Goal: Task Accomplishment & Management: Complete application form

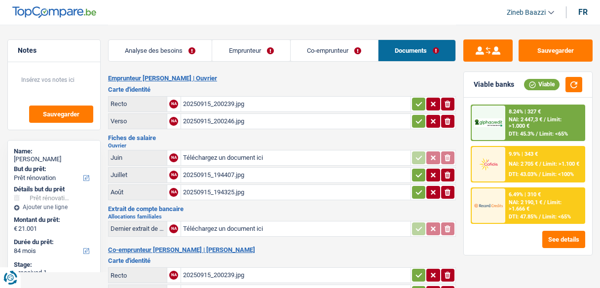
select select "renovation"
select select "84"
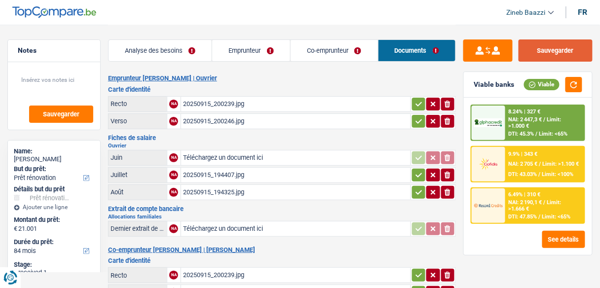
click at [560, 45] on button "Sauvegarder" at bounding box center [556, 50] width 74 height 22
click at [115, 11] on header "Zineb Baazzi Se déconnecter fr" at bounding box center [300, 12] width 600 height 25
click at [527, 54] on button "Sauvegarder" at bounding box center [556, 50] width 74 height 22
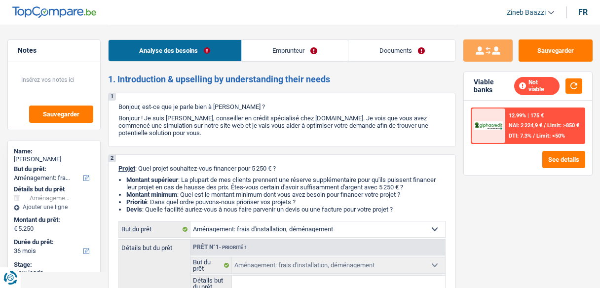
select select "movingOrInstallation"
select select "36"
select select "movingOrInstallation"
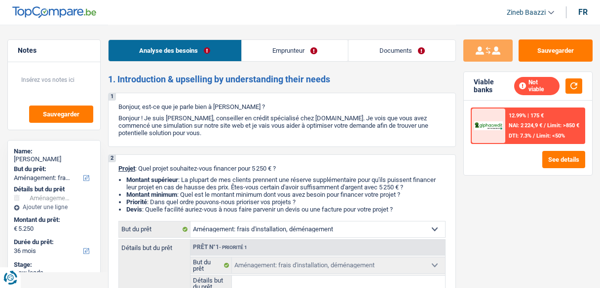
select select "36"
select select "worker"
select select "netSalary"
select select "liveWithParents"
select select "movingOrInstallation"
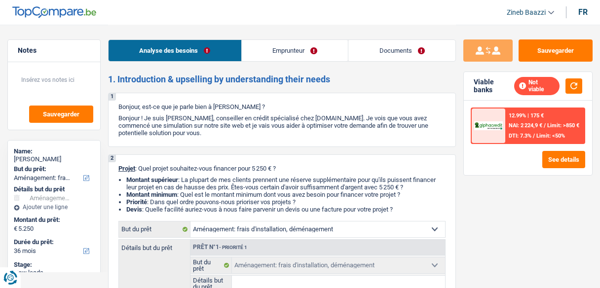
select select "movingOrInstallation"
select select "36"
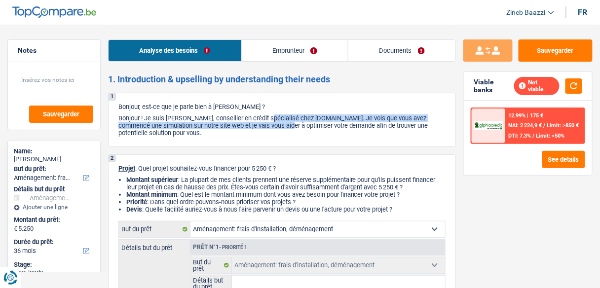
drag, startPoint x: 233, startPoint y: 118, endPoint x: 263, endPoint y: 126, distance: 31.7
click at [263, 126] on p "Bonjour ! Je suis [PERSON_NAME], conseiller en crédit spécialisé chez [DOMAIN_N…" at bounding box center [281, 125] width 327 height 22
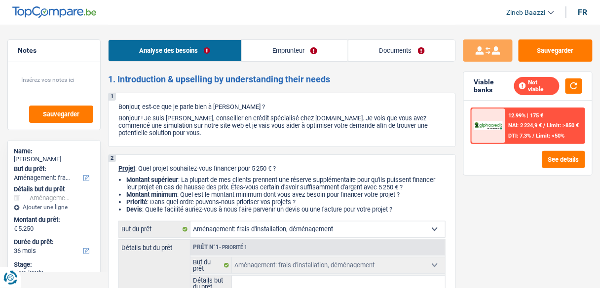
click at [265, 132] on p "Bonjour ! Je suis [PERSON_NAME], conseiller en crédit spécialisé chez [DOMAIN_N…" at bounding box center [281, 125] width 327 height 22
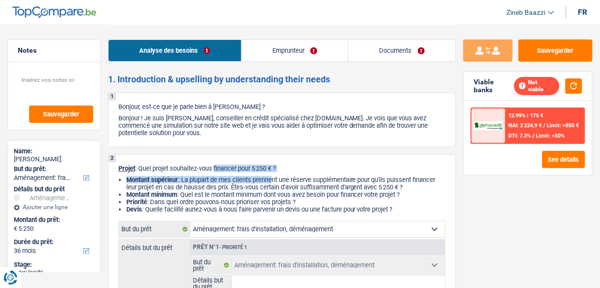
drag, startPoint x: 216, startPoint y: 167, endPoint x: 274, endPoint y: 173, distance: 59.0
click at [274, 173] on div "2 Projet : Quel projet souhaitez-vous financer pour 5 250 € ? Montant supérieur…" at bounding box center [282, 263] width 348 height 219
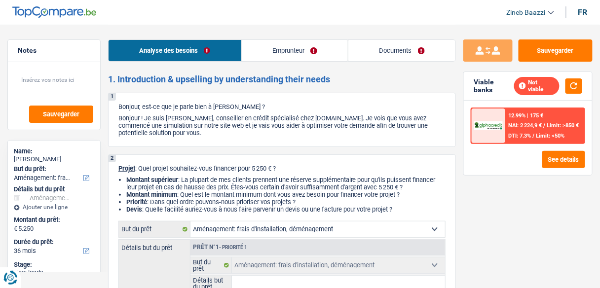
click at [267, 193] on li "Montant minimum : Quel est le montant minimum dont vous avez besoin pour financ…" at bounding box center [285, 194] width 319 height 7
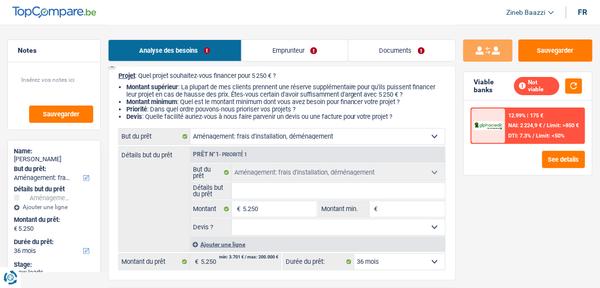
scroll to position [39, 0]
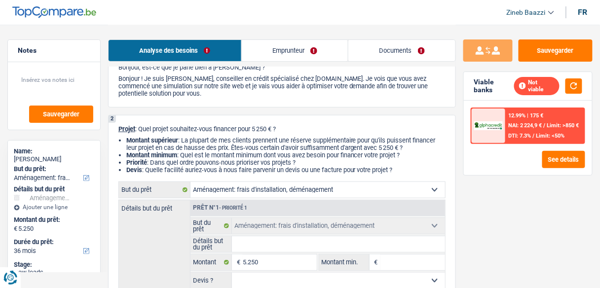
drag, startPoint x: 412, startPoint y: 172, endPoint x: 169, endPoint y: 136, distance: 245.5
click at [169, 136] on div "2 Projet : Quel projet souhaitez-vous financer pour 5 250 € ? Montant supérieur…" at bounding box center [282, 224] width 348 height 219
click at [180, 141] on li "Montant supérieur : La plupart de mes clients prennent une réserve supplémentai…" at bounding box center [285, 144] width 319 height 15
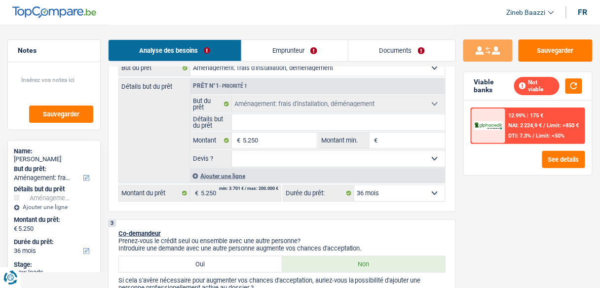
scroll to position [158, 0]
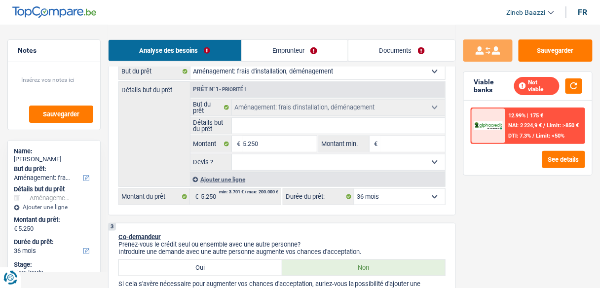
click at [512, 257] on div "Sauvegarder Viable banks Not viable 12.99% | 175 € NAI: 2 224,9 € / Limit: >850…" at bounding box center [528, 155] width 144 height 233
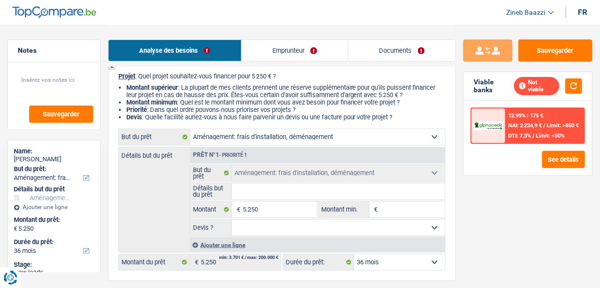
scroll to position [79, 0]
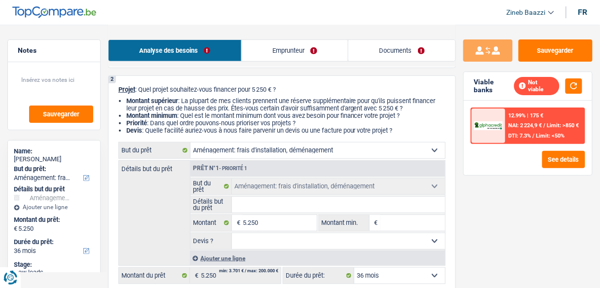
click at [300, 151] on select "Confort maison: meubles, textile, peinture, électroménager, outillage non-profe…" at bounding box center [317, 151] width 255 height 16
select select "household"
click at [190, 143] on select "Confort maison: meubles, textile, peinture, électroménager, outillage non-profe…" at bounding box center [317, 151] width 255 height 16
select select "household"
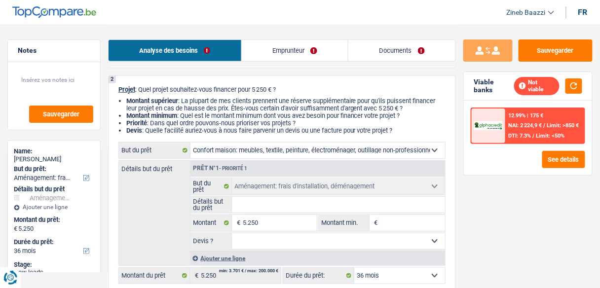
select select "household"
select select "movingOrInstallation"
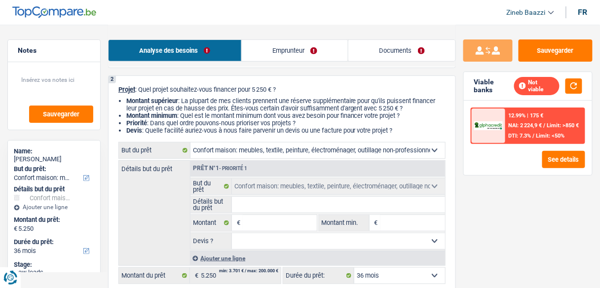
select select "movingOrInstallation"
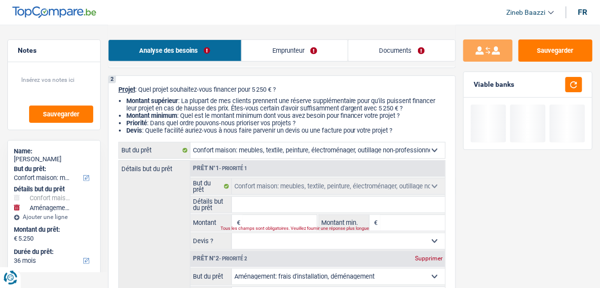
click at [273, 202] on input "Détails but du prêt" at bounding box center [338, 205] width 213 height 16
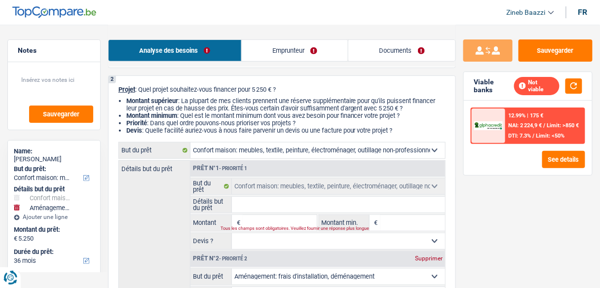
click at [273, 202] on input "Détails but du prêt" at bounding box center [338, 205] width 213 height 16
type input "d"
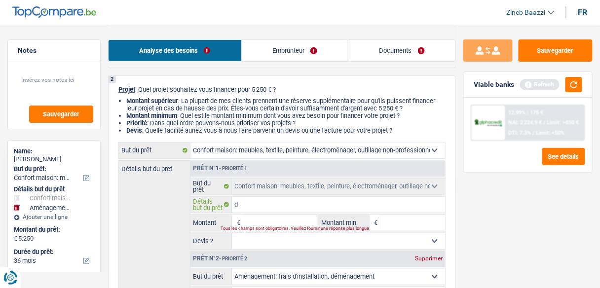
type input "du"
type input "du m"
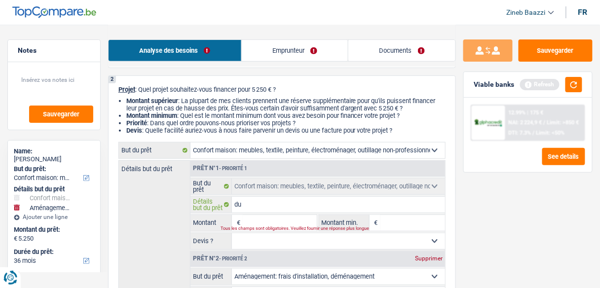
type input "du m"
type input "du mo"
type input "du mob"
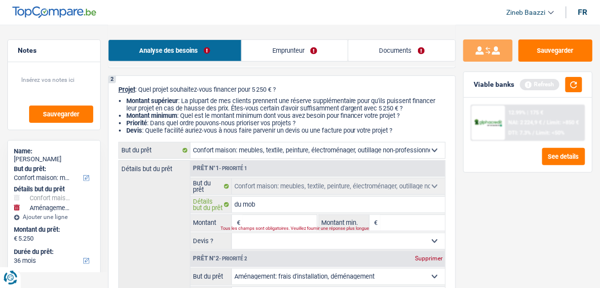
type input "du mobi"
type input "du mobil"
type input "du mobili"
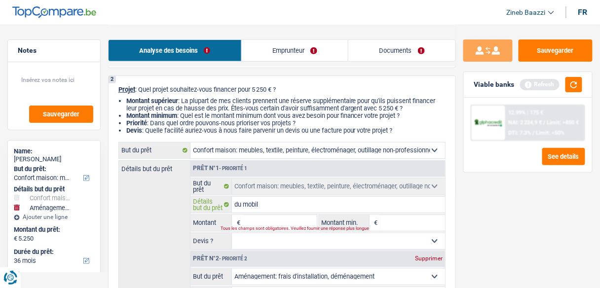
type input "du mobili"
type input "du mobilie"
type input "du mobilier"
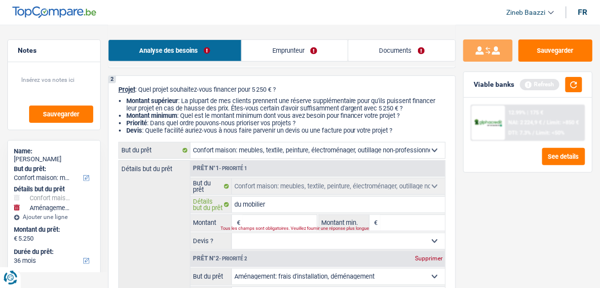
type input "du mobilier"
type input "du mobilier d"
type input "du mobilier d'"
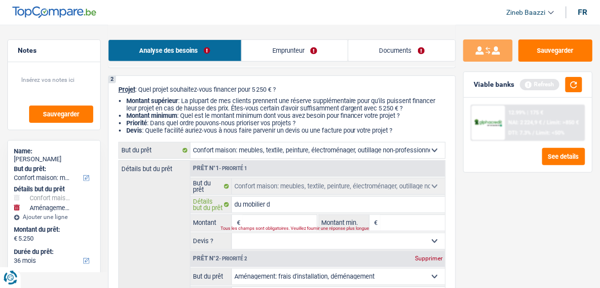
type input "du mobilier d'"
type input "du mobilier d'a"
type input "du mobilier d'ac"
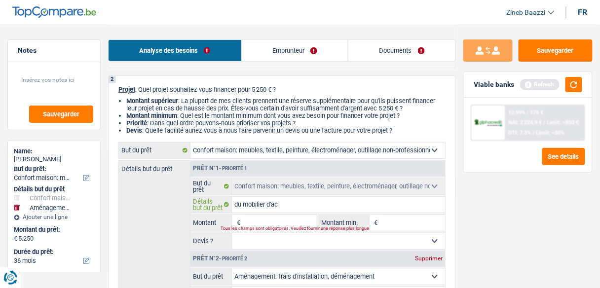
type input "du mobilier d'ach"
type input "du mobilier d'acha"
type input "du mobilier d'achat"
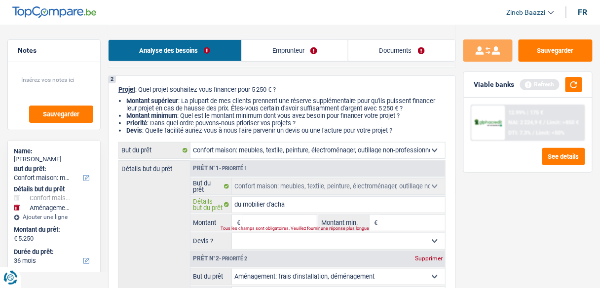
type input "du mobilier d'achat"
click at [279, 217] on input "Montant" at bounding box center [280, 223] width 74 height 16
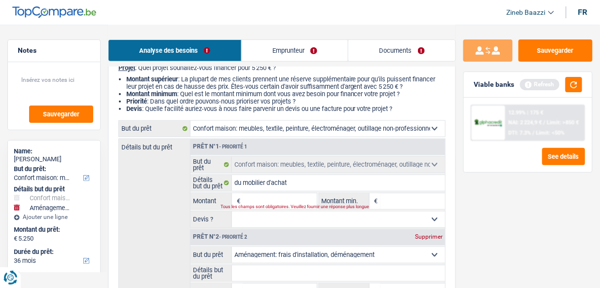
scroll to position [118, 0]
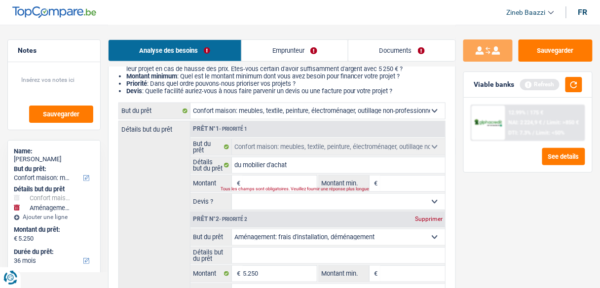
click at [392, 183] on input "Montant min." at bounding box center [412, 184] width 65 height 16
type input "5"
type input "52"
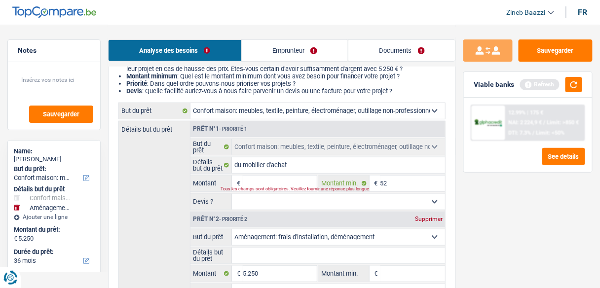
type input "525"
type input "5.250"
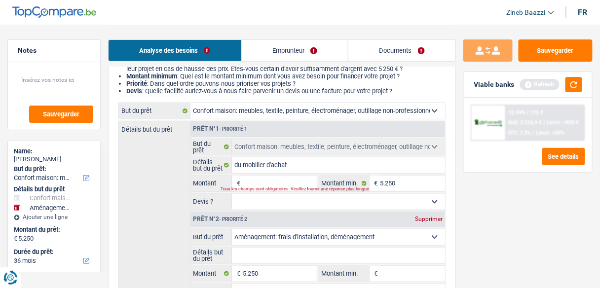
click at [265, 202] on select "Oui Non Non répondu Sélectionner une option" at bounding box center [338, 202] width 213 height 16
select select "false"
click at [232, 194] on select "Oui Non Non répondu Sélectionner une option" at bounding box center [338, 202] width 213 height 16
select select "false"
drag, startPoint x: 442, startPoint y: 218, endPoint x: 408, endPoint y: 209, distance: 35.3
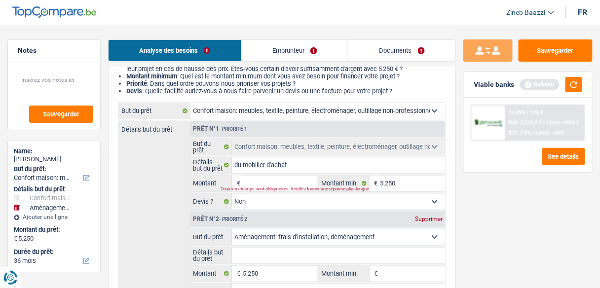
click at [442, 218] on div "Supprimer" at bounding box center [428, 219] width 33 height 6
type input "0"
select select
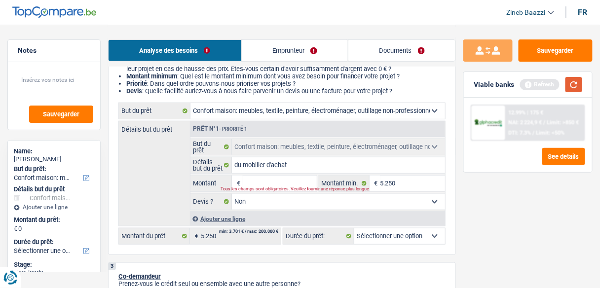
click at [572, 85] on button "button" at bounding box center [573, 84] width 17 height 15
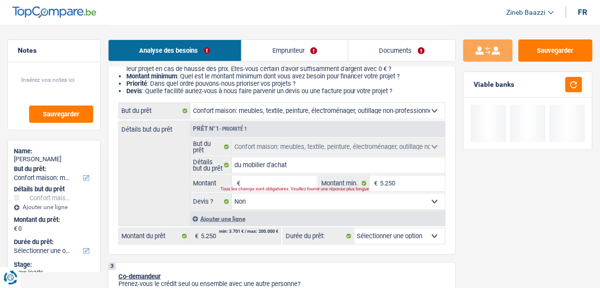
click at [267, 184] on input "Montant" at bounding box center [280, 184] width 74 height 16
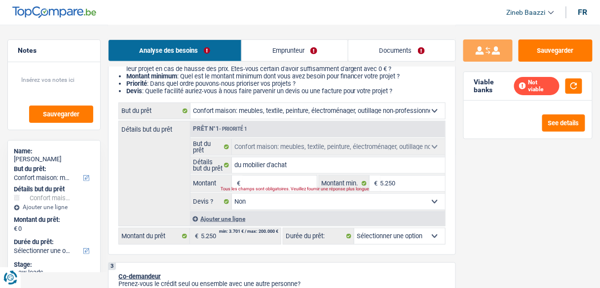
click at [292, 177] on input "Montant" at bounding box center [280, 184] width 74 height 16
type input "6"
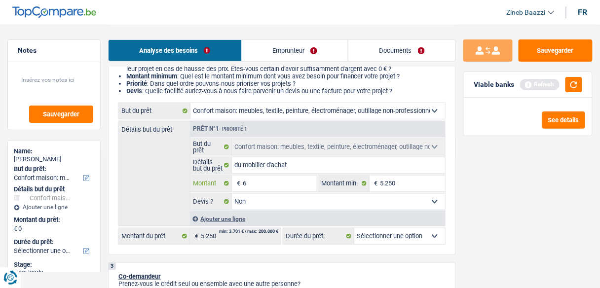
type input "60"
type input "600"
type input "6.000"
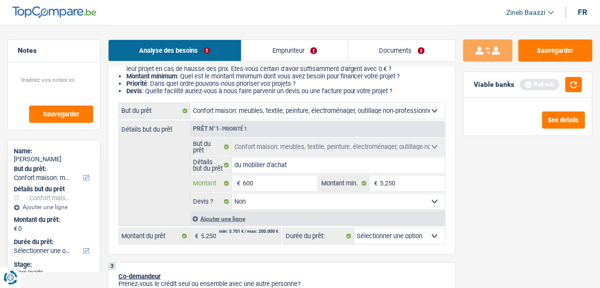
type input "6.000"
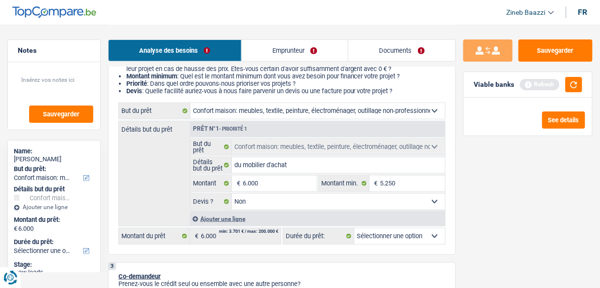
select select "42"
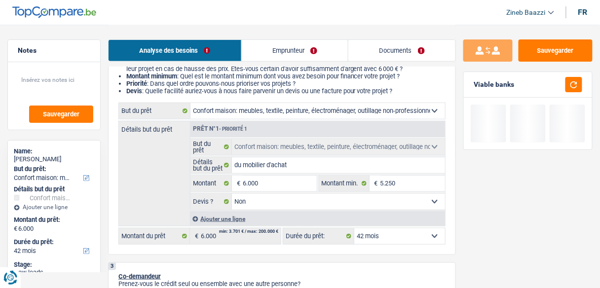
click at [303, 206] on select "Oui Non Non répondu Sélectionner une option" at bounding box center [338, 202] width 213 height 16
click at [232, 194] on select "Oui Non Non répondu Sélectionner une option" at bounding box center [338, 202] width 213 height 16
click at [392, 239] on select "12 mois 18 mois 24 mois 30 mois 36 mois 42 mois Sélectionner une option" at bounding box center [399, 236] width 91 height 16
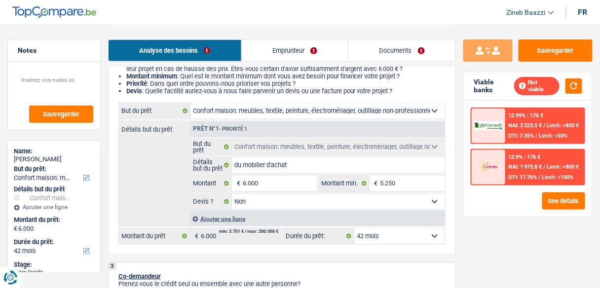
click at [533, 212] on div "12.99% | 176 € NAI: 2 223,5 € / Limit: >850 € DTI: 7.35% / Limit: <50% 12.9% | …" at bounding box center [528, 159] width 128 height 116
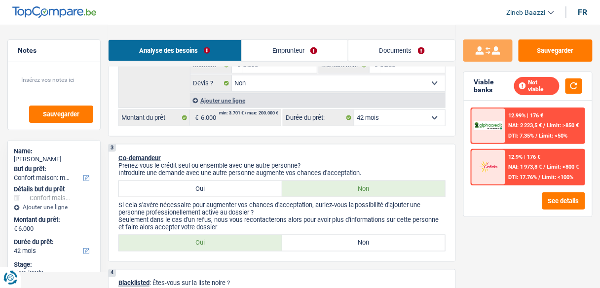
click at [332, 236] on label "Non" at bounding box center [363, 243] width 163 height 16
click at [332, 236] on input "Non" at bounding box center [363, 243] width 163 height 16
radio input "true"
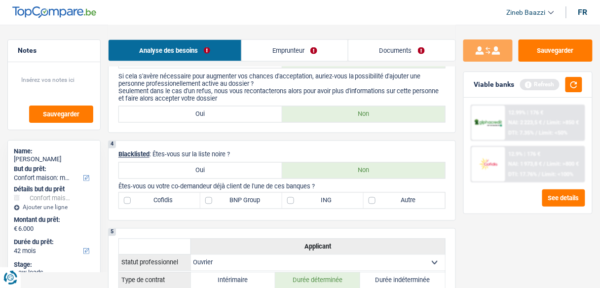
scroll to position [434, 0]
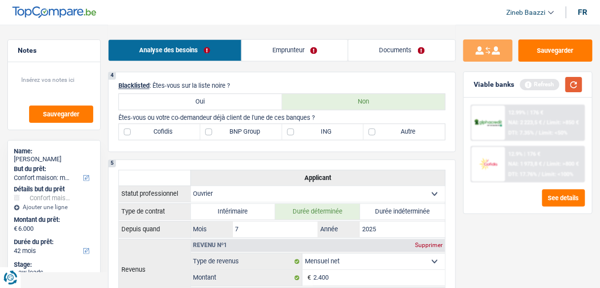
click at [574, 87] on button "button" at bounding box center [573, 84] width 17 height 15
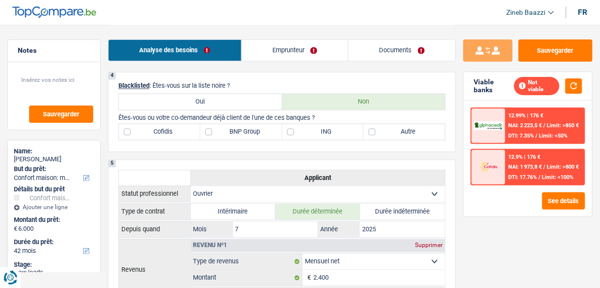
click at [232, 124] on label "BNP Group" at bounding box center [240, 132] width 81 height 16
click at [232, 124] on input "BNP Group" at bounding box center [240, 132] width 81 height 16
checkbox input "true"
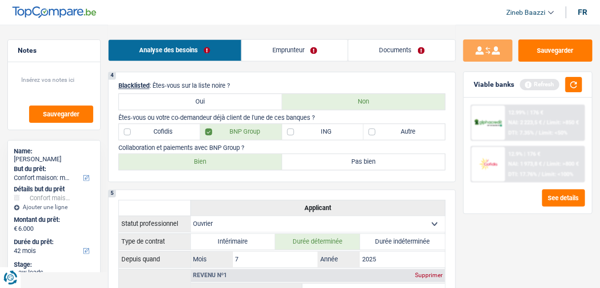
click at [412, 132] on label "Autre" at bounding box center [404, 132] width 81 height 16
click at [412, 132] on input "Autre" at bounding box center [404, 132] width 81 height 16
checkbox input "true"
click at [581, 80] on button "button" at bounding box center [573, 84] width 17 height 15
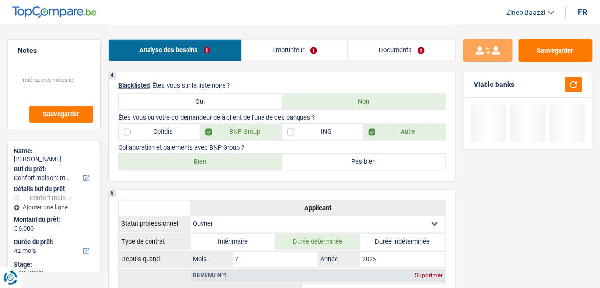
click at [265, 163] on label "Bien" at bounding box center [200, 162] width 163 height 16
click at [265, 163] on input "Bien" at bounding box center [200, 162] width 163 height 16
radio input "true"
click at [573, 83] on button "button" at bounding box center [573, 84] width 17 height 15
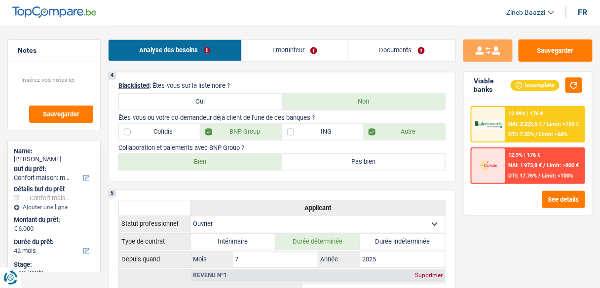
click at [292, 158] on label "Pas bien" at bounding box center [363, 162] width 163 height 16
click at [292, 158] on input "Pas bien" at bounding box center [363, 162] width 163 height 16
radio input "true"
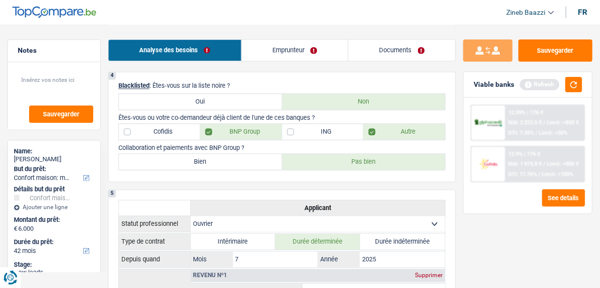
click at [292, 158] on label "Pas bien" at bounding box center [363, 162] width 163 height 16
click at [292, 158] on input "Pas bien" at bounding box center [363, 162] width 163 height 16
click at [292, 158] on label "Pas bien" at bounding box center [363, 162] width 163 height 16
click at [292, 158] on input "Pas bien" at bounding box center [363, 162] width 163 height 16
click at [289, 158] on label "Pas bien" at bounding box center [363, 162] width 163 height 16
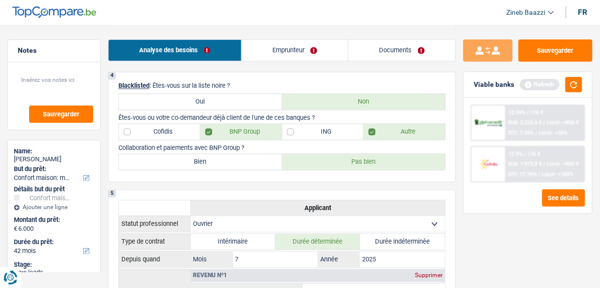
click at [289, 158] on input "Pas bien" at bounding box center [363, 162] width 163 height 16
drag, startPoint x: 218, startPoint y: 158, endPoint x: 236, endPoint y: 158, distance: 18.7
click at [218, 158] on label "Bien" at bounding box center [200, 162] width 163 height 16
click at [218, 158] on input "Bien" at bounding box center [200, 162] width 163 height 16
radio input "true"
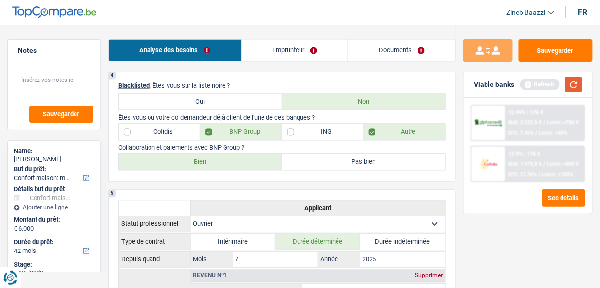
click at [572, 87] on button "button" at bounding box center [573, 84] width 17 height 15
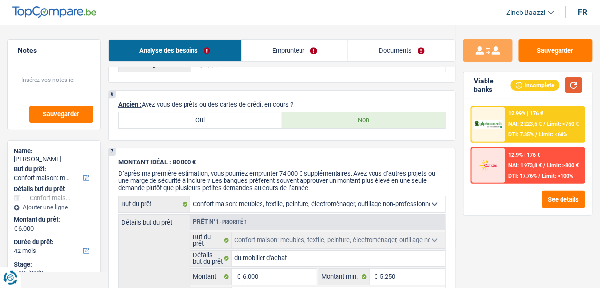
scroll to position [553, 0]
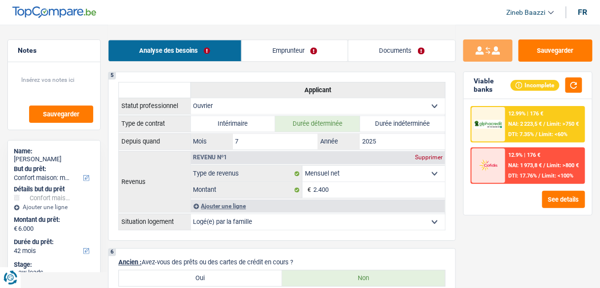
click at [277, 53] on link "Emprunteur" at bounding box center [295, 50] width 107 height 21
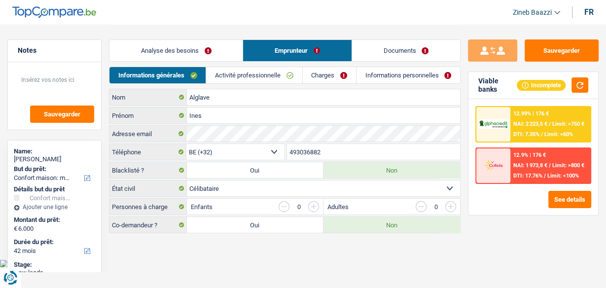
click at [266, 79] on link "Activité professionnelle" at bounding box center [254, 75] width 96 height 16
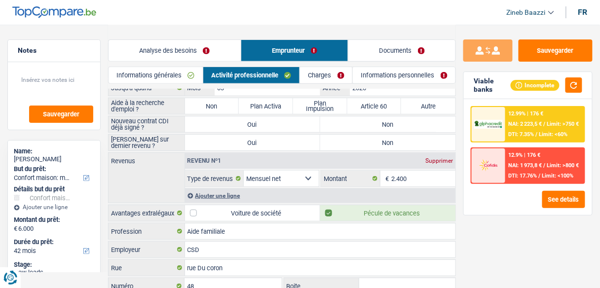
scroll to position [39, 0]
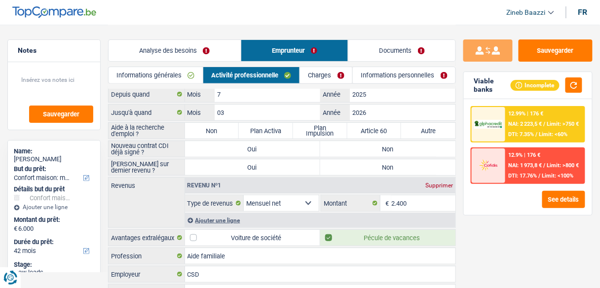
click at [324, 147] on label "Non" at bounding box center [387, 149] width 135 height 16
click at [324, 147] on input "Non" at bounding box center [387, 149] width 135 height 16
radio input "true"
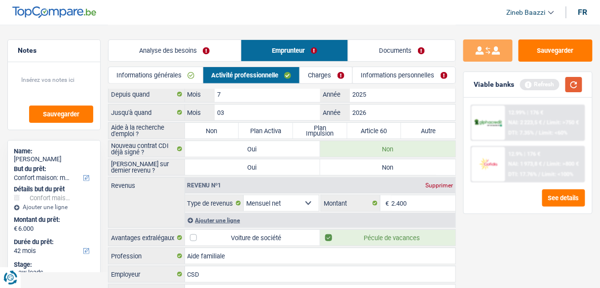
click at [581, 84] on button "button" at bounding box center [573, 84] width 17 height 15
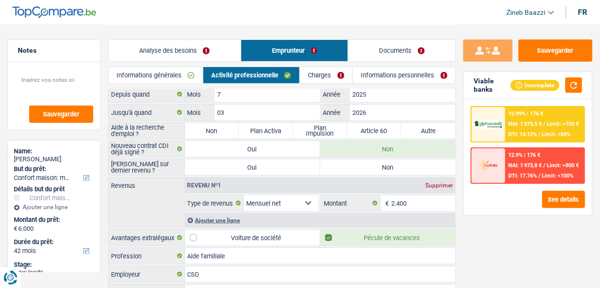
click at [209, 127] on label "Non" at bounding box center [212, 131] width 54 height 16
click at [209, 127] on input "Non" at bounding box center [212, 131] width 54 height 16
radio input "true"
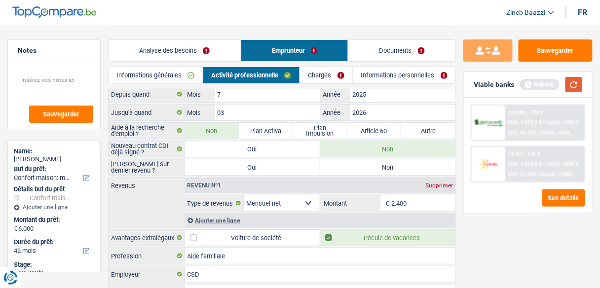
click at [573, 88] on button "button" at bounding box center [573, 84] width 17 height 15
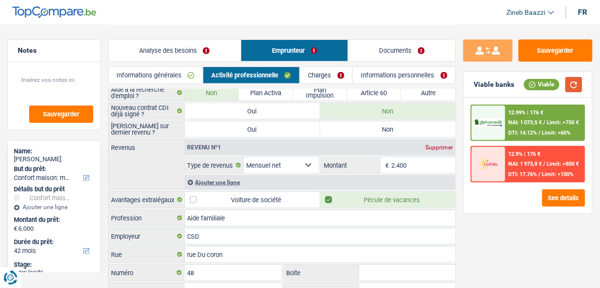
scroll to position [79, 0]
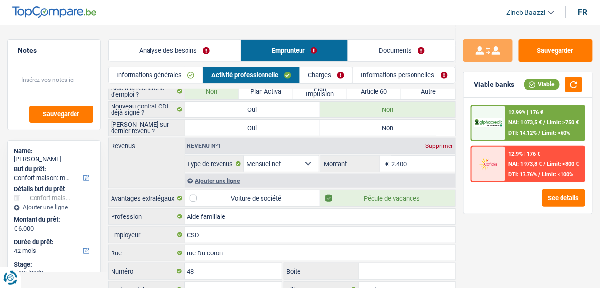
click at [346, 123] on label "Non" at bounding box center [387, 128] width 135 height 16
click at [346, 123] on input "Non" at bounding box center [387, 128] width 135 height 16
radio input "true"
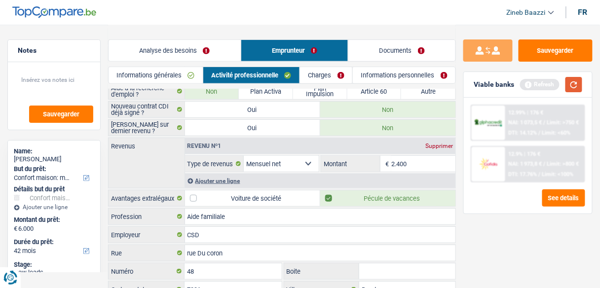
drag, startPoint x: 575, startPoint y: 85, endPoint x: 569, endPoint y: 86, distance: 6.1
click at [574, 85] on button "button" at bounding box center [573, 84] width 17 height 15
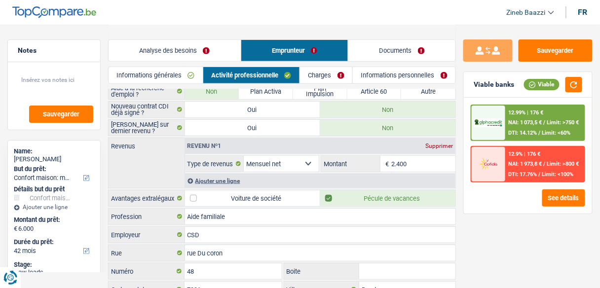
click at [325, 76] on link "Charges" at bounding box center [326, 75] width 52 height 16
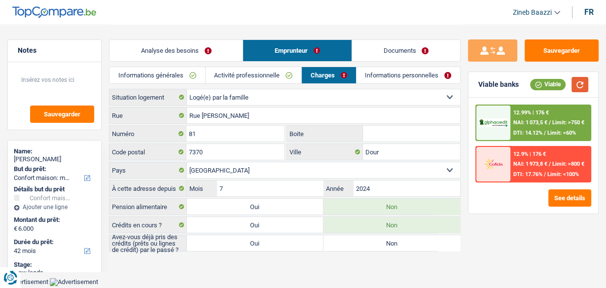
click at [583, 91] on button "button" at bounding box center [580, 84] width 17 height 15
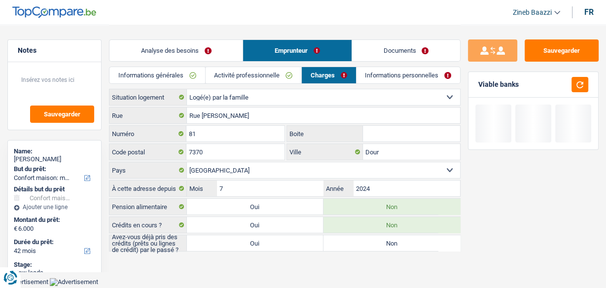
click at [344, 239] on label "Non" at bounding box center [392, 243] width 137 height 16
click at [344, 239] on input "Non" at bounding box center [392, 243] width 137 height 16
radio input "true"
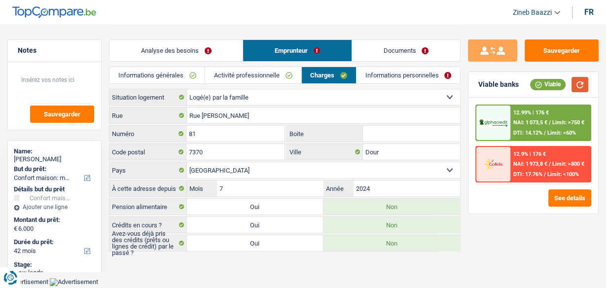
click at [588, 80] on button "button" at bounding box center [580, 84] width 17 height 15
click at [389, 77] on link "Informations personnelles" at bounding box center [409, 75] width 104 height 16
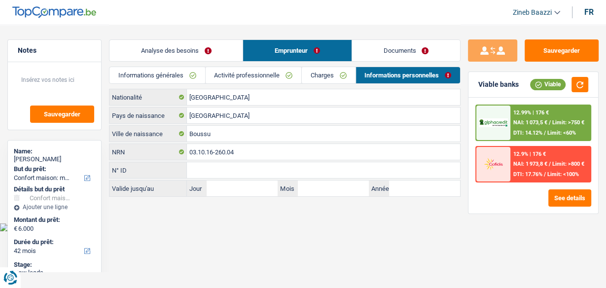
click at [320, 73] on link "Charges" at bounding box center [328, 75] width 53 height 16
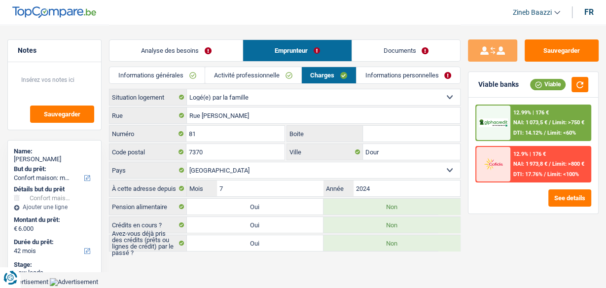
click at [268, 72] on link "Activité professionnelle" at bounding box center [253, 75] width 96 height 16
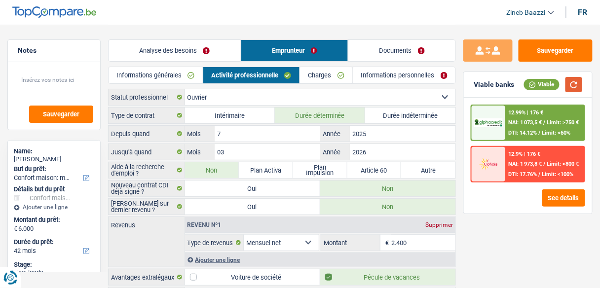
click at [580, 89] on button "button" at bounding box center [573, 84] width 17 height 15
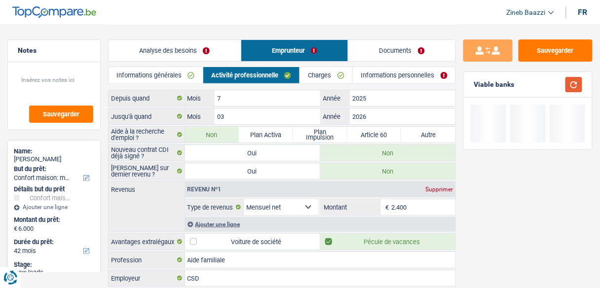
scroll to position [35, 0]
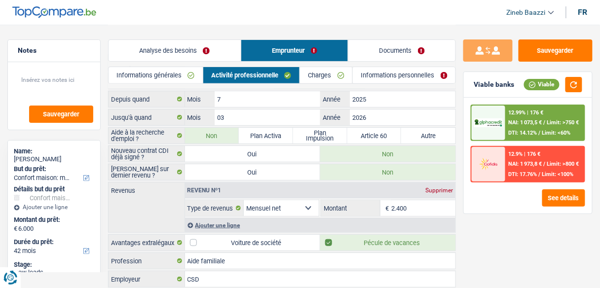
click at [164, 79] on link "Informations générales" at bounding box center [156, 75] width 94 height 16
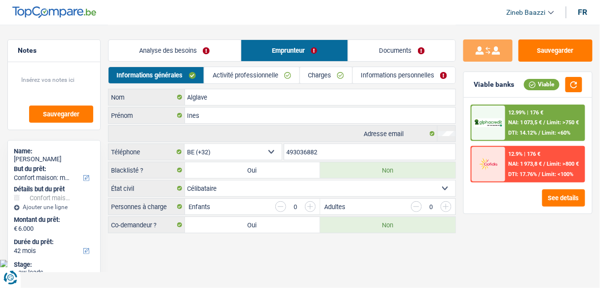
scroll to position [0, 0]
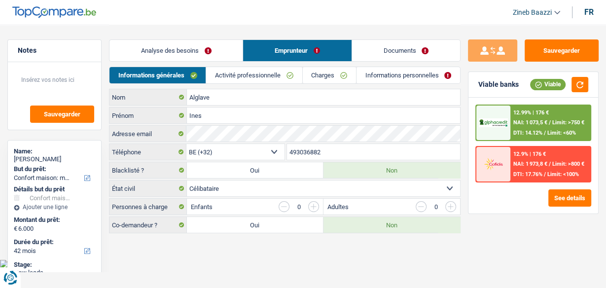
click at [193, 57] on link "Analyse des besoins" at bounding box center [176, 50] width 133 height 21
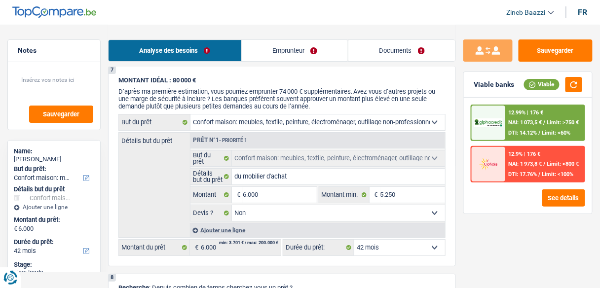
scroll to position [789, 0]
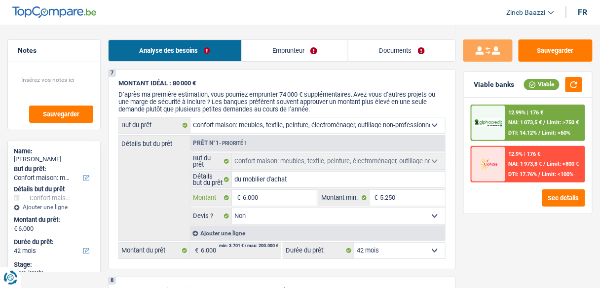
click at [308, 192] on input "6.000" at bounding box center [280, 198] width 74 height 16
click at [377, 243] on select "12 mois 18 mois 24 mois 30 mois 36 mois 42 mois Sélectionner une option" at bounding box center [399, 251] width 91 height 16
click at [378, 256] on div "7 MONTANT IDÉAL : 80 000 € D’après ma première estimation, vous pourriez emprun…" at bounding box center [282, 169] width 348 height 200
click at [250, 190] on input "6.000" at bounding box center [280, 198] width 74 height 16
click at [253, 193] on input "6.000" at bounding box center [280, 198] width 74 height 16
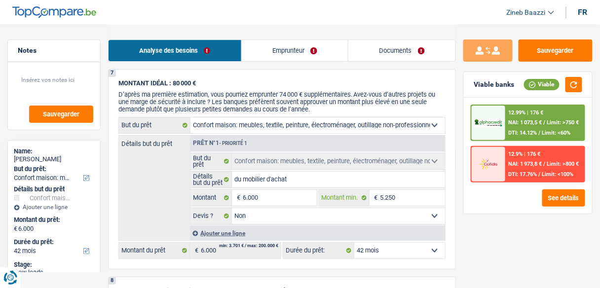
type input "525"
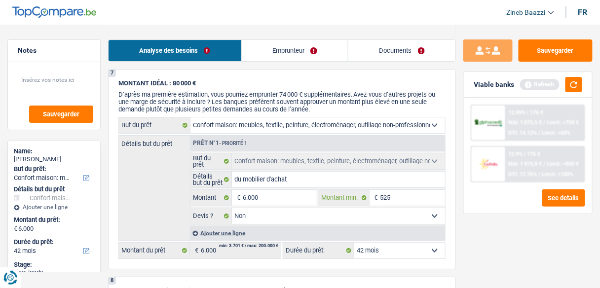
type input "5.250"
click at [252, 192] on input "6.000" at bounding box center [280, 198] width 74 height 16
type input "600"
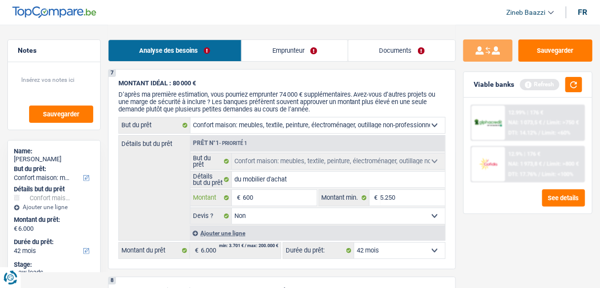
type input "6.500"
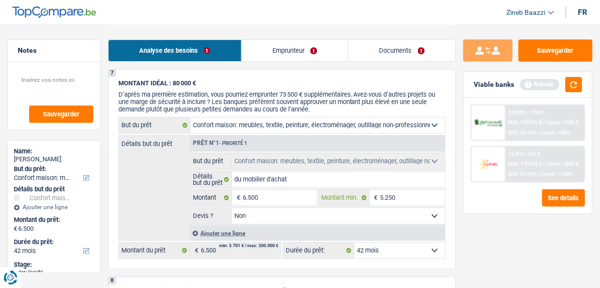
click at [388, 191] on input "5.250" at bounding box center [412, 198] width 65 height 16
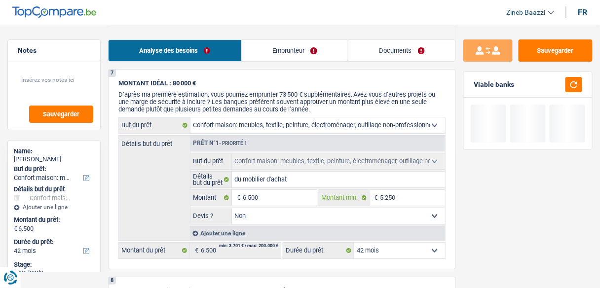
type input "550"
type input "5.550"
type input "555"
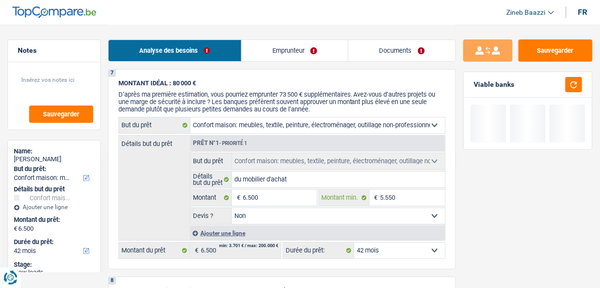
type input "555"
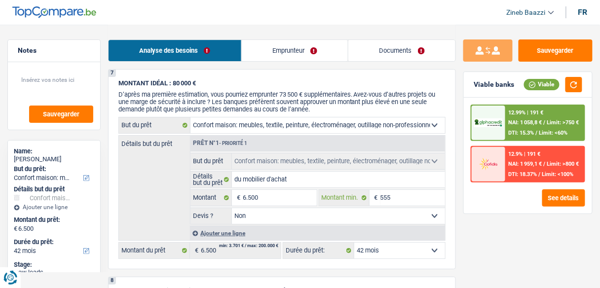
type input "55"
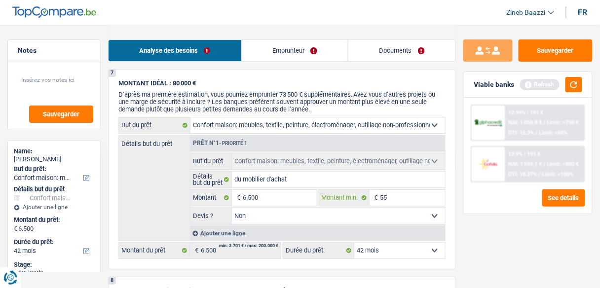
type input "550"
type input "5.500"
click at [570, 90] on button "button" at bounding box center [573, 84] width 17 height 15
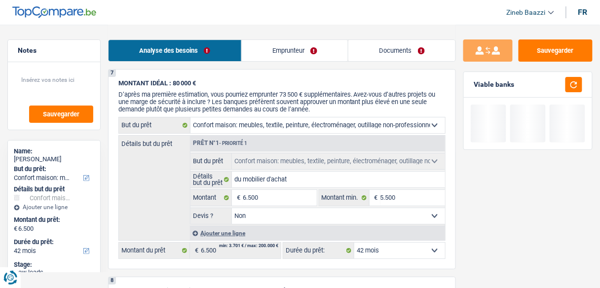
click at [402, 101] on p "D’après ma première estimation, vous pourriez emprunter 73 500 € supplémentaire…" at bounding box center [281, 102] width 327 height 22
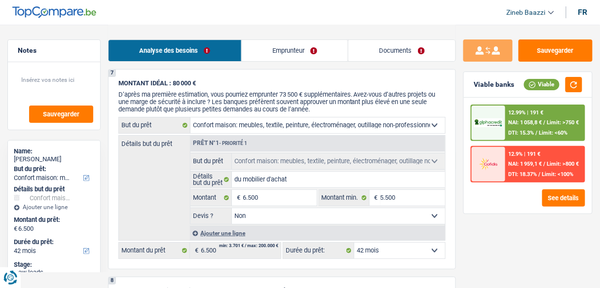
click at [575, 92] on div "Viable banks Viable" at bounding box center [528, 85] width 128 height 26
click at [572, 88] on button "button" at bounding box center [573, 84] width 17 height 15
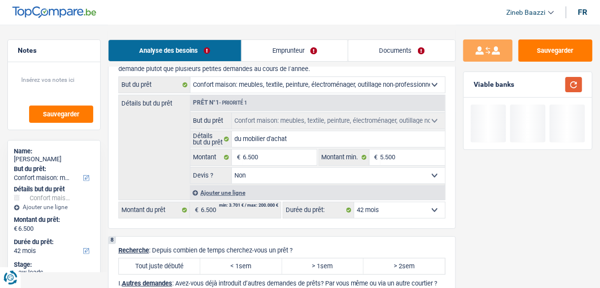
scroll to position [868, 0]
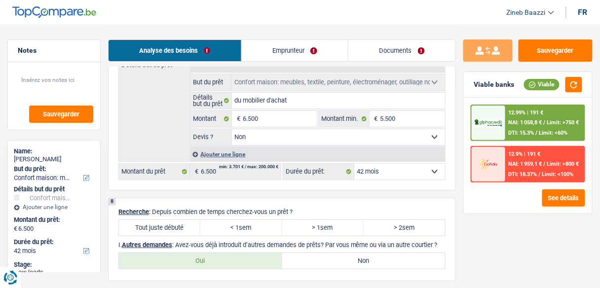
click at [387, 164] on select "12 mois 18 mois 24 mois 30 mois 36 mois 42 mois Sélectionner une option" at bounding box center [399, 172] width 91 height 16
click at [184, 224] on label "Tout juste débuté" at bounding box center [159, 228] width 81 height 16
click at [184, 224] on input "Tout juste débuté" at bounding box center [159, 228] width 81 height 16
radio input "true"
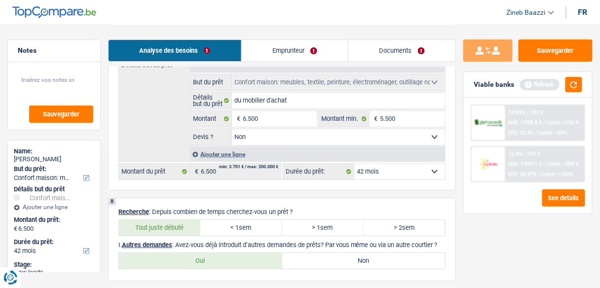
click at [321, 263] on label "Non" at bounding box center [363, 261] width 163 height 16
click at [321, 263] on input "Non" at bounding box center [363, 261] width 163 height 16
radio input "true"
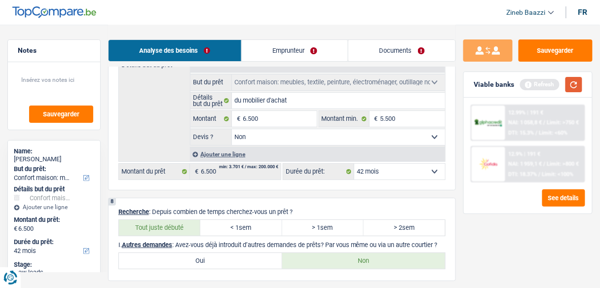
click at [575, 82] on button "button" at bounding box center [573, 84] width 17 height 15
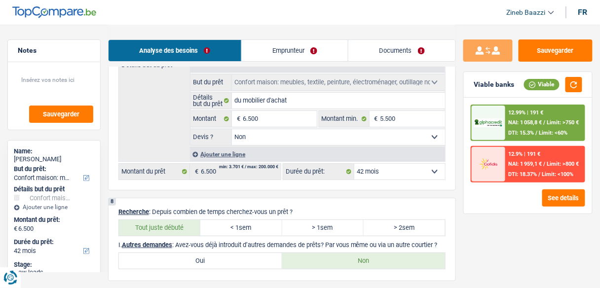
click at [507, 124] on div "12.99% | 191 € NAI: 1 058,8 € / Limit: >750 € DTI: 15.3% / Limit: <60%" at bounding box center [545, 123] width 78 height 35
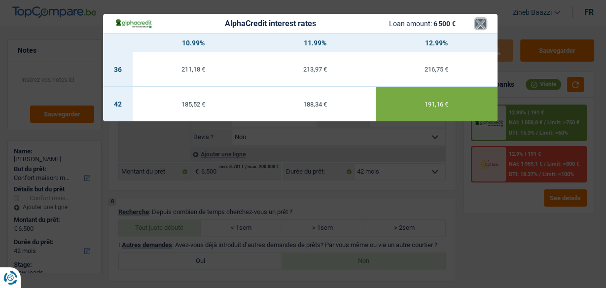
click at [479, 28] on button "×" at bounding box center [481, 24] width 10 height 10
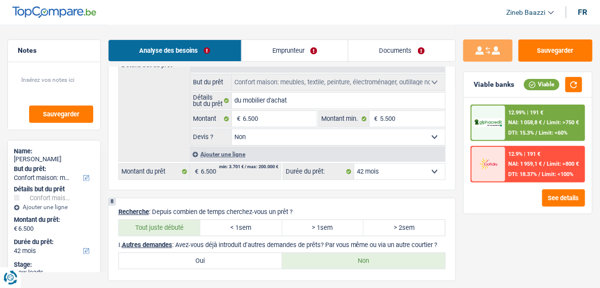
click at [497, 187] on div "12.99% | 191 € NAI: 1 058,8 € / Limit: >750 € DTI: 15.3% / Limit: <60% 12.9% | …" at bounding box center [528, 156] width 128 height 116
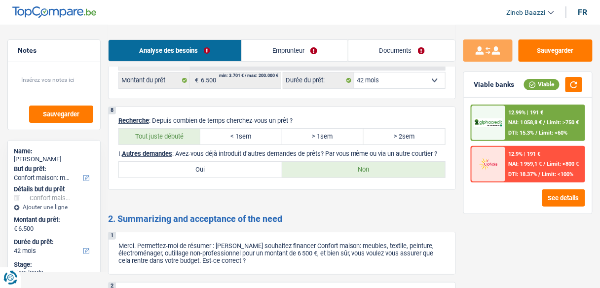
scroll to position [908, 0]
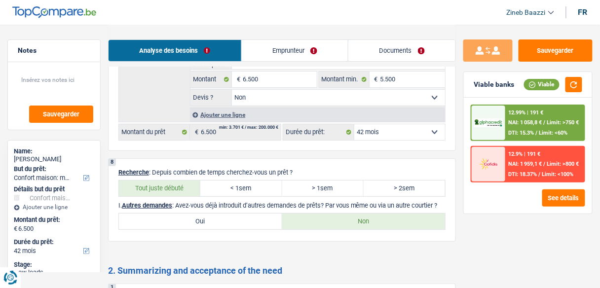
click at [400, 124] on select "12 mois 18 mois 24 mois 30 mois 36 mois 42 mois Sélectionner une option" at bounding box center [399, 132] width 91 height 16
select select "30"
click at [354, 124] on select "12 mois 18 mois 24 mois 30 mois 36 mois 42 mois Sélectionner une option" at bounding box center [399, 132] width 91 height 16
select select "30"
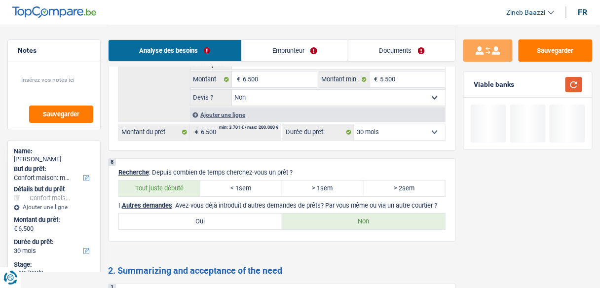
click at [576, 91] on button "button" at bounding box center [573, 84] width 17 height 15
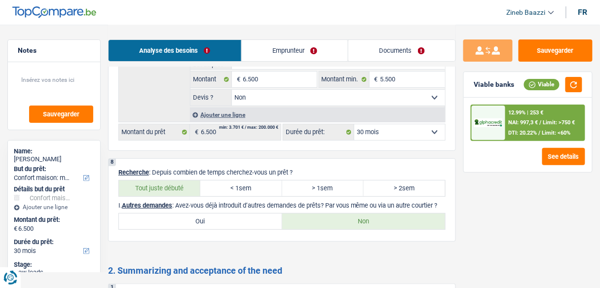
click at [429, 130] on select "12 mois 18 mois 24 mois 30 mois 36 mois 42 mois Sélectionner une option" at bounding box center [399, 132] width 91 height 16
select select "36"
click at [354, 124] on select "12 mois 18 mois 24 mois 30 mois 36 mois 42 mois Sélectionner une option" at bounding box center [399, 132] width 91 height 16
select select "36"
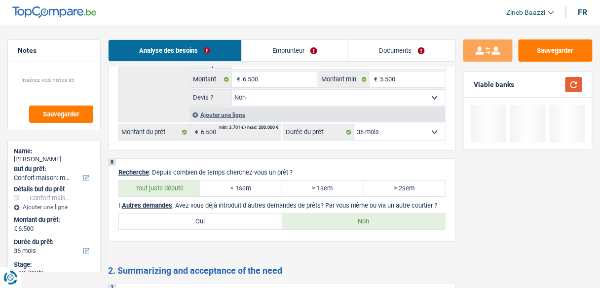
click at [572, 87] on button "button" at bounding box center [573, 84] width 17 height 15
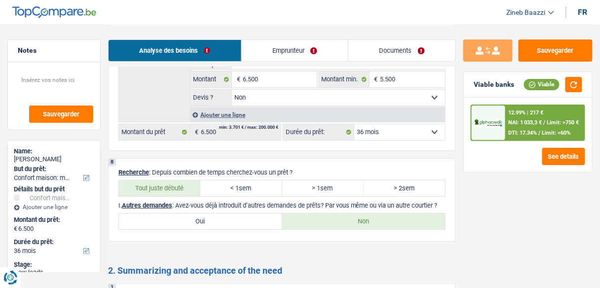
click at [504, 116] on div at bounding box center [489, 123] width 34 height 35
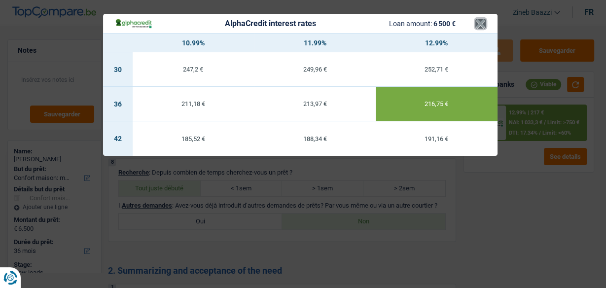
click at [481, 24] on button "×" at bounding box center [481, 24] width 10 height 10
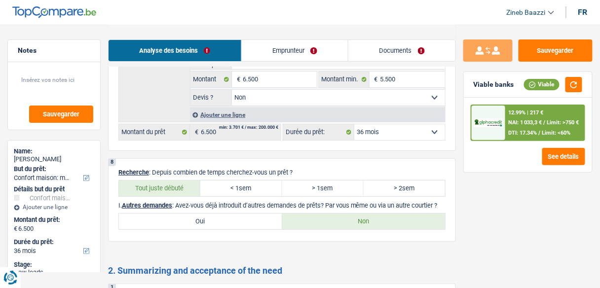
click at [475, 195] on div "Sauvegarder Viable banks Viable 12.99% | 217 € NAI: 1 033,3 € / Limit: >750 € D…" at bounding box center [528, 155] width 144 height 233
click at [450, 159] on div "8 Recherche : Depuis combien de temps cherchez-vous un prêt ? Tout juste débuté…" at bounding box center [282, 199] width 348 height 83
click at [532, 234] on div "Sauvegarder Viable banks Viable 12.99% | 217 € NAI: 1 033,3 € / Limit: >750 € D…" at bounding box center [528, 155] width 144 height 233
click at [432, 169] on p "Recherche : Depuis combien de temps cherchez-vous un prêt ?" at bounding box center [281, 172] width 327 height 7
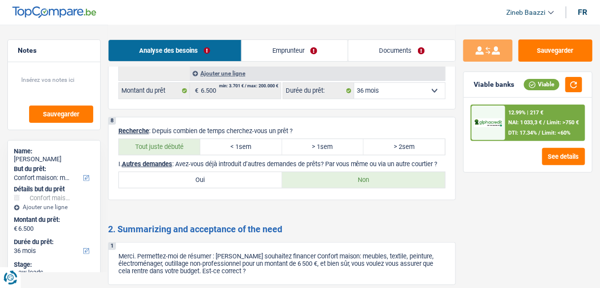
scroll to position [1026, 0]
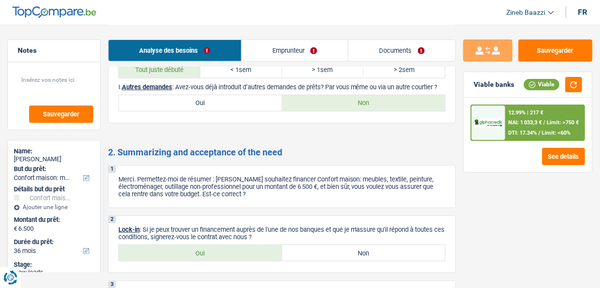
click at [165, 192] on p "Merci. Permettez-moi de résumer : [PERSON_NAME] souhaitez financer Confort mais…" at bounding box center [281, 187] width 327 height 22
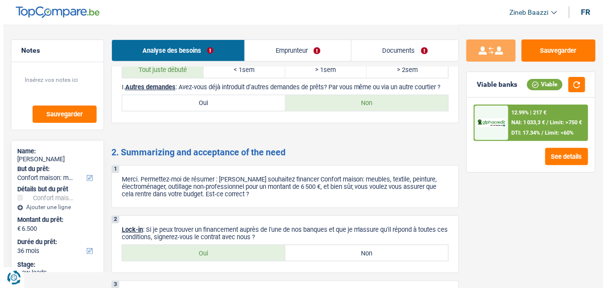
scroll to position [1105, 0]
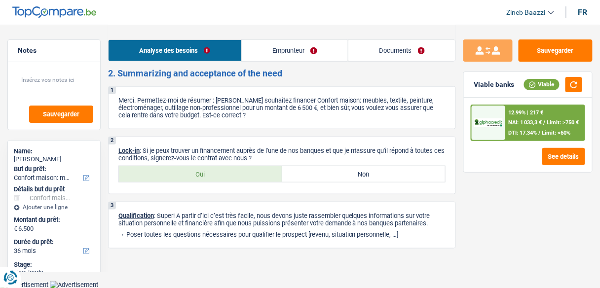
click at [524, 124] on span "NAI: 1 033,3 €" at bounding box center [526, 122] width 34 height 6
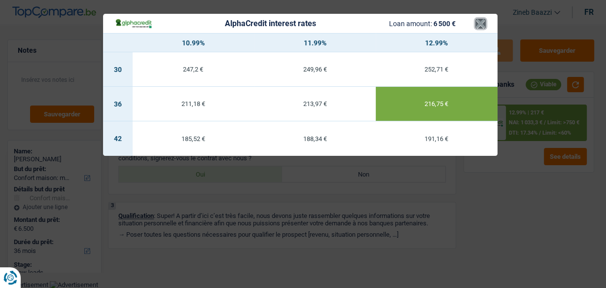
click at [481, 25] on button "×" at bounding box center [481, 24] width 10 height 10
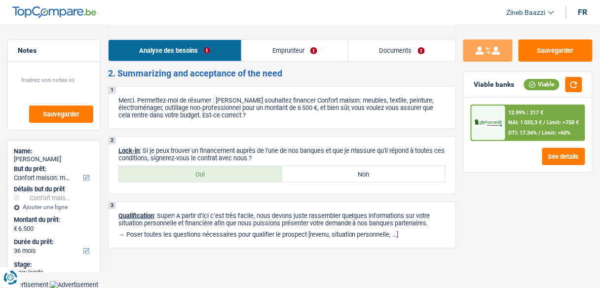
click at [240, 173] on label "Oui" at bounding box center [200, 174] width 163 height 16
click at [240, 173] on input "Oui" at bounding box center [200, 174] width 163 height 16
radio input "true"
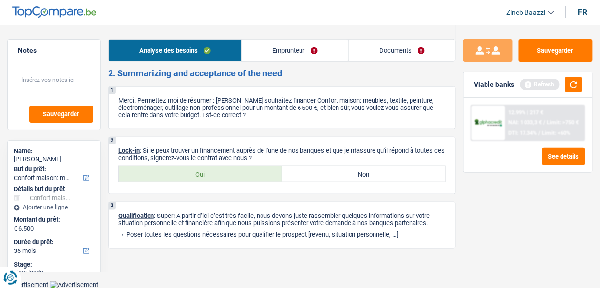
click at [369, 48] on link "Documents" at bounding box center [402, 50] width 107 height 21
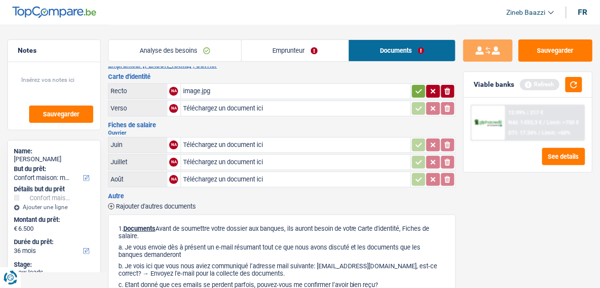
scroll to position [0, 0]
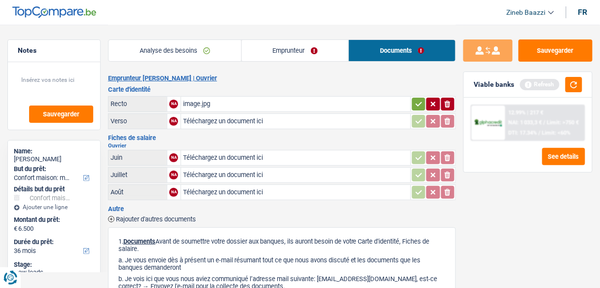
click at [247, 75] on h2 "Emprunteur [PERSON_NAME] | Ouvrier" at bounding box center [282, 79] width 348 height 8
click at [202, 104] on div "image.jpg" at bounding box center [295, 104] width 225 height 15
click at [576, 84] on button "button" at bounding box center [573, 84] width 17 height 15
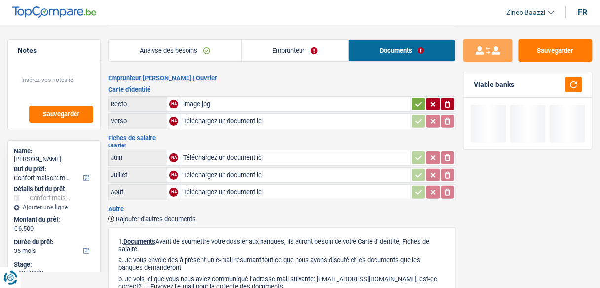
click at [419, 83] on div "Emprunteur Ines Alglave | Ouvrier Carte d'identité Recto NA image.jpg ionicons-…" at bounding box center [282, 253] width 348 height 356
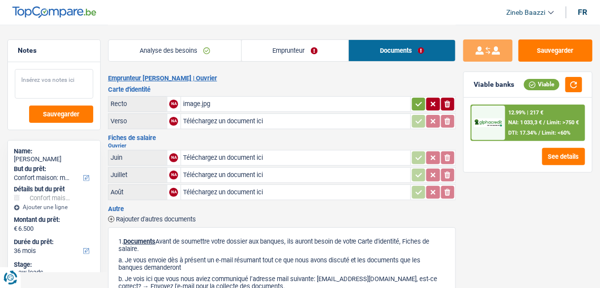
click at [70, 88] on textarea at bounding box center [54, 84] width 78 height 30
click at [288, 35] on div "Analyse des besoins Emprunteur Documents" at bounding box center [282, 46] width 348 height 42
click at [285, 42] on link "Emprunteur" at bounding box center [295, 50] width 107 height 21
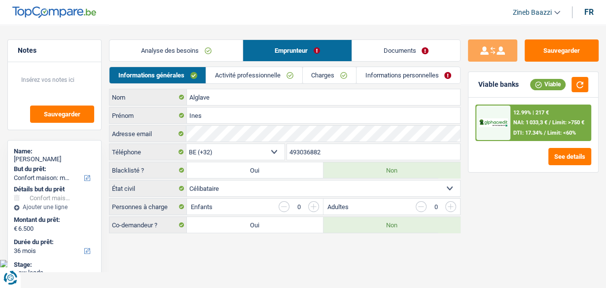
click at [388, 78] on link "Informations personnelles" at bounding box center [409, 75] width 104 height 16
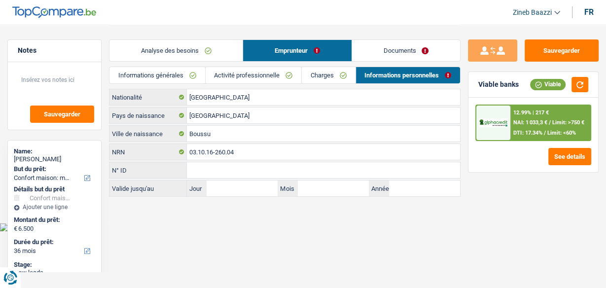
click at [164, 59] on link "Analyse des besoins" at bounding box center [176, 50] width 133 height 21
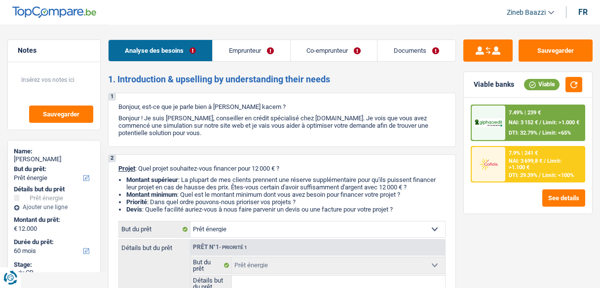
select select "energy"
select select "60"
select select "energy"
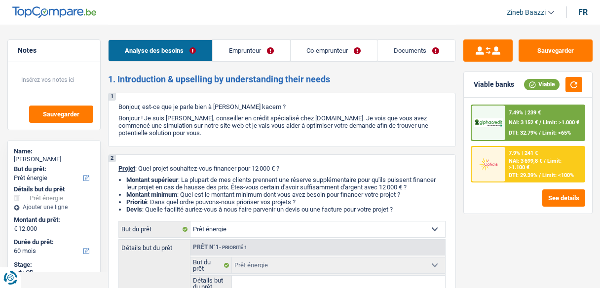
select select "yes"
select select "60"
select select "worker"
select select "privateEmployee"
select select "familyAllowances"
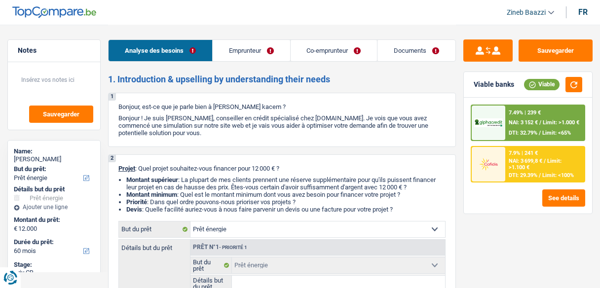
select select "netSalary"
select select "mealVouchers"
select select "netSalary"
select select "mealVouchers"
select select "ownerWithMortgage"
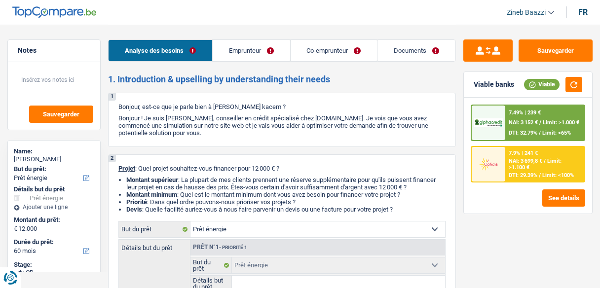
select select "mortgage"
select select "240"
select select "personalLoan"
select select "homeFurnishingOrRelocation"
select select "84"
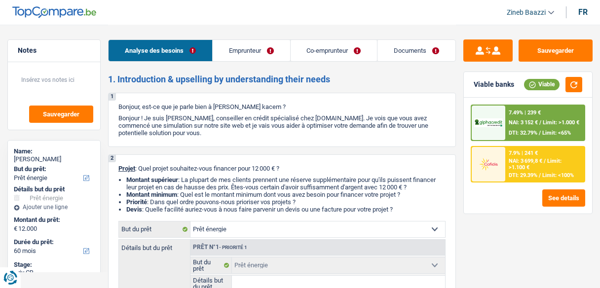
select select "cardOrCredit"
select select "energy"
select select "yes"
select select "60"
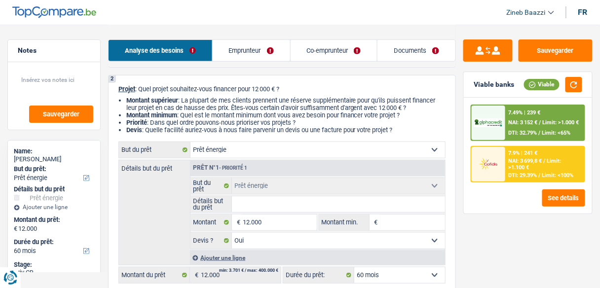
scroll to position [118, 0]
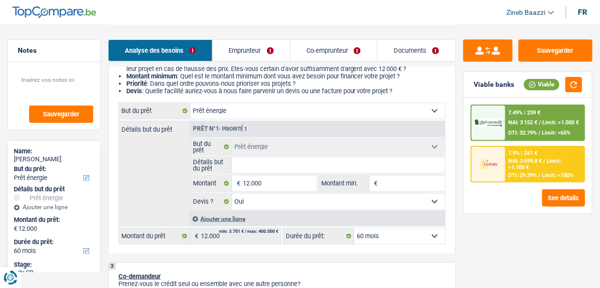
click at [382, 182] on input "Montant min." at bounding box center [412, 184] width 65 height 16
type input "1"
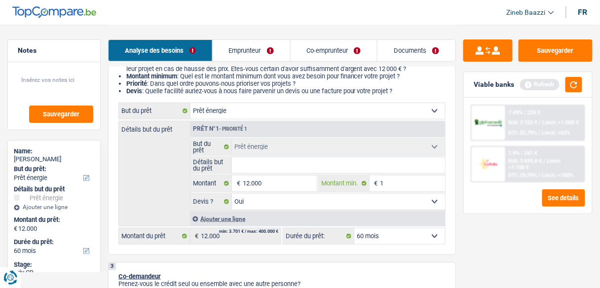
type input "10"
type input "100"
type input "1.000"
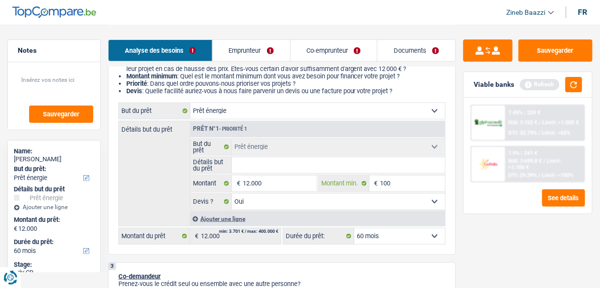
type input "1.000"
type input "10.000"
click at [566, 91] on button "button" at bounding box center [573, 84] width 17 height 15
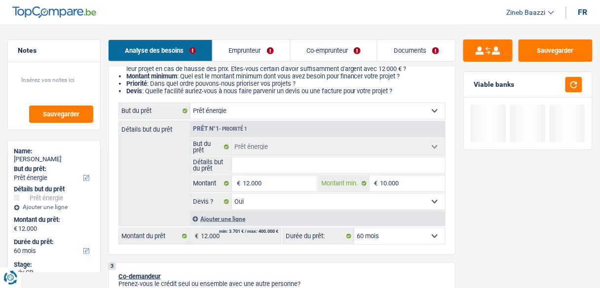
click at [415, 182] on input "10.000" at bounding box center [412, 184] width 65 height 16
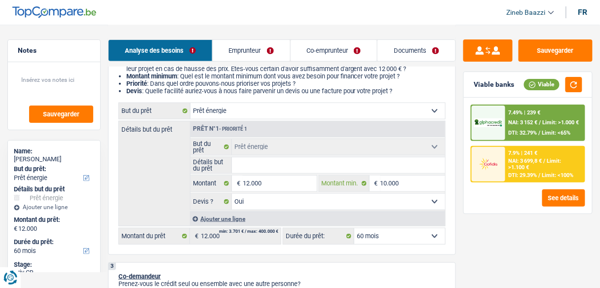
type input "8"
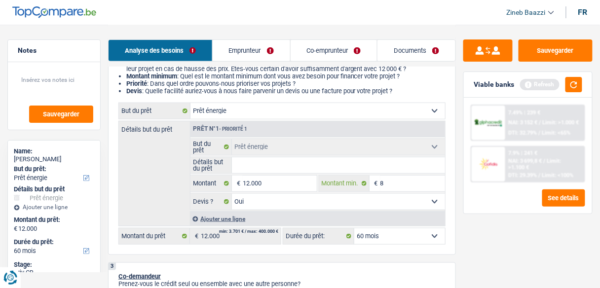
type input "80"
type input "800"
type input "8.000"
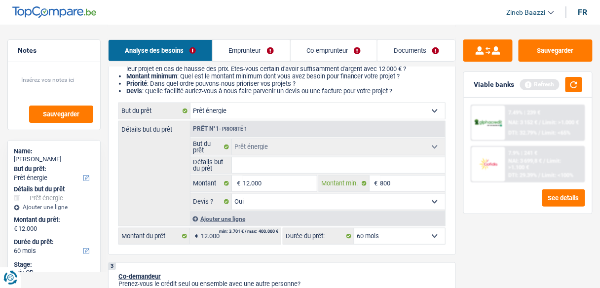
type input "8.000"
click at [571, 90] on button "button" at bounding box center [573, 84] width 17 height 15
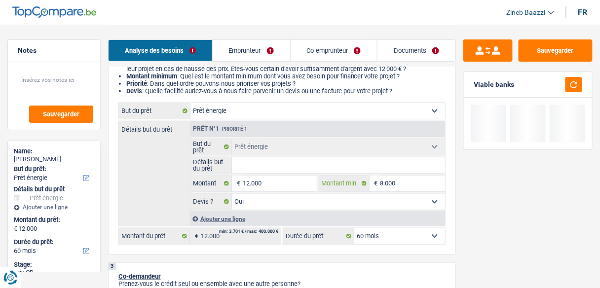
click at [398, 189] on input "8.000" at bounding box center [412, 184] width 65 height 16
click at [397, 189] on input "8.000" at bounding box center [412, 184] width 65 height 16
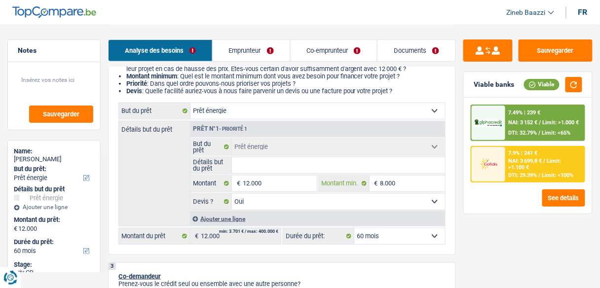
type input "1"
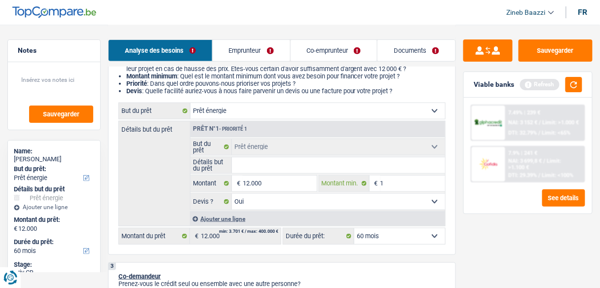
type input "10"
type input "100"
type input "1.000"
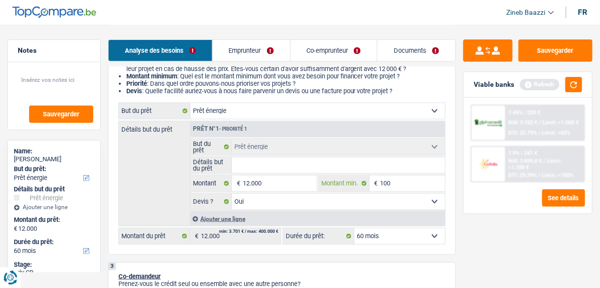
type input "1.000"
type input "10.000"
click at [573, 96] on div "Viable banks Refresh" at bounding box center [528, 85] width 128 height 26
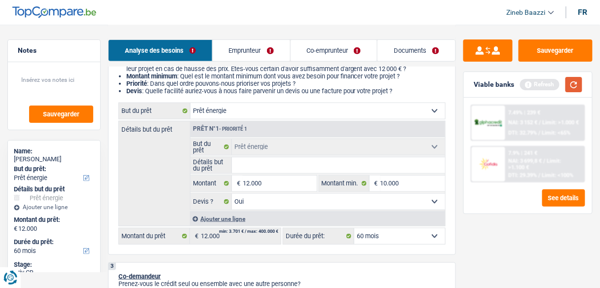
click at [571, 88] on button "button" at bounding box center [573, 84] width 17 height 15
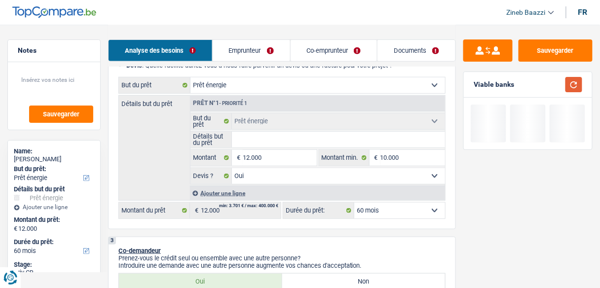
scroll to position [158, 0]
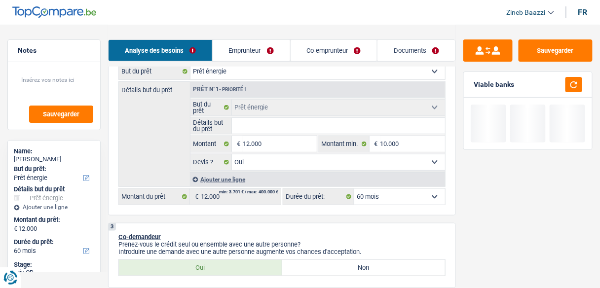
click at [370, 200] on select "12 mois 18 mois 24 mois 30 mois 36 mois 42 mois 48 mois 60 mois Sélectionner un…" at bounding box center [399, 197] width 91 height 16
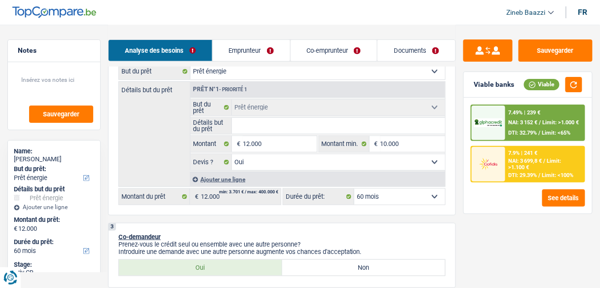
click at [258, 123] on input "Détails but du prêt" at bounding box center [338, 126] width 213 height 16
type input "c"
type input "ch"
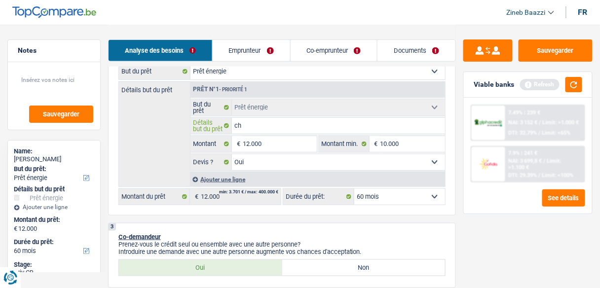
type input "cha"
type input "chas"
type input "chass"
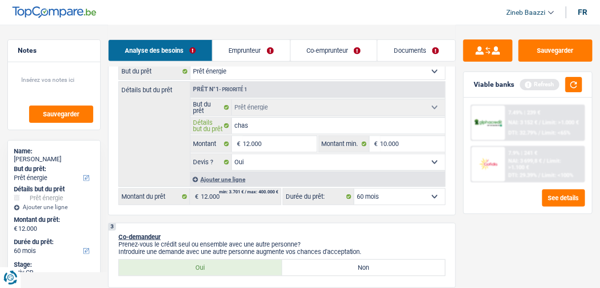
type input "chass"
type input "chassi"
type input "chassis"
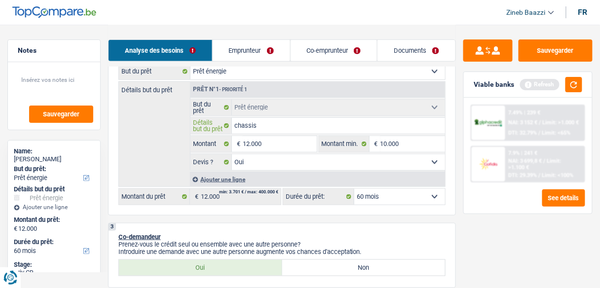
type input "chassis"
click at [578, 79] on button "button" at bounding box center [573, 84] width 17 height 15
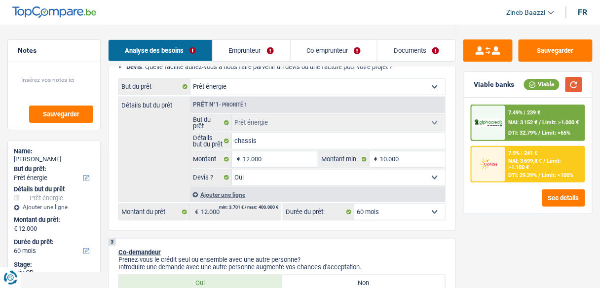
scroll to position [118, 0]
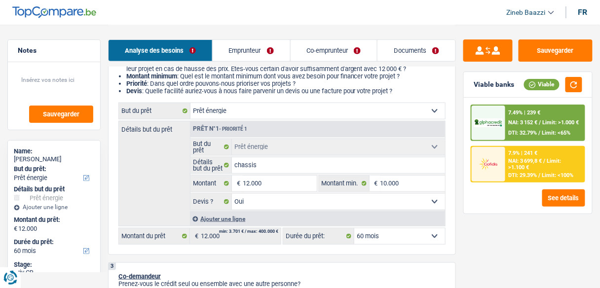
click at [228, 113] on select "Confort maison: meubles, textile, peinture, électroménager, outillage non-profe…" at bounding box center [317, 111] width 255 height 16
select select "renovation"
click at [190, 104] on select "Confort maison: meubles, textile, peinture, électroménager, outillage non-profe…" at bounding box center [317, 111] width 255 height 16
select select "renovation"
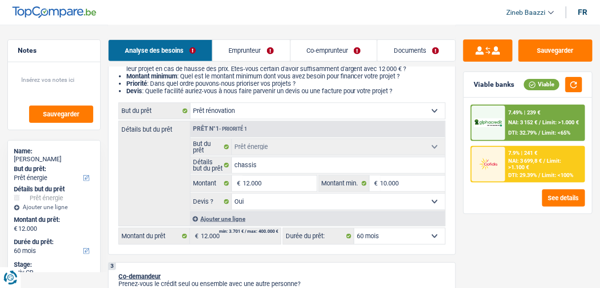
select select "renovation"
select select
select select "renovation"
select select
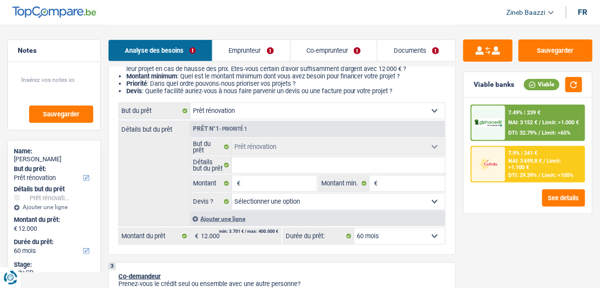
select select "energy"
select select "yes"
select select "energy"
select select "yes"
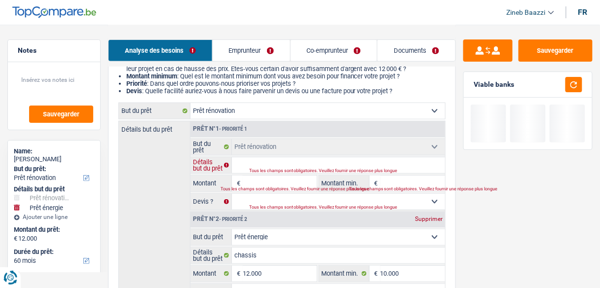
click at [252, 164] on input "Détails but du prêt" at bounding box center [338, 165] width 213 height 16
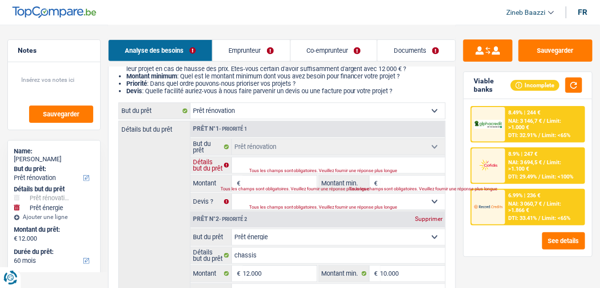
type input "c"
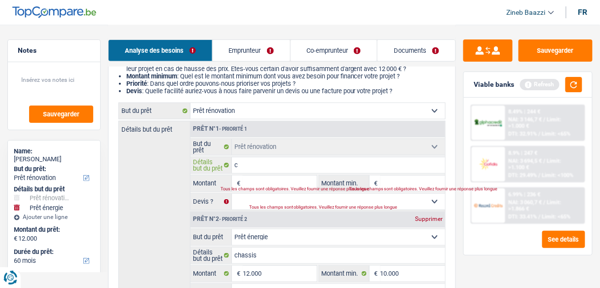
type input "ch"
type input "cha"
type input "chas"
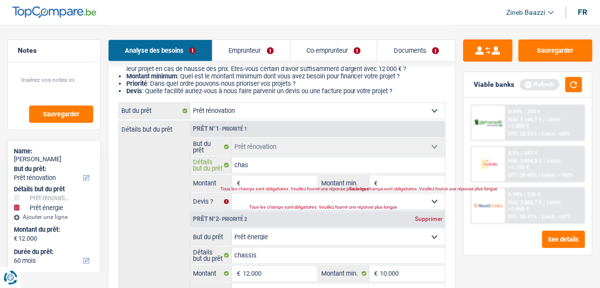
type input "chas"
type input "chassi"
type input "chassis"
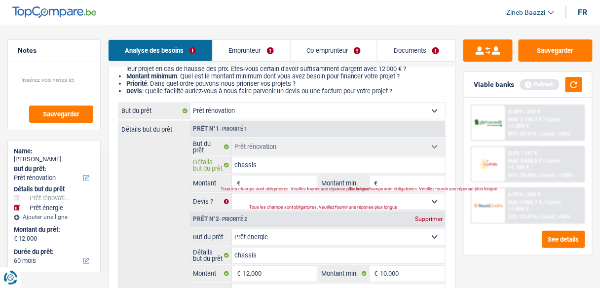
type input "chassis"
click at [283, 181] on input "Montant" at bounding box center [280, 184] width 74 height 16
type input "1"
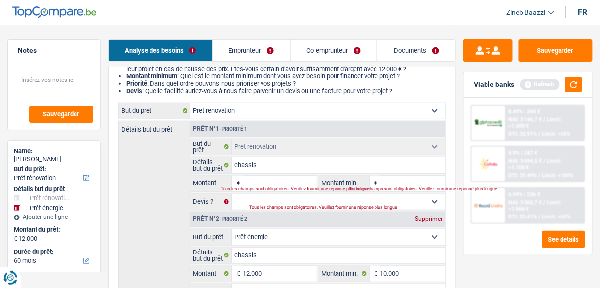
type input "1"
type input "12"
type input "120"
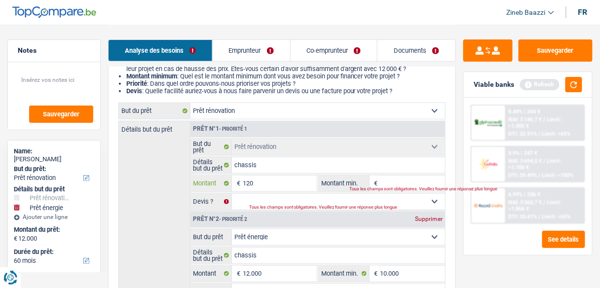
type input "1.200"
type input "12.000"
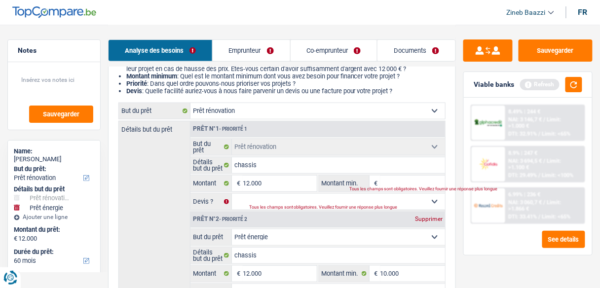
type input "24.000"
select select "120"
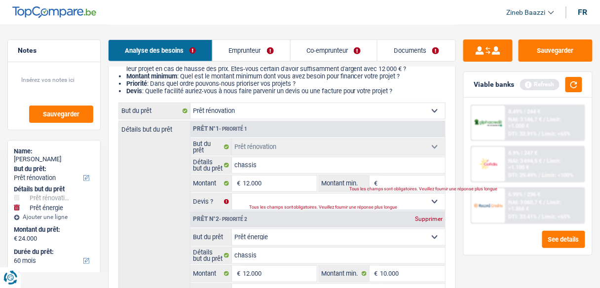
select select "120"
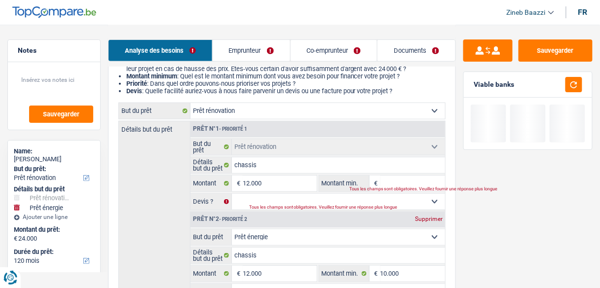
click at [394, 174] on fieldset "Confort maison: meubles, textile, peinture, électroménager, outillage non-profe…" at bounding box center [317, 175] width 255 height 72
click at [395, 183] on input "Montant min." at bounding box center [412, 184] width 65 height 16
type input "1"
type input "10"
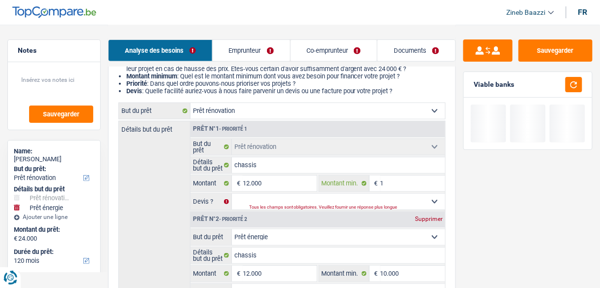
type input "10"
type input "100"
type input "1.000"
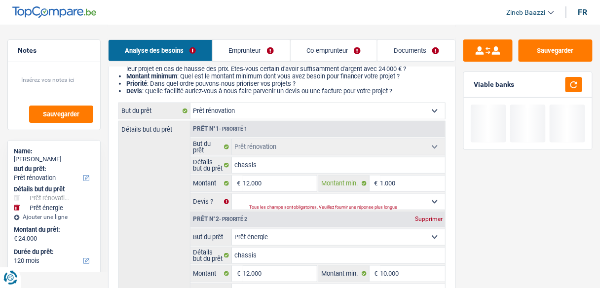
type input "10.000"
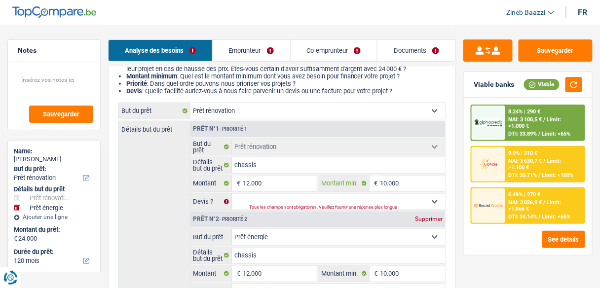
type input "10.000"
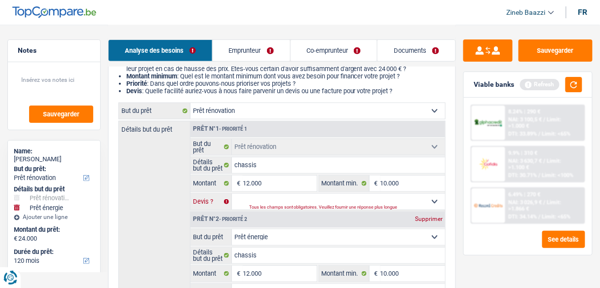
click at [400, 197] on select "Oui Non Non répondu Sélectionner une option" at bounding box center [338, 202] width 213 height 16
select select "yes"
click at [232, 194] on select "Oui Non Non répondu Sélectionner une option" at bounding box center [338, 202] width 213 height 16
select select "yes"
click at [423, 222] on div "Supprimer" at bounding box center [428, 219] width 33 height 6
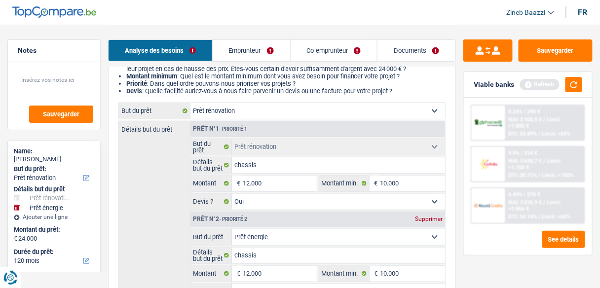
type input "12.000"
select select "60"
type input "12.000"
select select "60"
type input "12.000"
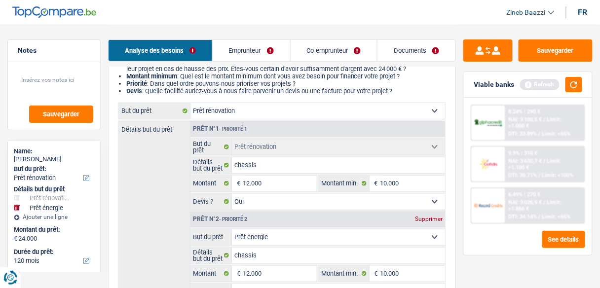
select select "60"
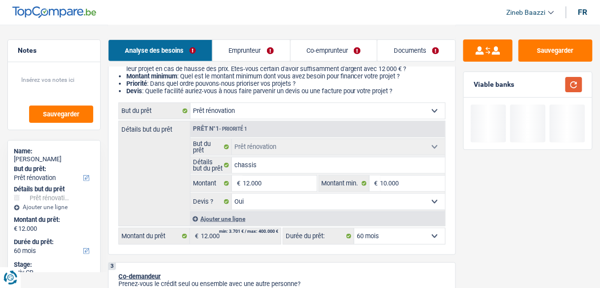
click at [576, 85] on button "button" at bounding box center [573, 84] width 17 height 15
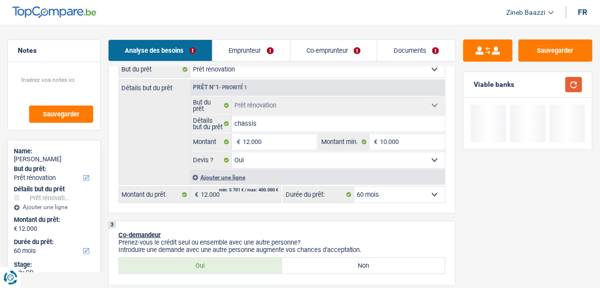
scroll to position [197, 0]
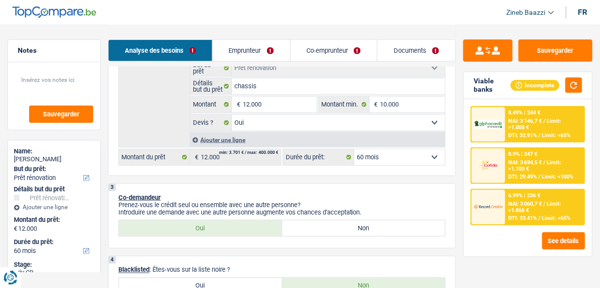
click at [382, 159] on select "12 mois 18 mois 24 mois 30 mois 36 mois 42 mois 48 mois 60 mois Sélectionner un…" at bounding box center [399, 158] width 91 height 16
select select "42"
click at [354, 150] on select "12 mois 18 mois 24 mois 30 mois 36 mois 42 mois 48 mois 60 mois Sélectionner un…" at bounding box center [399, 158] width 91 height 16
select select "42"
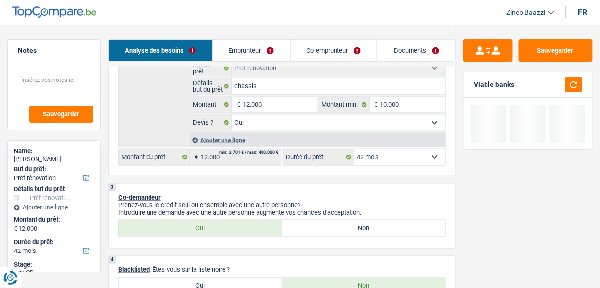
click at [418, 155] on select "12 mois 18 mois 24 mois 30 mois 36 mois 42 mois 48 mois 60 mois Sélectionner un…" at bounding box center [399, 158] width 91 height 16
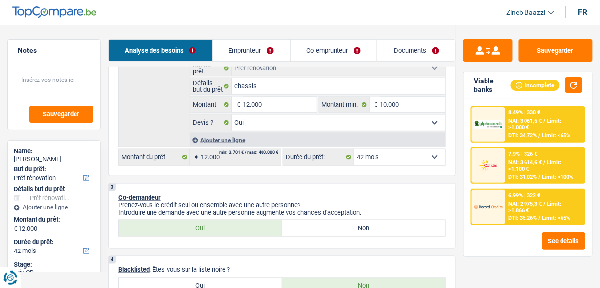
select select "60"
click at [354, 150] on select "12 mois 18 mois 24 mois 30 mois 36 mois 42 mois 48 mois 60 mois Sélectionner un…" at bounding box center [399, 158] width 91 height 16
select select "60"
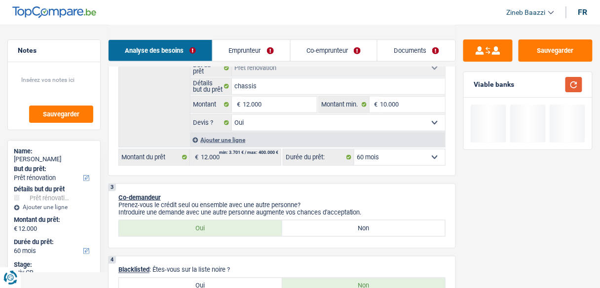
click at [569, 91] on button "button" at bounding box center [573, 84] width 17 height 15
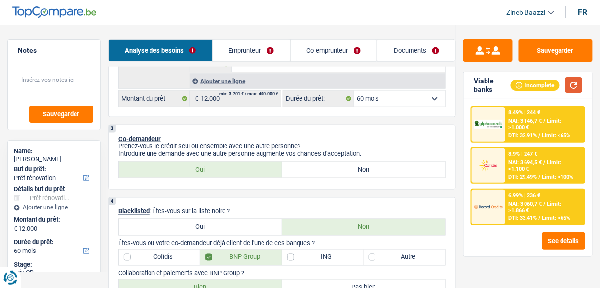
scroll to position [237, 0]
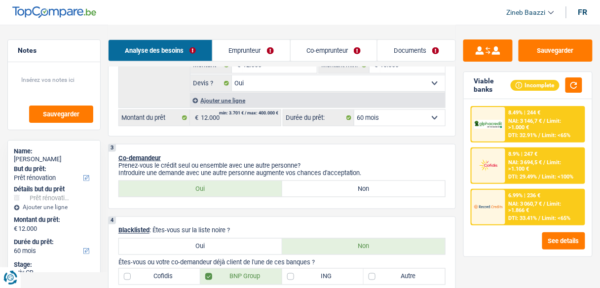
click at [267, 51] on link "Emprunteur" at bounding box center [251, 50] width 77 height 21
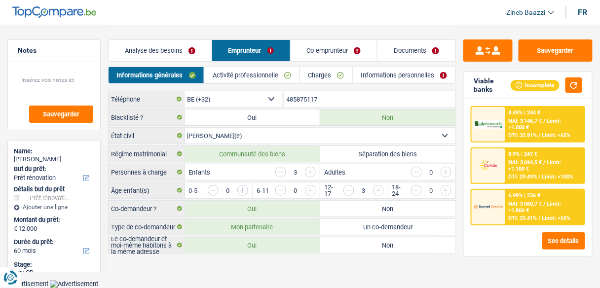
scroll to position [48, 0]
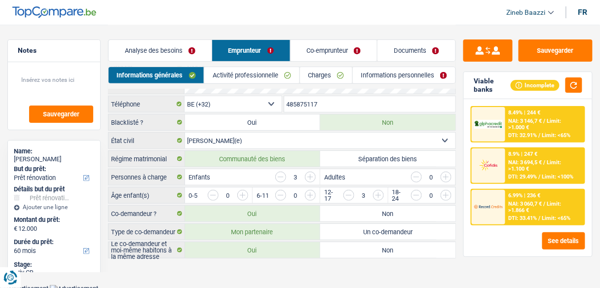
click at [193, 46] on link "Analyse des besoins" at bounding box center [160, 50] width 103 height 21
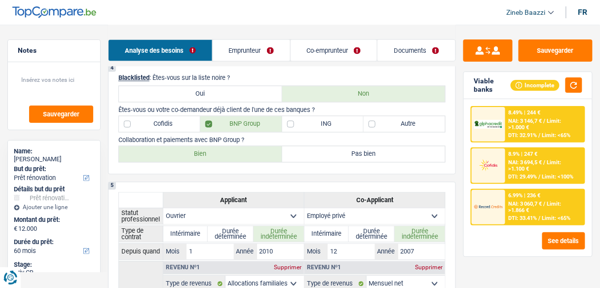
scroll to position [403, 0]
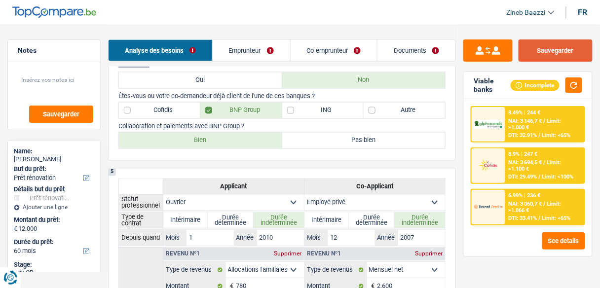
click at [537, 52] on button "Sauvegarder" at bounding box center [556, 50] width 74 height 22
click at [176, 20] on header "Zineb Baazzi Se déconnecter fr" at bounding box center [300, 12] width 600 height 25
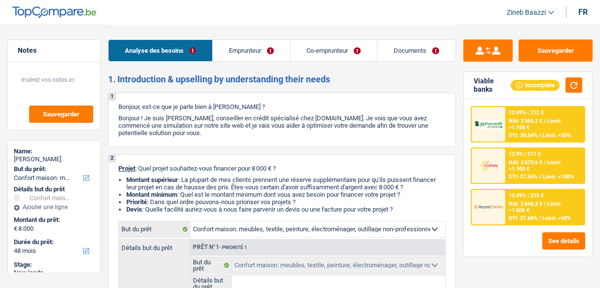
select select "household"
select select "48"
select select "household"
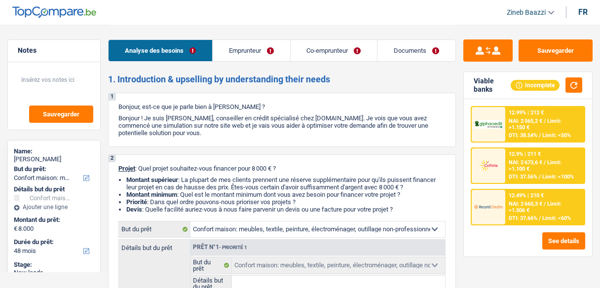
select select "48"
select select "worker"
select select "familyAllowances"
select select "netSalary"
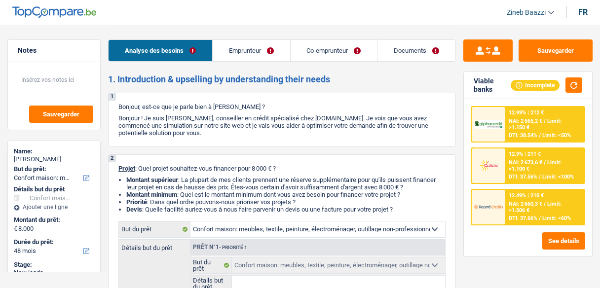
select select "netSalary"
select select "rents"
select select "cardOrCredit"
select select "household"
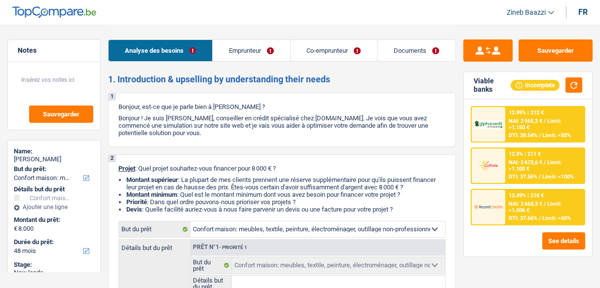
select select "household"
select select "48"
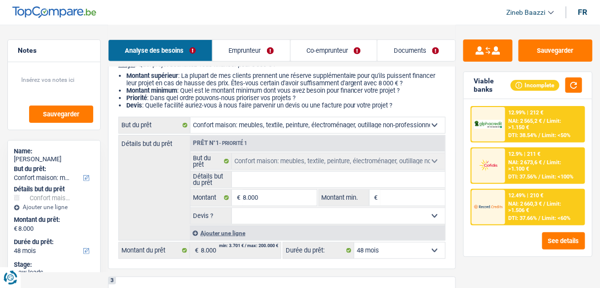
scroll to position [118, 0]
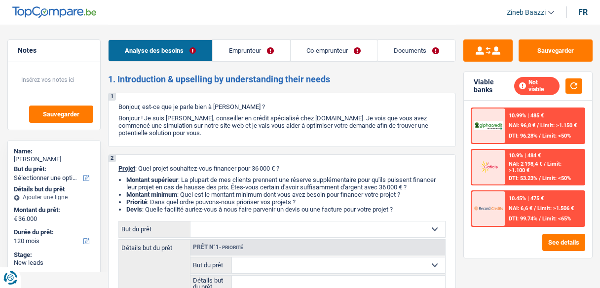
select select "120"
select select "independent"
select select "publicEmployee"
select select "netSalary"
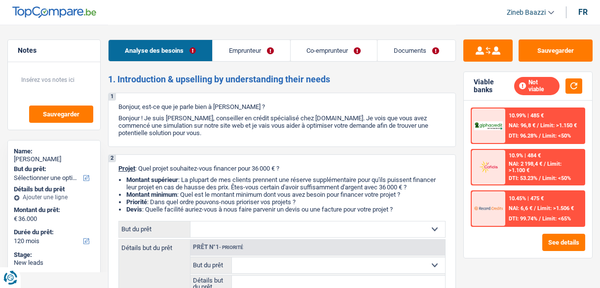
select select "familyAllowances"
select select "netSalary"
select select "mealVouchers"
select select "rents"
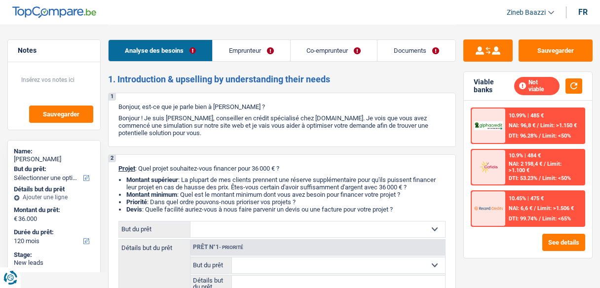
select select "cardOrCredit"
select select "120"
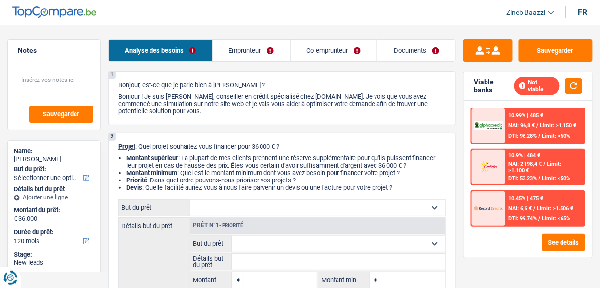
scroll to position [39, 0]
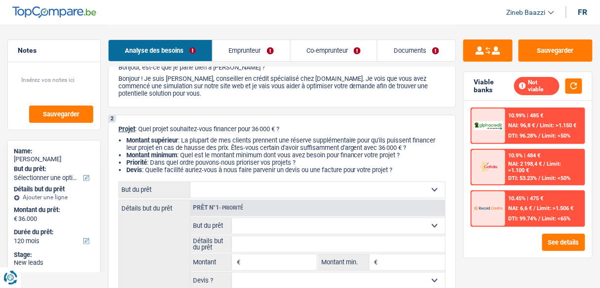
click at [204, 187] on select "Confort maison: meubles, textile, peinture, électroménager, outillage non-profe…" at bounding box center [317, 190] width 255 height 16
select select "car"
click at [190, 183] on select "Confort maison: meubles, textile, peinture, électroménager, outillage non-profe…" at bounding box center [317, 190] width 255 height 16
select select "car"
select select "60"
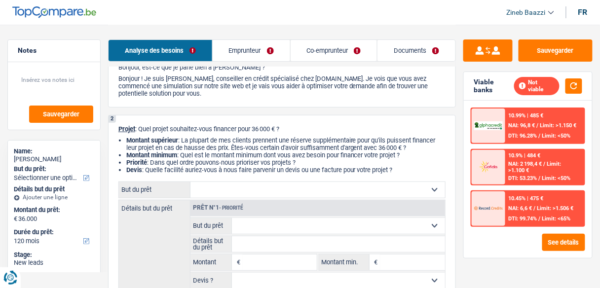
select select "car"
type input "36.000"
select select "60"
select select "car"
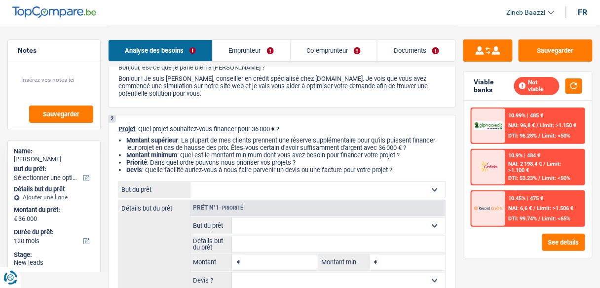
type input "36.000"
select select "60"
select select "car"
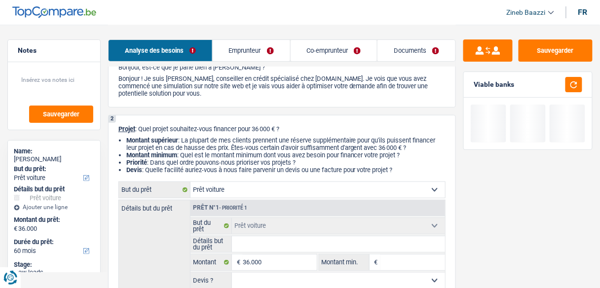
click at [214, 163] on li "Priorité : Dans quel ordre pouvons-nous prioriser vos projets ?" at bounding box center [285, 162] width 319 height 7
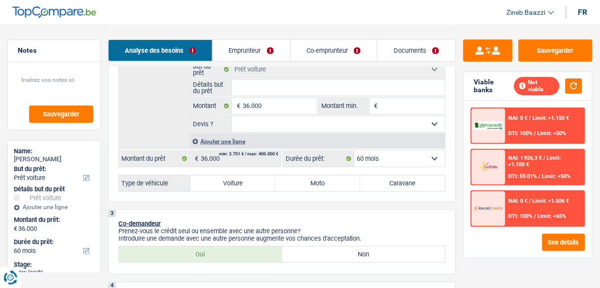
scroll to position [197, 0]
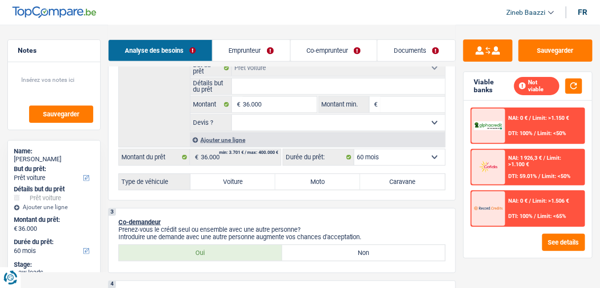
click at [241, 180] on label "Voiture" at bounding box center [232, 182] width 85 height 16
click at [241, 180] on input "Voiture" at bounding box center [232, 182] width 85 height 16
radio input "true"
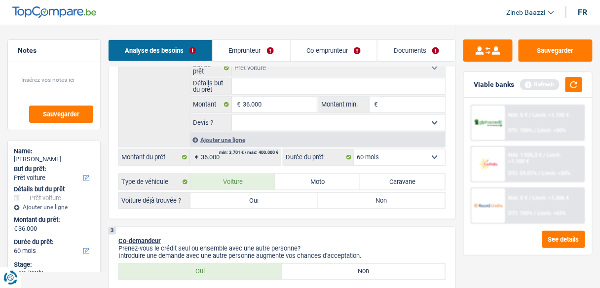
click at [246, 196] on label "Oui" at bounding box center [253, 201] width 127 height 16
click at [246, 196] on input "Oui" at bounding box center [253, 201] width 127 height 16
radio input "true"
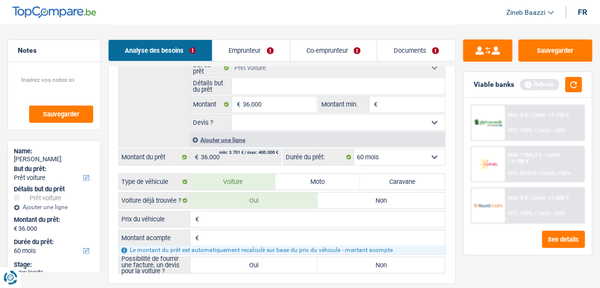
click at [260, 222] on input "Prix du véhicule" at bounding box center [323, 220] width 244 height 16
click at [237, 235] on input "Montant acompte" at bounding box center [323, 238] width 244 height 16
click at [230, 220] on input "Prix du véhicule" at bounding box center [323, 220] width 244 height 16
type input "3"
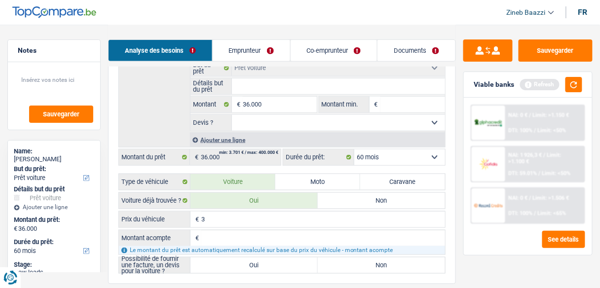
type input "39"
type input "390"
type input "3.900"
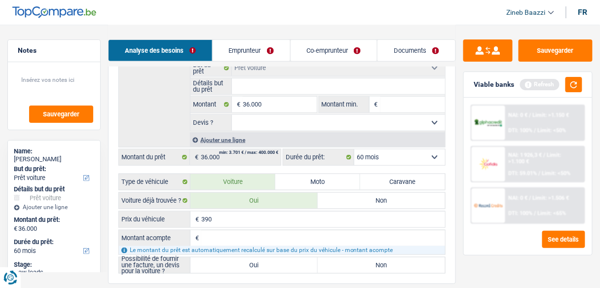
type input "3.900"
type input "39.000"
type input "3.900"
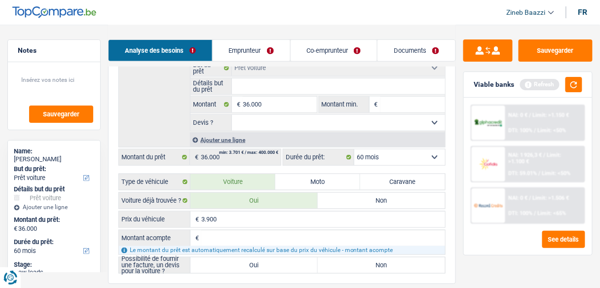
type input "390"
type input "39"
type input "399"
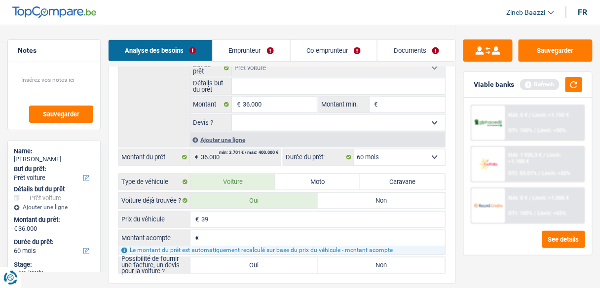
type input "399"
type input "3.996"
type input "39.960"
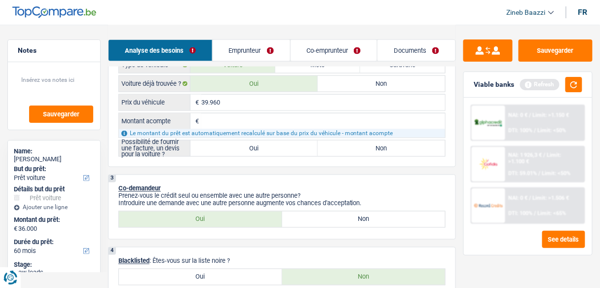
scroll to position [316, 0]
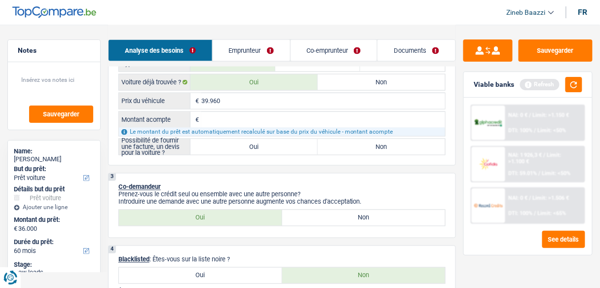
type input "39.960"
click at [258, 144] on label "Oui" at bounding box center [253, 147] width 127 height 16
click at [258, 144] on input "Oui" at bounding box center [253, 147] width 127 height 16
radio input "true"
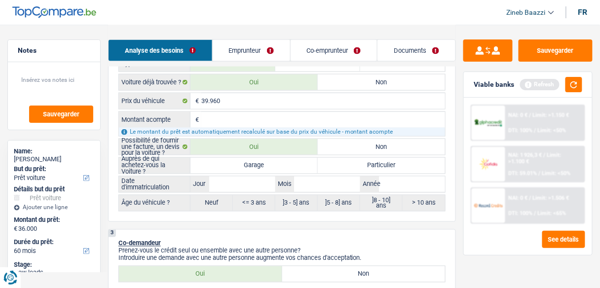
click at [247, 162] on label "Garage" at bounding box center [253, 166] width 127 height 16
click at [247, 162] on input "Garage" at bounding box center [253, 166] width 127 height 16
radio input "true"
click at [242, 183] on input "Jour" at bounding box center [242, 185] width 66 height 16
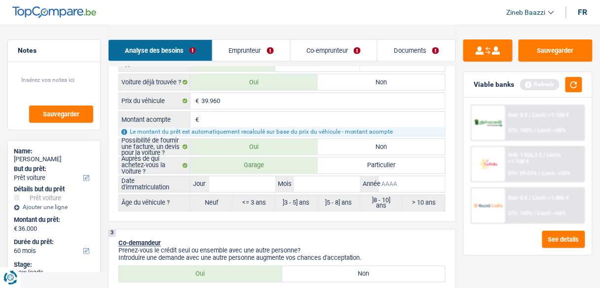
click at [394, 181] on input "Année" at bounding box center [412, 185] width 66 height 16
type input "2"
type input "20"
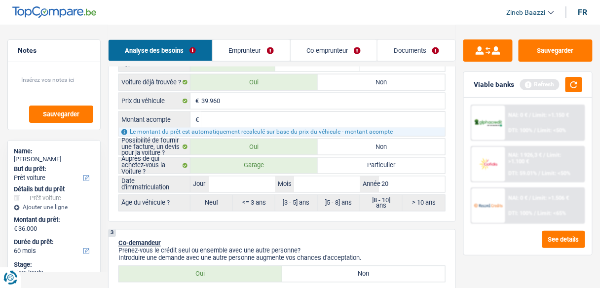
type input "202"
type input "2025"
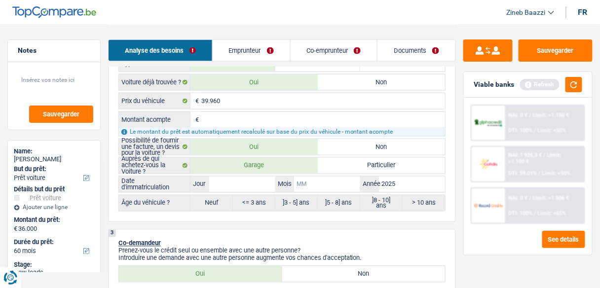
click at [328, 178] on input "Mois" at bounding box center [327, 185] width 66 height 16
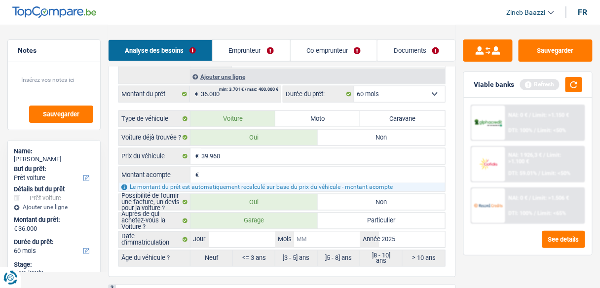
scroll to position [237, 0]
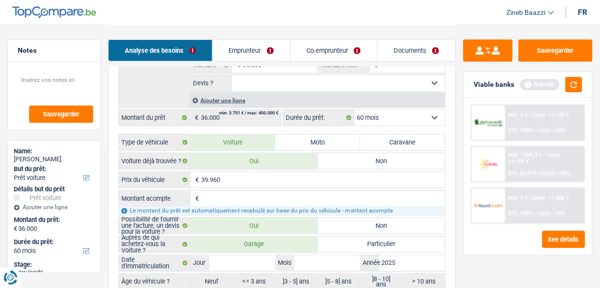
click at [578, 65] on div "Sauvegarder Viable banks Refresh NAI: 0 € / Limit: >1.150 € DTI: 100% / Limit: …" at bounding box center [528, 155] width 144 height 233
click at [578, 81] on button "button" at bounding box center [573, 84] width 17 height 15
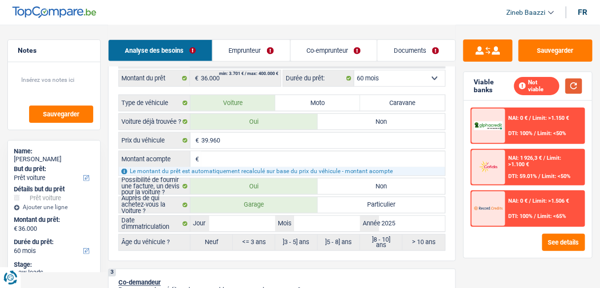
scroll to position [316, 0]
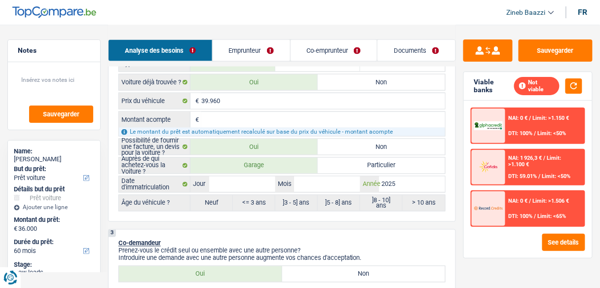
click at [399, 179] on input "2025" at bounding box center [412, 185] width 66 height 16
click at [319, 179] on input "Mois" at bounding box center [327, 185] width 66 height 16
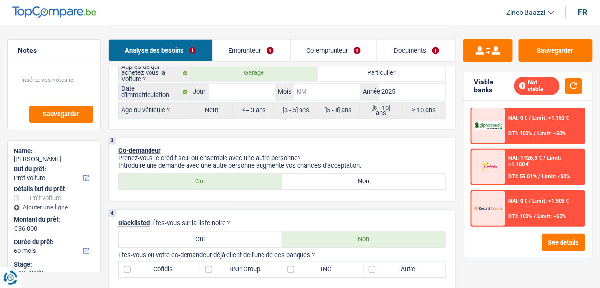
scroll to position [395, 0]
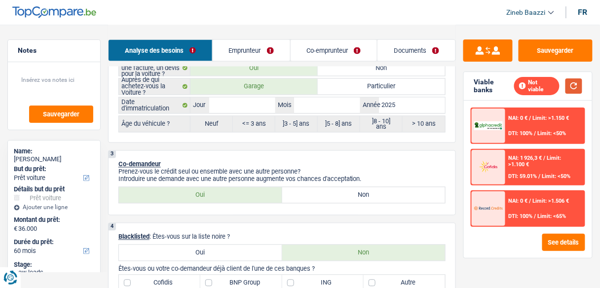
click at [573, 87] on button "button" at bounding box center [573, 85] width 17 height 15
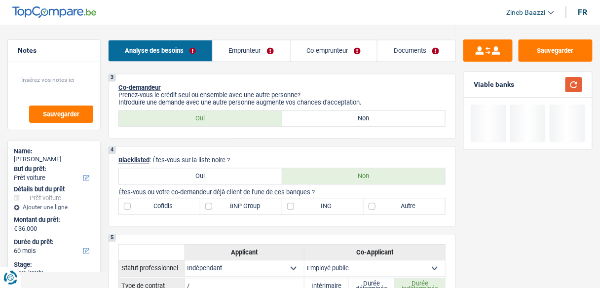
scroll to position [474, 0]
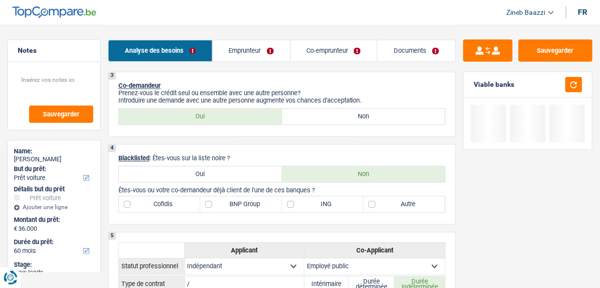
click at [287, 154] on p "Blacklisted : Êtes-vous sur la liste noire ?" at bounding box center [281, 157] width 327 height 7
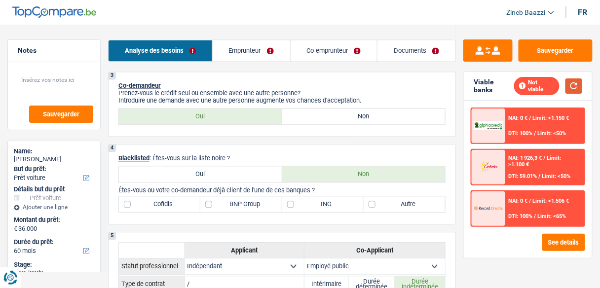
click at [572, 88] on button "button" at bounding box center [573, 85] width 17 height 15
click at [290, 118] on label "Non" at bounding box center [363, 117] width 163 height 16
click at [290, 118] on input "Non" at bounding box center [363, 117] width 163 height 16
radio input "true"
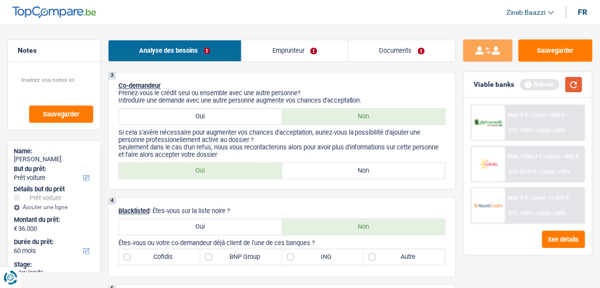
click at [578, 87] on button "button" at bounding box center [573, 84] width 17 height 15
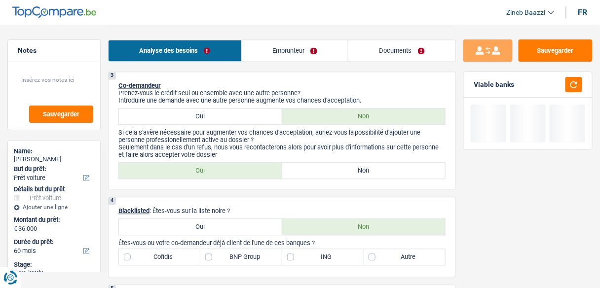
click at [233, 256] on label "BNP Group" at bounding box center [240, 257] width 81 height 16
click at [233, 256] on input "BNP Group" at bounding box center [240, 257] width 81 height 16
checkbox input "true"
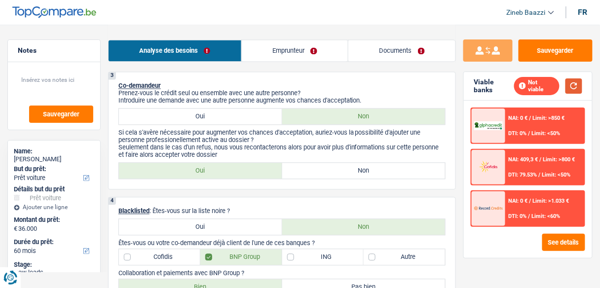
click at [580, 82] on button "button" at bounding box center [573, 85] width 17 height 15
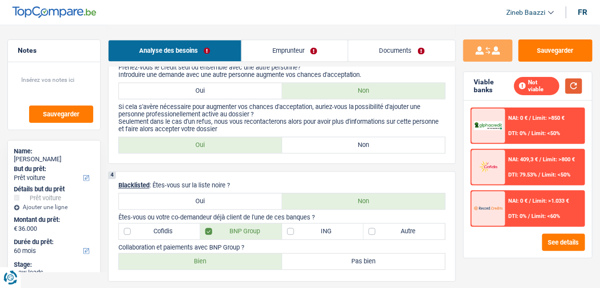
scroll to position [513, 0]
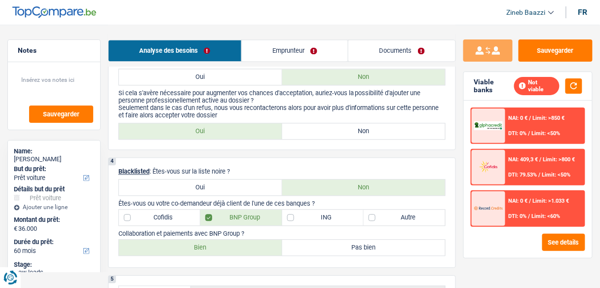
click at [245, 240] on label "Bien" at bounding box center [200, 248] width 163 height 16
click at [245, 240] on input "Bien" at bounding box center [200, 248] width 163 height 16
radio input "true"
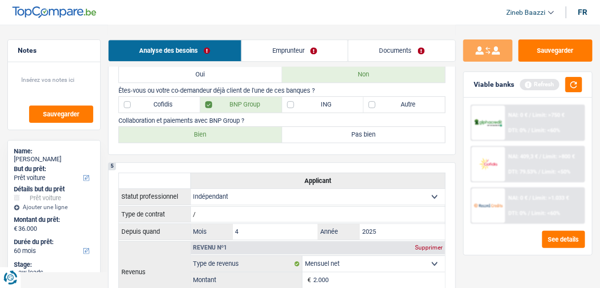
scroll to position [632, 0]
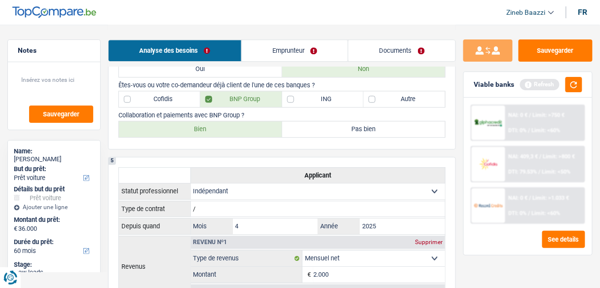
click at [300, 48] on link "Emprunteur" at bounding box center [295, 50] width 107 height 21
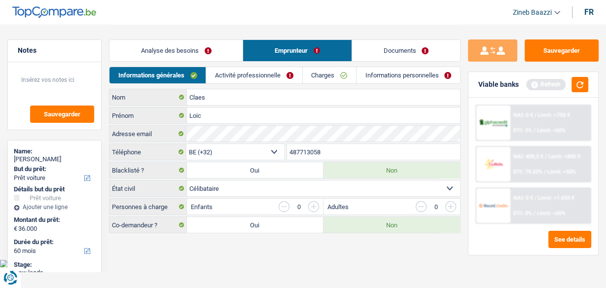
click at [249, 73] on link "Activité professionnelle" at bounding box center [254, 75] width 96 height 16
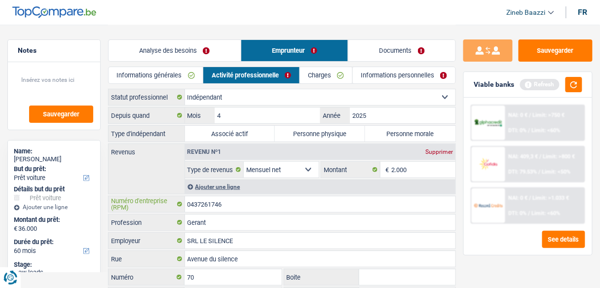
drag, startPoint x: 231, startPoint y: 199, endPoint x: 183, endPoint y: 198, distance: 48.9
click at [183, 198] on div "0437261746 Numéro d'entreprise (RPM)" at bounding box center [282, 204] width 347 height 16
click at [397, 133] on label "Personne morale" at bounding box center [410, 134] width 90 height 16
click at [397, 133] on input "Personne morale" at bounding box center [410, 134] width 90 height 16
radio input "true"
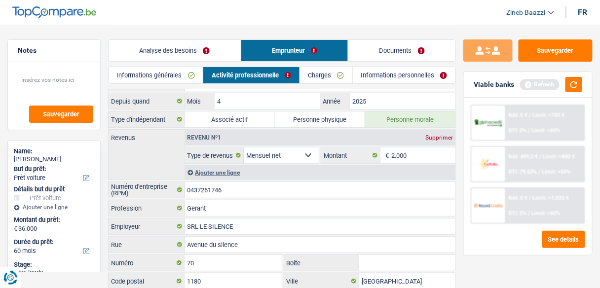
scroll to position [39, 0]
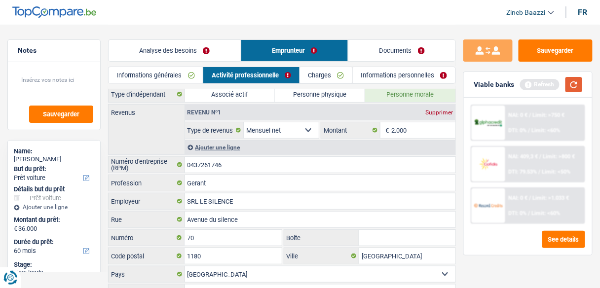
click at [566, 83] on button "button" at bounding box center [573, 84] width 17 height 15
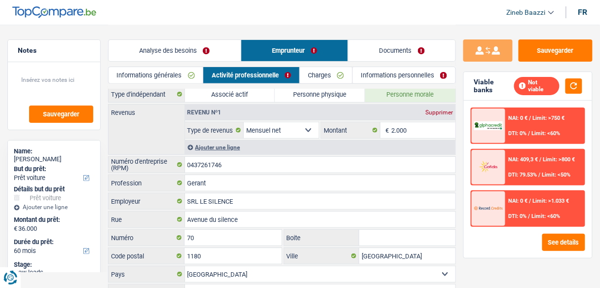
click at [234, 145] on div "Ajouter une ligne" at bounding box center [320, 147] width 271 height 14
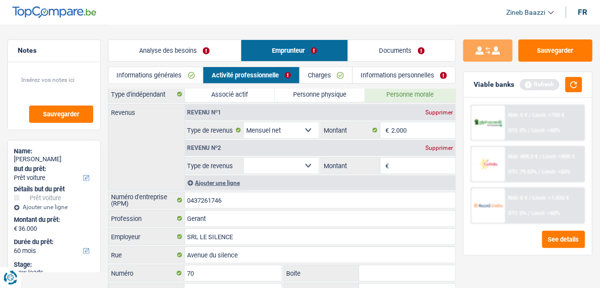
click at [291, 168] on select "Allocation d'handicap Allocations chômage Allocations familiales Chèques repas …" at bounding box center [281, 166] width 75 height 16
select select "mealVouchers"
click at [244, 158] on select "Allocation d'handicap Allocations chômage Allocations familiales Chèques repas …" at bounding box center [281, 166] width 75 height 16
click at [411, 163] on input "Montant par jour" at bounding box center [423, 166] width 64 height 16
type input "8,0"
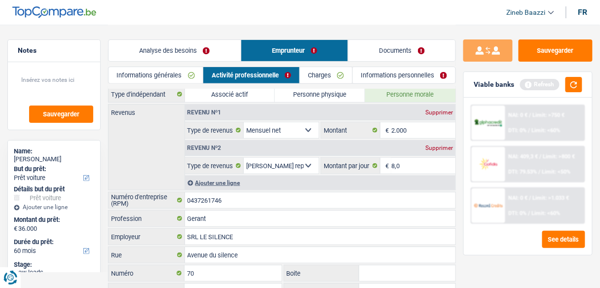
click at [141, 154] on div "Revenus Revenu nº1 Supprimer Allocation d'handicap Allocations chômage Allocati…" at bounding box center [282, 147] width 348 height 86
click at [579, 89] on button "button" at bounding box center [573, 84] width 17 height 15
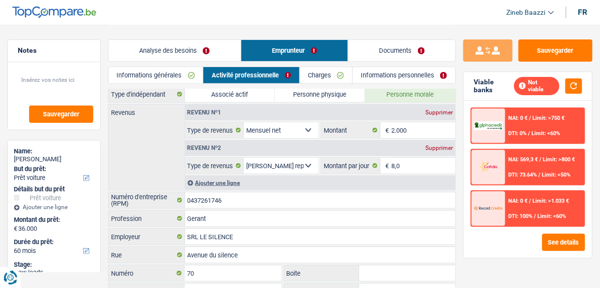
click at [156, 155] on div "Revenus Revenu nº1 Supprimer Allocation d'handicap Allocations chômage Allocati…" at bounding box center [282, 147] width 348 height 86
click at [224, 182] on div "Ajouter une ligne" at bounding box center [320, 183] width 271 height 14
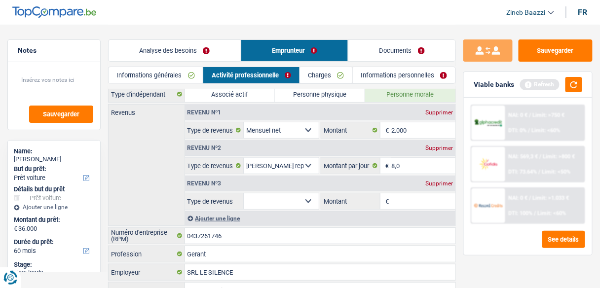
click at [143, 154] on div "Revenus Revenu nº1 Supprimer Allocation d'handicap Allocations chômage Allocati…" at bounding box center [282, 165] width 348 height 122
click at [162, 185] on div "Revenus Revenu nº1 Supprimer Allocation d'handicap Allocations chômage Allocati…" at bounding box center [282, 165] width 348 height 122
click at [439, 181] on div "Supprimer" at bounding box center [439, 184] width 33 height 6
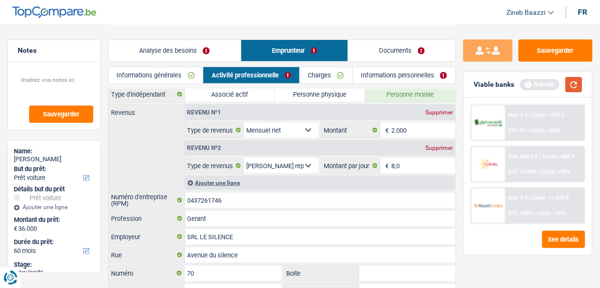
click at [567, 78] on button "button" at bounding box center [573, 84] width 17 height 15
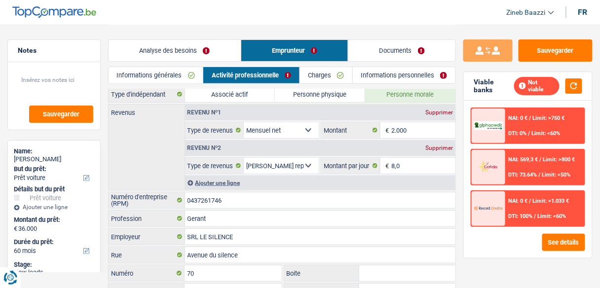
click at [314, 75] on link "Charges" at bounding box center [326, 75] width 52 height 16
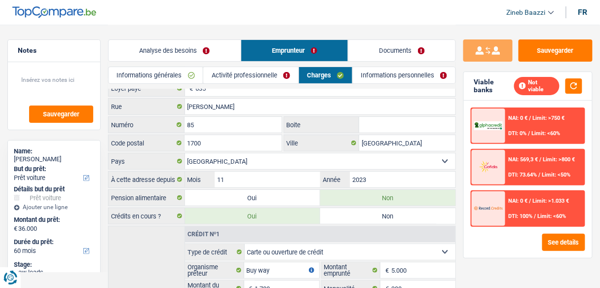
scroll to position [79, 0]
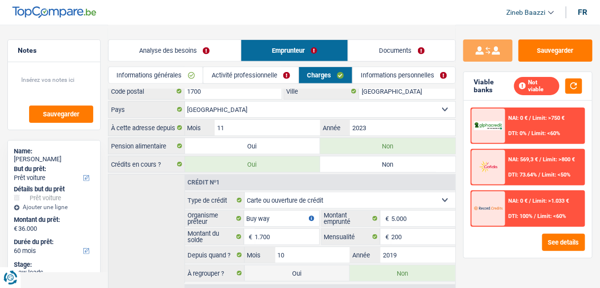
click at [150, 181] on div "Crédit nº1 Carte ou ouverture de crédit Prêt hypothécaire Vente à tempérament P…" at bounding box center [282, 237] width 348 height 126
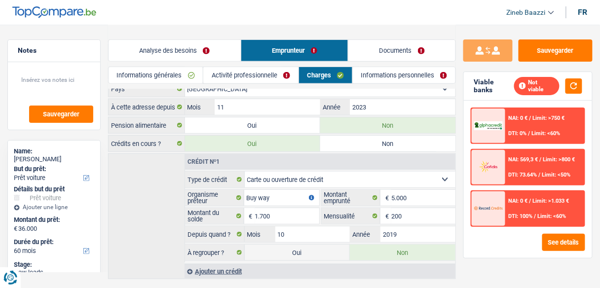
scroll to position [119, 0]
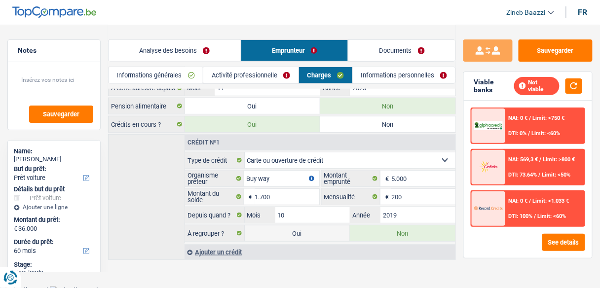
click at [151, 179] on div "Crédit nº1 Carte ou ouverture de crédit Prêt hypothécaire Vente à tempérament P…" at bounding box center [282, 197] width 348 height 126
click at [374, 76] on link "Informations personnelles" at bounding box center [404, 75] width 103 height 16
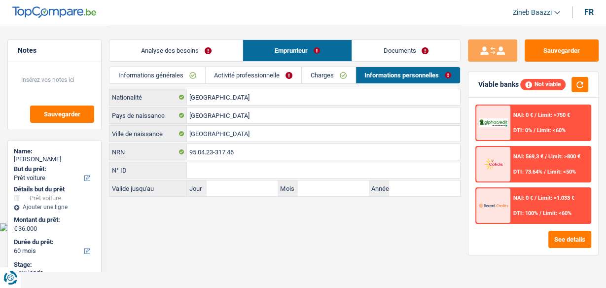
click at [201, 56] on link "Analyse des besoins" at bounding box center [176, 50] width 133 height 21
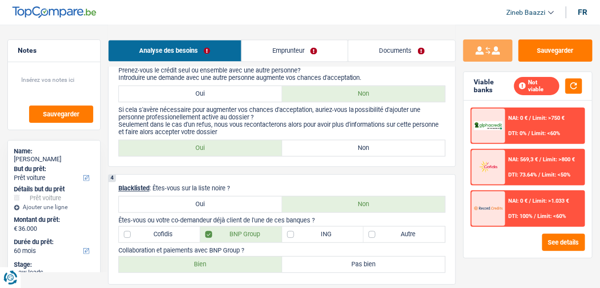
scroll to position [434, 0]
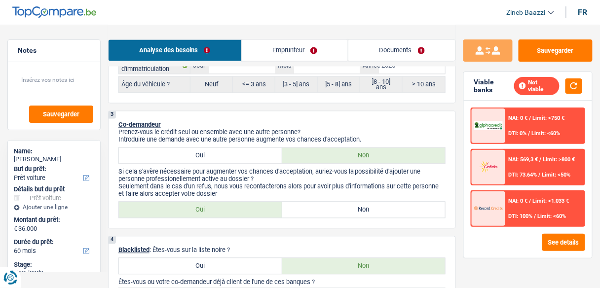
click at [240, 148] on label "Oui" at bounding box center [200, 156] width 163 height 16
click at [240, 148] on input "Oui" at bounding box center [200, 156] width 163 height 16
radio input "true"
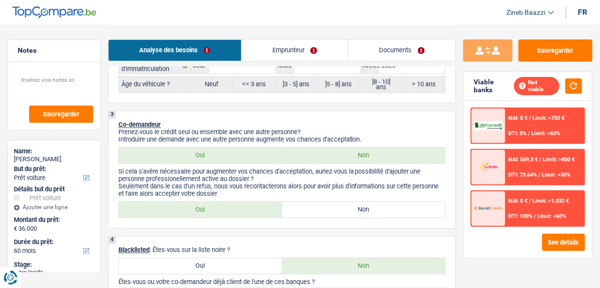
select select "publicEmployee"
select select "familyAllowances"
select select "netSalary"
select select "mealVouchers"
select select "rents"
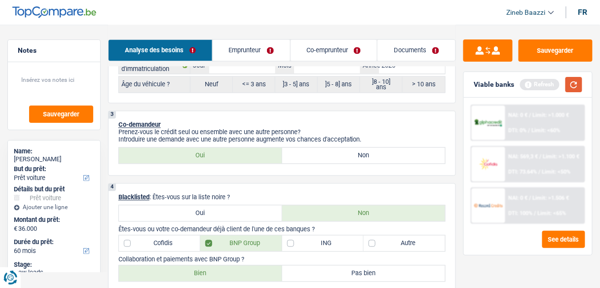
click at [567, 85] on button "button" at bounding box center [573, 84] width 17 height 15
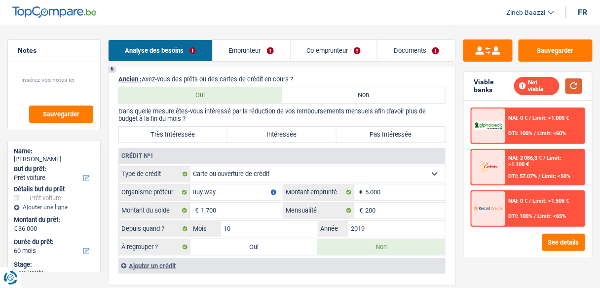
scroll to position [1105, 0]
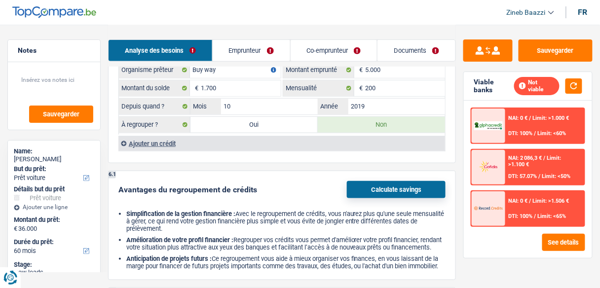
click at [256, 52] on link "Emprunteur" at bounding box center [251, 50] width 77 height 21
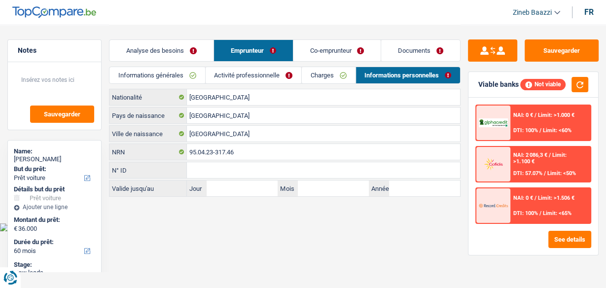
click at [215, 73] on link "Activité professionnelle" at bounding box center [254, 75] width 96 height 16
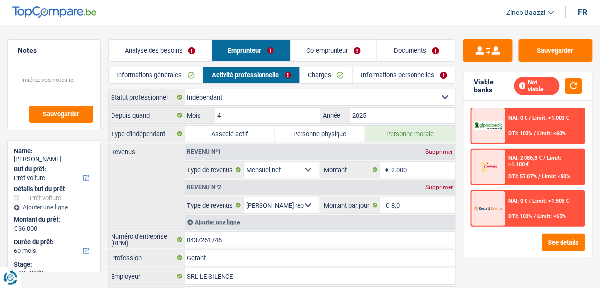
scroll to position [116, 0]
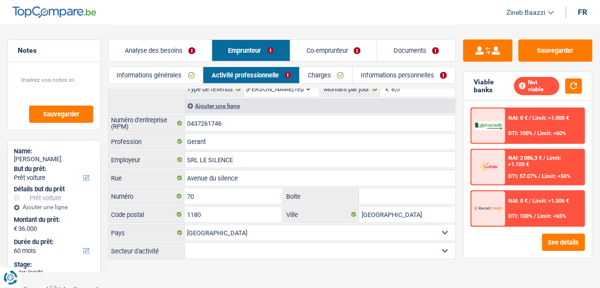
click at [329, 70] on link "Charges" at bounding box center [326, 75] width 52 height 16
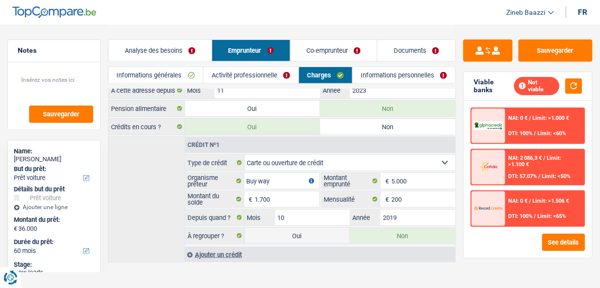
click at [370, 75] on link "Informations personnelles" at bounding box center [404, 75] width 103 height 16
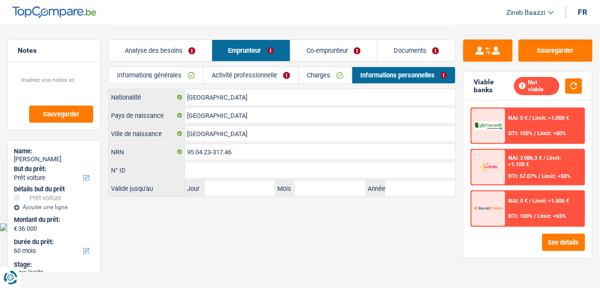
scroll to position [0, 0]
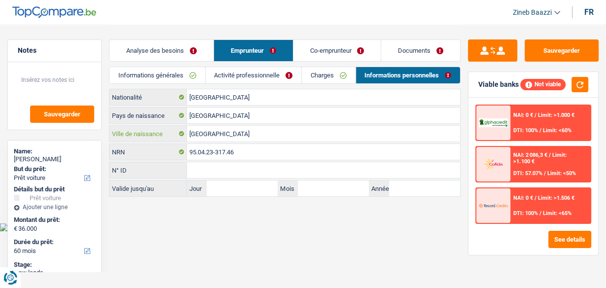
click at [230, 134] on input "[GEOGRAPHIC_DATA]" at bounding box center [323, 134] width 273 height 16
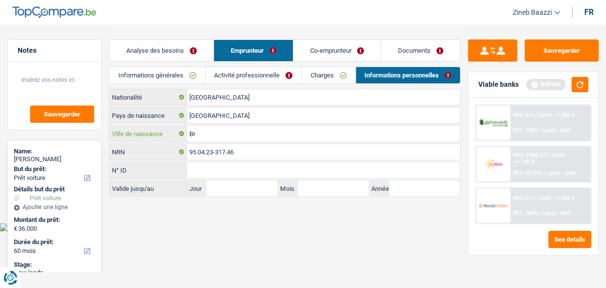
type input "B"
click at [194, 134] on input "Eterbeek" at bounding box center [323, 134] width 273 height 16
type input "[GEOGRAPHIC_DATA]"
click at [317, 58] on link "Co-emprunteur" at bounding box center [338, 50] width 88 height 21
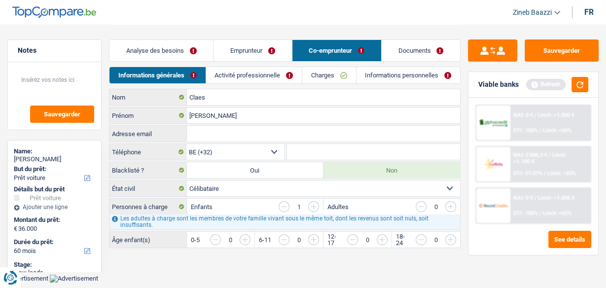
click at [263, 78] on link "Activité professionnelle" at bounding box center [254, 75] width 96 height 16
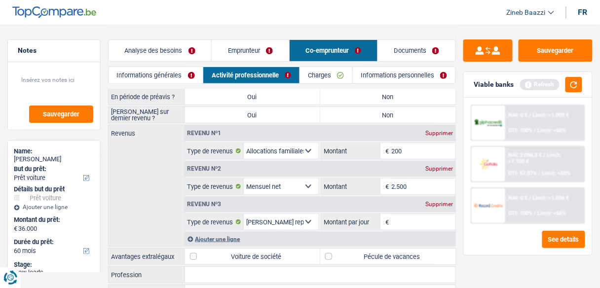
scroll to position [111, 0]
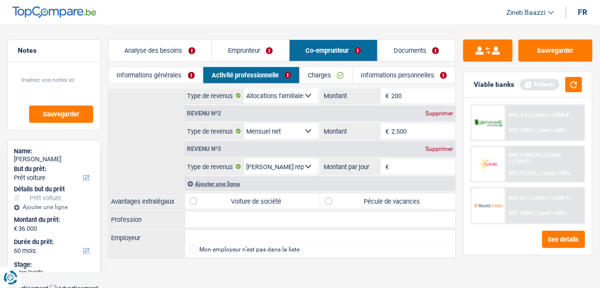
click at [327, 67] on link "Charges" at bounding box center [326, 75] width 52 height 16
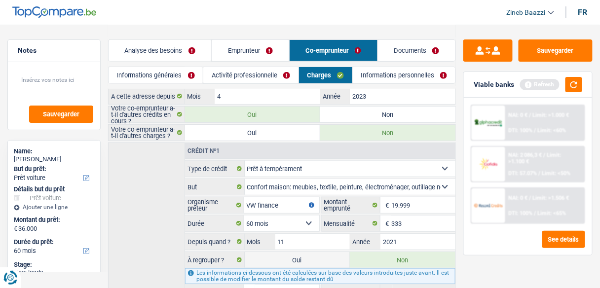
scroll to position [0, 0]
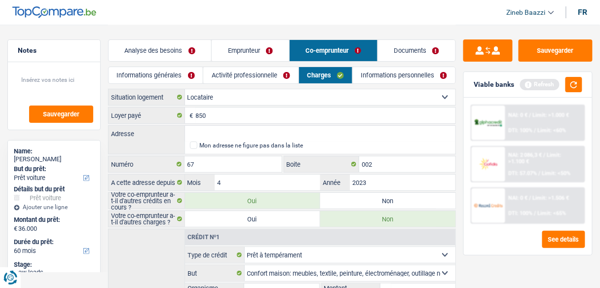
click at [370, 60] on link "Co-emprunteur" at bounding box center [334, 50] width 88 height 21
click at [375, 72] on link "Informations personnelles" at bounding box center [404, 75] width 103 height 16
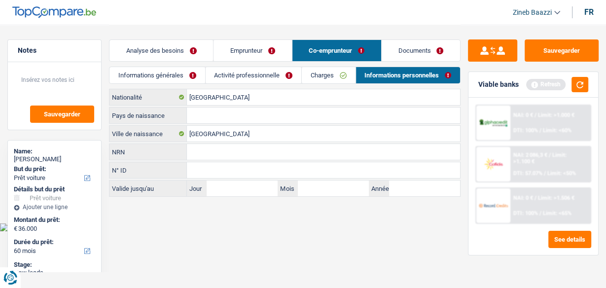
click at [314, 74] on link "Charges" at bounding box center [328, 75] width 53 height 16
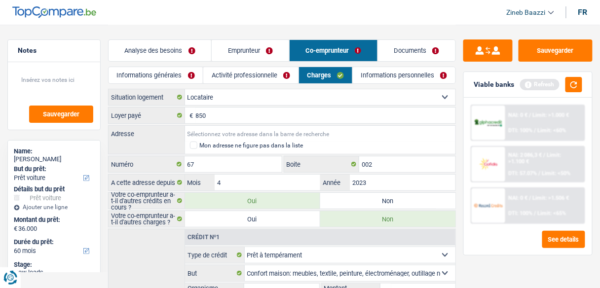
click at [317, 138] on input "Adresse" at bounding box center [320, 134] width 271 height 16
click at [261, 54] on link "Emprunteur" at bounding box center [250, 50] width 77 height 21
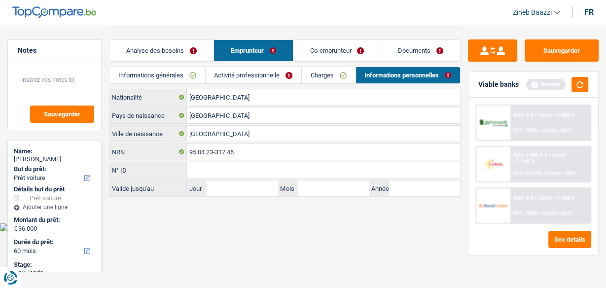
click at [308, 85] on div "Informations générales Activité professionnelle Charges Informations personnell…" at bounding box center [285, 78] width 352 height 22
click at [321, 68] on link "Charges" at bounding box center [328, 75] width 53 height 16
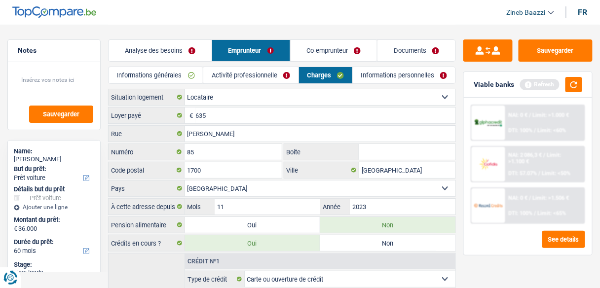
click at [308, 54] on link "Co-emprunteur" at bounding box center [334, 50] width 87 height 21
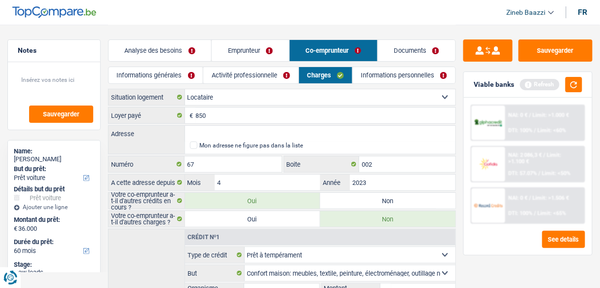
click at [165, 75] on link "Informations générales" at bounding box center [156, 75] width 94 height 16
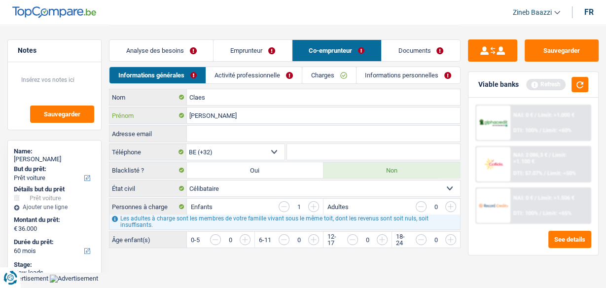
click at [212, 119] on input "[PERSON_NAME]" at bounding box center [323, 116] width 273 height 16
type input "A"
click at [218, 100] on input "Claes" at bounding box center [323, 97] width 273 height 16
type input "C"
click at [221, 113] on input "Prénom" at bounding box center [323, 116] width 273 height 16
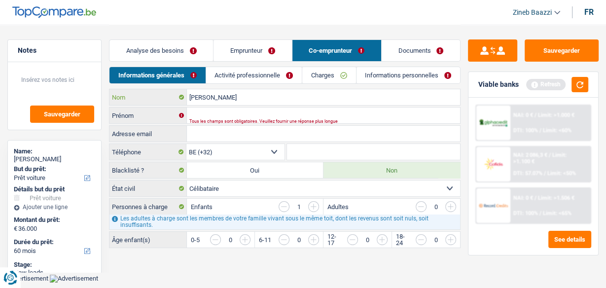
click at [229, 98] on input "[PERSON_NAME]" at bounding box center [323, 97] width 273 height 16
type input "Gerin"
click at [209, 112] on input "Prénom" at bounding box center [323, 116] width 273 height 16
type input "[PERSON_NAME]"
click at [166, 266] on main "Notes Sauvegarder Name: [PERSON_NAME] But du prêt: Confort maison: meubles, tex…" at bounding box center [303, 137] width 606 height 274
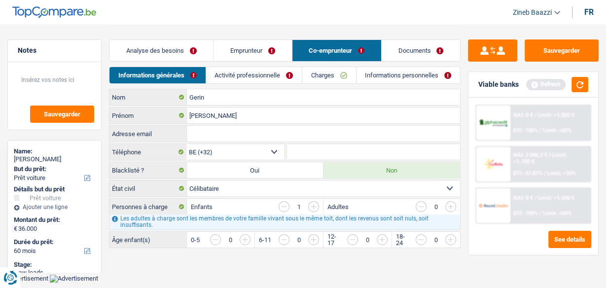
click at [245, 187] on select "Célibataire Marié(e) Cohabitant(e) légal(e) Divorcé(e) Veuf(ve) Séparé (de fait…" at bounding box center [323, 189] width 273 height 16
select select "separated"
click at [187, 181] on select "Célibataire Marié(e) Cohabitant(e) légal(e) Divorcé(e) Veuf(ve) Séparé (de fait…" at bounding box center [323, 189] width 273 height 16
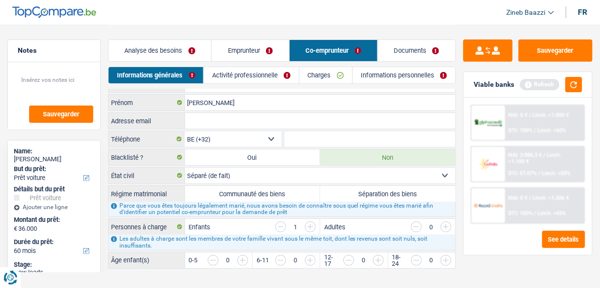
scroll to position [24, 0]
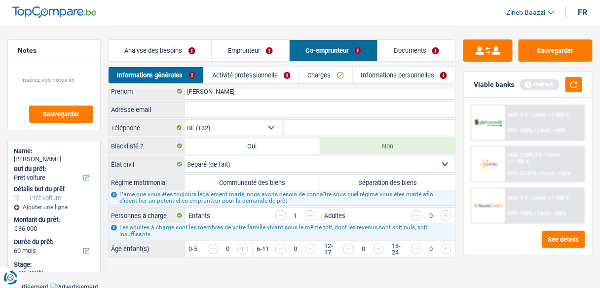
click at [223, 281] on body "Vous avez le contrôle de vos données Nous utilisons des cookies, tout comme nos…" at bounding box center [300, 134] width 600 height 316
click at [219, 274] on main "Notes Sauvegarder Name: [PERSON_NAME] But du prêt: Confort maison: meubles, tex…" at bounding box center [300, 130] width 600 height 308
click at [272, 213] on div "Enfants 1" at bounding box center [252, 216] width 135 height 16
click at [281, 213] on input "button" at bounding box center [280, 215] width 11 height 11
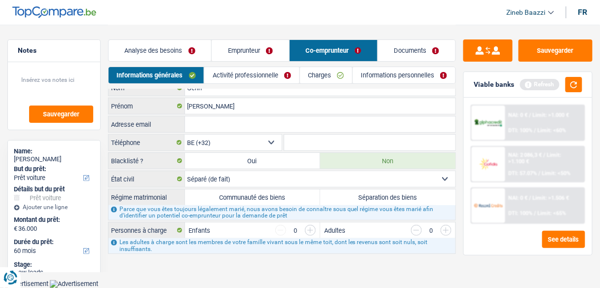
scroll to position [6, 0]
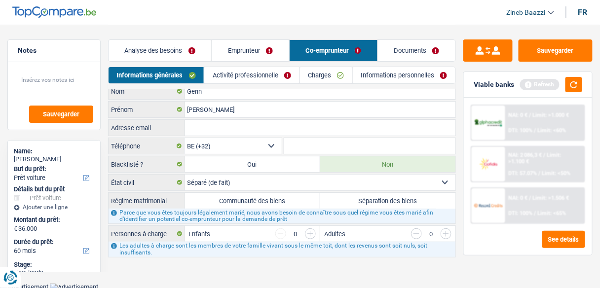
click at [300, 257] on main "Notes Sauvegarder Name: [PERSON_NAME] But du prêt: Confort maison: meubles, tex…" at bounding box center [300, 139] width 600 height 290
click at [267, 75] on link "Activité professionnelle" at bounding box center [251, 75] width 95 height 16
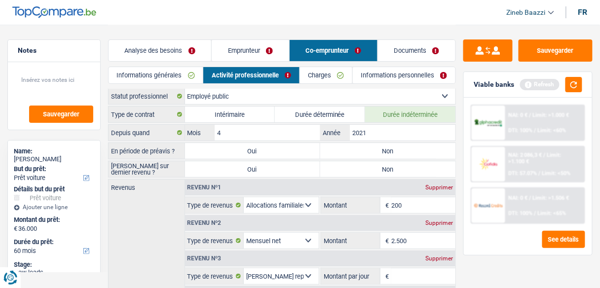
scroll to position [0, 0]
click at [181, 23] on header "Zineb Baazzi Se déconnecter fr" at bounding box center [300, 12] width 600 height 25
click at [158, 205] on div "Revenus Revenu nº1 Supprimer Allocation d'handicap Allocations chômage Allocati…" at bounding box center [282, 241] width 348 height 122
click at [301, 98] on select "Ouvrier Employé privé Employé public Invalide Indépendant Pensionné Chômeur Mut…" at bounding box center [320, 97] width 271 height 16
click at [143, 209] on div "Revenus Revenu nº1 Supprimer Allocation d'handicap Allocations chômage Allocati…" at bounding box center [282, 241] width 348 height 122
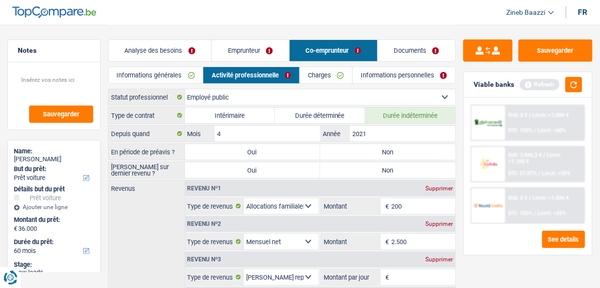
click at [294, 92] on select "Ouvrier Employé privé Employé public Invalide Indépendant Pensionné Chômeur Mut…" at bounding box center [320, 97] width 271 height 16
click at [161, 190] on div "Revenus Revenu nº1 Supprimer Allocation d'handicap Allocations chômage Allocati…" at bounding box center [282, 241] width 348 height 122
click at [300, 96] on select "Ouvrier Employé privé Employé public Invalide Indépendant Pensionné Chômeur Mut…" at bounding box center [320, 97] width 271 height 16
select select "mutuality"
click at [185, 89] on select "Ouvrier Employé privé Employé public Invalide Indépendant Pensionné Chômeur Mut…" at bounding box center [320, 97] width 271 height 16
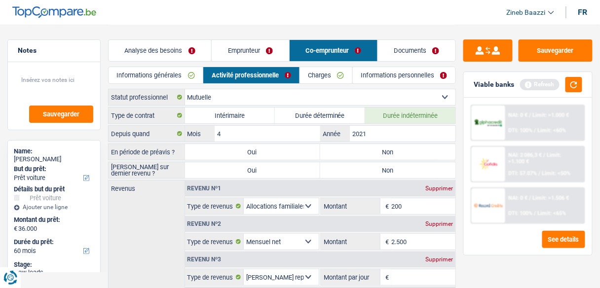
select select "familyAllowances"
select select "netSalary"
select select "mealVouchers"
select select "mutualityIndemnity"
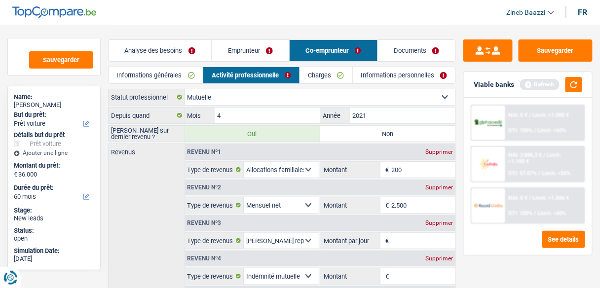
scroll to position [61, 0]
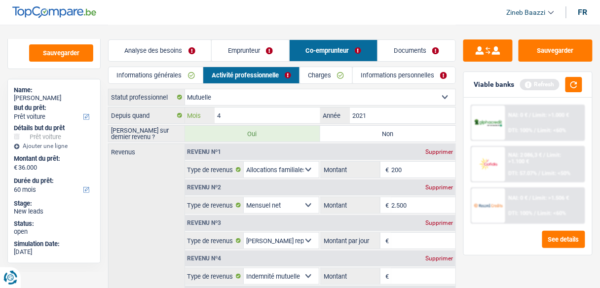
click at [275, 122] on input "4" at bounding box center [268, 116] width 106 height 16
click at [266, 97] on select "Ouvrier Employé privé Employé public Invalide Indépendant Pensionné Chômeur Mut…" at bounding box center [320, 97] width 271 height 16
click at [231, 96] on select "Ouvrier Employé privé Employé public Invalide Indépendant Pensionné Chômeur Mut…" at bounding box center [320, 97] width 271 height 16
select select "invalid"
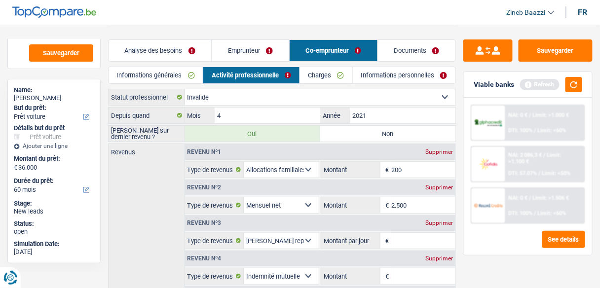
click at [185, 89] on select "Ouvrier Employé privé Employé public Invalide Indépendant Pensionné Chômeur Mut…" at bounding box center [320, 97] width 271 height 16
select select "disabilityPension"
click at [289, 117] on input "4" at bounding box center [268, 116] width 106 height 16
click at [577, 87] on button "button" at bounding box center [573, 84] width 17 height 15
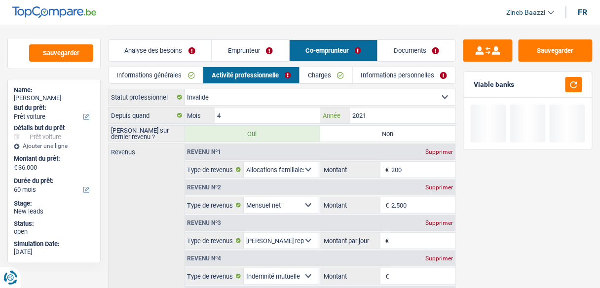
click at [379, 112] on input "2021" at bounding box center [403, 116] width 106 height 16
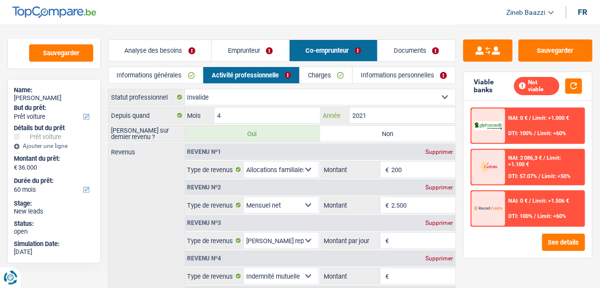
click at [379, 112] on input "2021" at bounding box center [403, 116] width 106 height 16
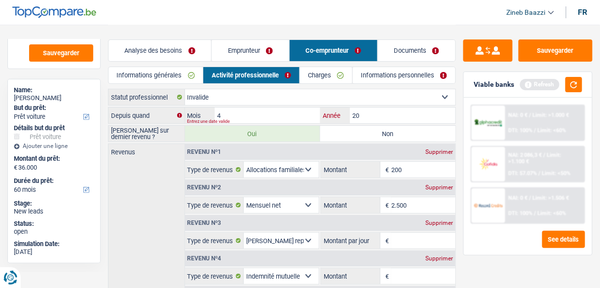
click at [422, 116] on input "20" at bounding box center [403, 116] width 106 height 16
type input "2010"
click at [351, 143] on div "Depuis quand 4 Mois / 2010 [PERSON_NAME] sur dernier revenu ? Oui Non Tous les …" at bounding box center [282, 231] width 348 height 248
click at [350, 138] on label "Non" at bounding box center [387, 134] width 135 height 16
click at [350, 138] on input "Non" at bounding box center [387, 134] width 135 height 16
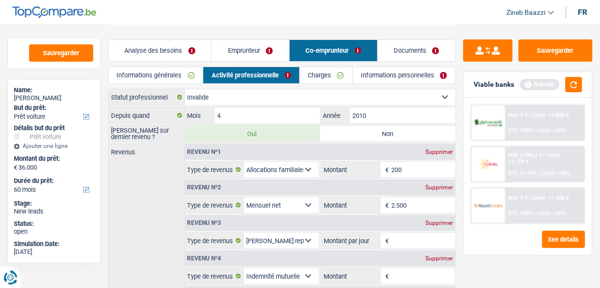
radio input "true"
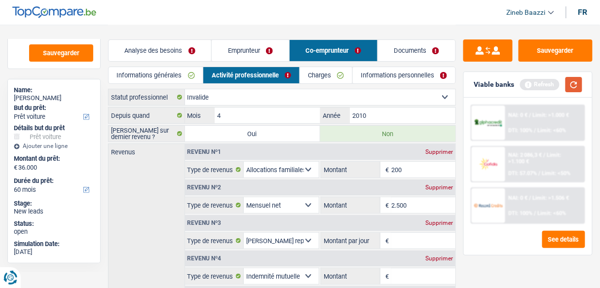
click at [581, 85] on button "button" at bounding box center [573, 84] width 17 height 15
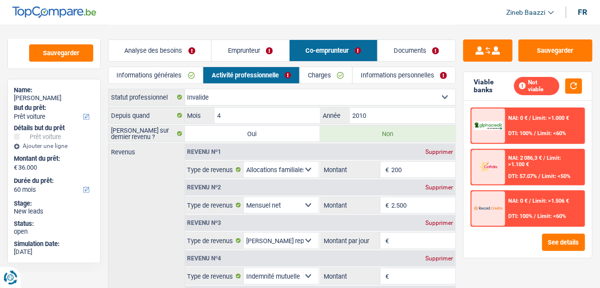
click at [432, 150] on div "Supprimer" at bounding box center [439, 152] width 33 height 6
select select "netSalary"
type input "2.500"
select select "mealVouchers"
select select "mutualityIndemnity"
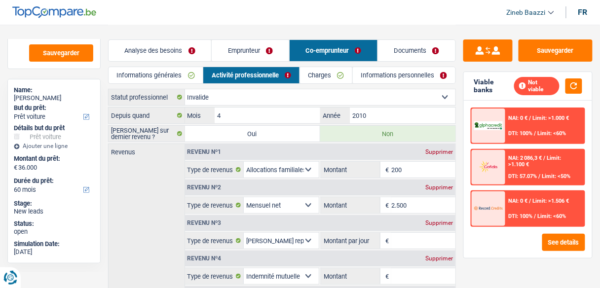
select select "disabilityPension"
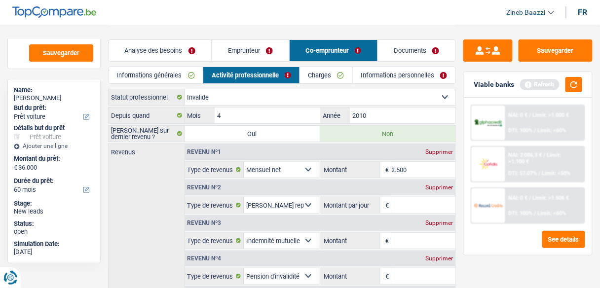
click at [418, 173] on input "2.500" at bounding box center [423, 170] width 64 height 16
click at [294, 169] on select "Allocation d'handicap Allocations chômage Allocations familiales Chèques repas …" at bounding box center [281, 170] width 75 height 16
select select "disabilityPension"
click at [244, 162] on select "Allocation d'handicap Allocations chômage Allocations familiales Chèques repas …" at bounding box center [281, 170] width 75 height 16
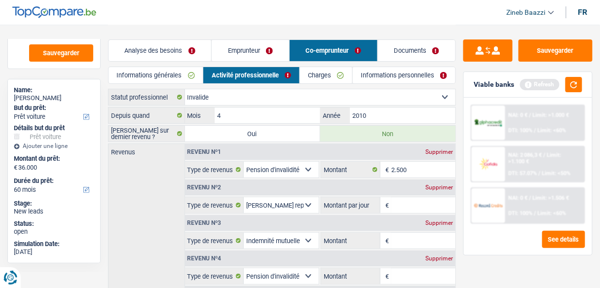
click at [420, 201] on input "Montant par jour" at bounding box center [423, 205] width 64 height 16
type input "8,0"
click at [410, 170] on input "2.500" at bounding box center [423, 170] width 64 height 16
type input "2"
type input "1.450"
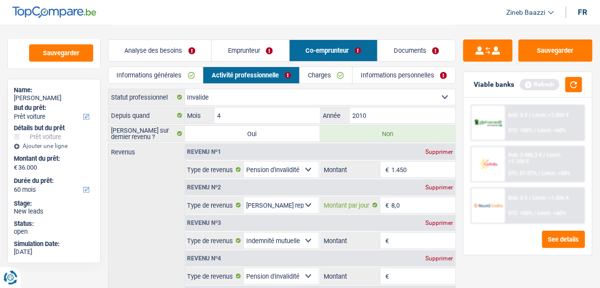
click at [403, 201] on input "8,0" at bounding box center [423, 205] width 64 height 16
click at [430, 185] on div "Supprimer" at bounding box center [439, 188] width 33 height 6
select select "mutualityIndemnity"
select select "disabilityPension"
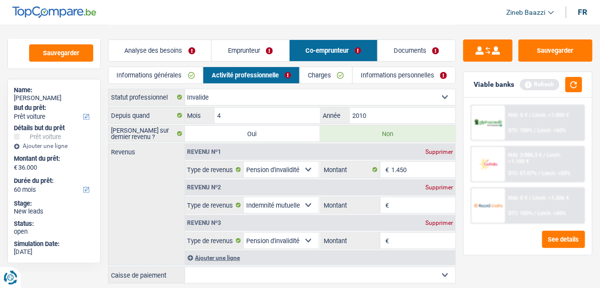
click at [428, 187] on div "Supprimer" at bounding box center [439, 188] width 33 height 6
select select "disabilityPension"
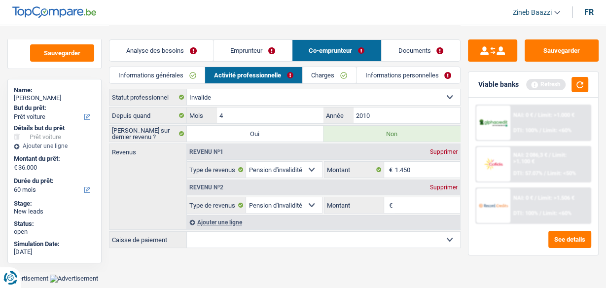
click at [428, 187] on div "Supprimer" at bounding box center [444, 188] width 33 height 6
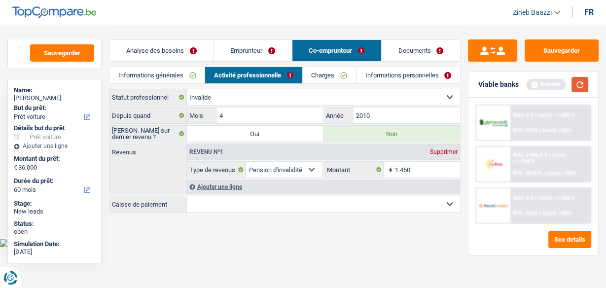
click at [580, 90] on button "button" at bounding box center [580, 84] width 17 height 15
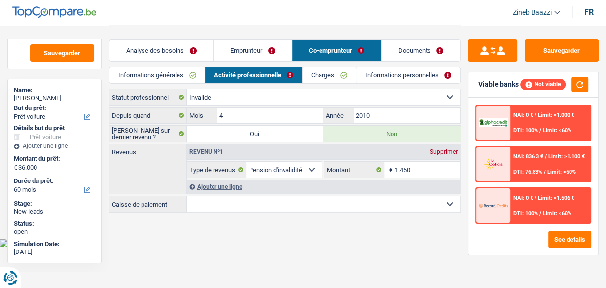
click at [229, 57] on link "Emprunteur" at bounding box center [253, 50] width 78 height 21
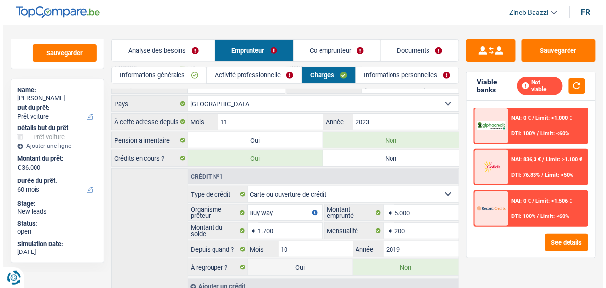
scroll to position [0, 0]
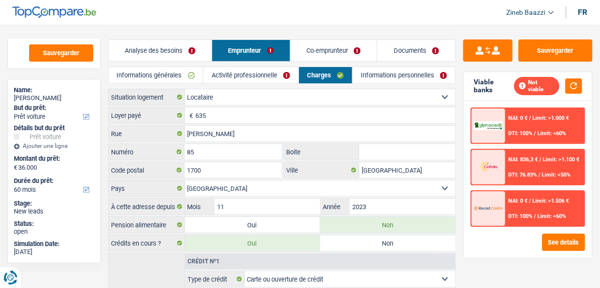
click at [274, 76] on link "Activité professionnelle" at bounding box center [250, 75] width 95 height 16
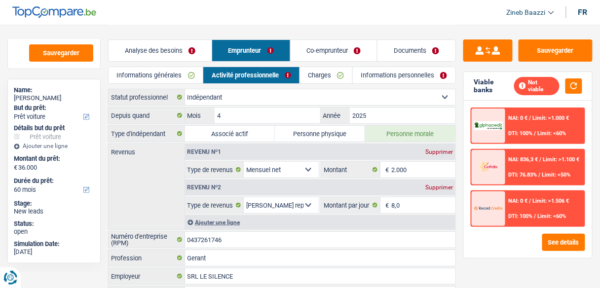
click at [397, 75] on link "Informations personnelles" at bounding box center [404, 75] width 103 height 16
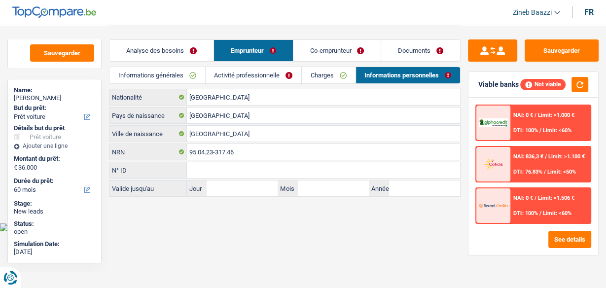
click at [310, 79] on link "Charges" at bounding box center [328, 75] width 53 height 16
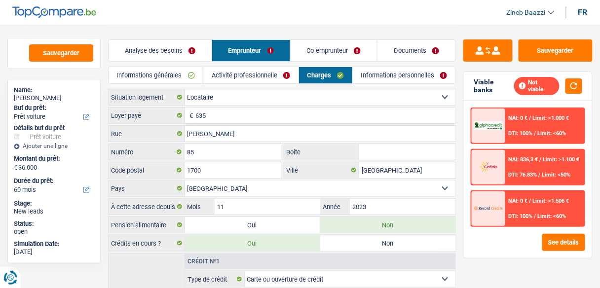
click at [341, 45] on link "Co-emprunteur" at bounding box center [334, 50] width 87 height 21
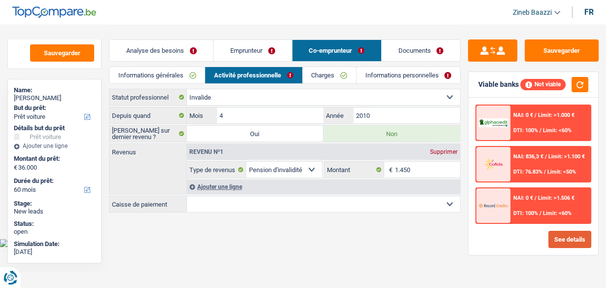
click at [556, 237] on button "See details" at bounding box center [570, 239] width 43 height 17
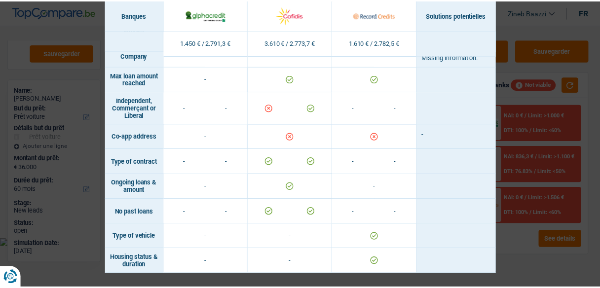
scroll to position [792, 0]
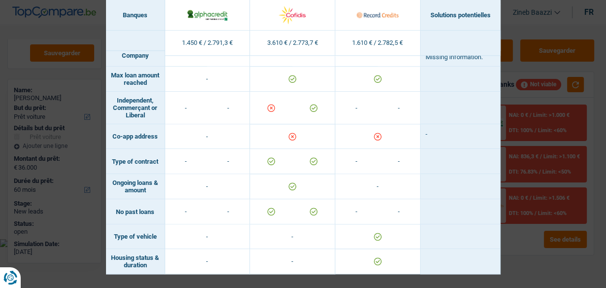
click at [516, 69] on div "Banks conditions × Banques Solutions potentielles Revenus / Charges 1.450 € / 2…" at bounding box center [303, 144] width 606 height 288
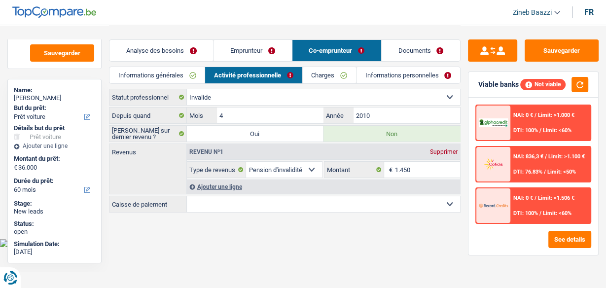
click at [332, 74] on link "Charges" at bounding box center [329, 75] width 53 height 16
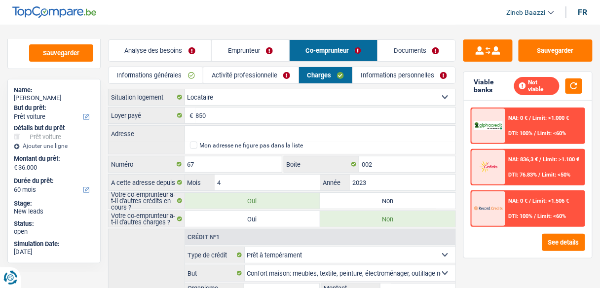
click at [264, 78] on link "Activité professionnelle" at bounding box center [250, 75] width 95 height 16
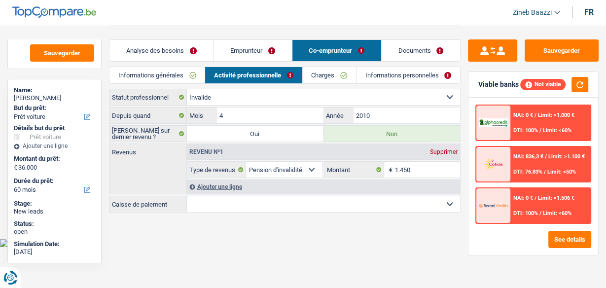
click at [325, 80] on link "Charges" at bounding box center [329, 75] width 53 height 16
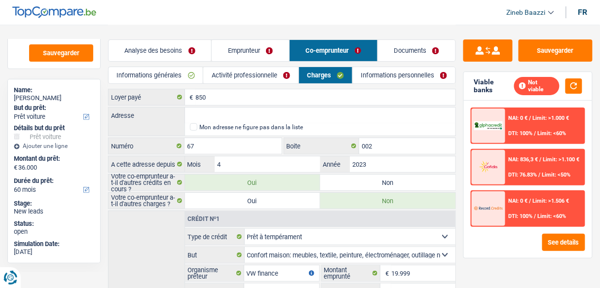
scroll to position [0, 0]
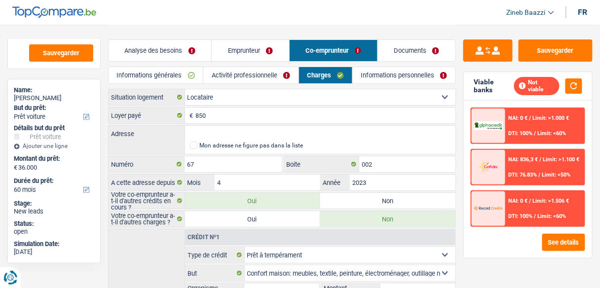
click at [256, 105] on div "Locataire Propriétaire avec prêt hypothécaire Propriétaire sans prêt hypothécai…" at bounding box center [282, 97] width 348 height 17
click at [256, 95] on select "Locataire Propriétaire avec prêt hypothécaire Propriétaire sans prêt hypothécai…" at bounding box center [320, 97] width 271 height 16
select select "liveWithParents"
click at [185, 89] on select "Locataire Propriétaire avec prêt hypothécaire Propriétaire sans prêt hypothécai…" at bounding box center [320, 97] width 271 height 16
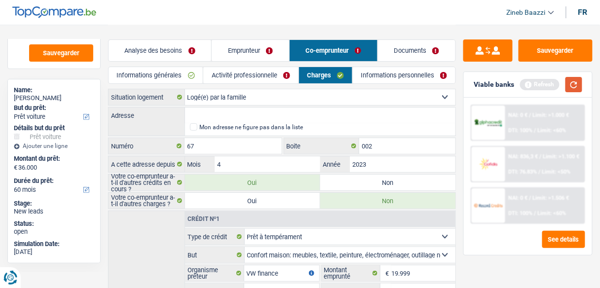
click at [570, 85] on button "button" at bounding box center [573, 84] width 17 height 15
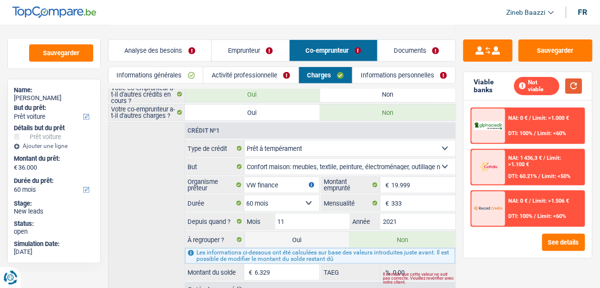
scroll to position [87, 0]
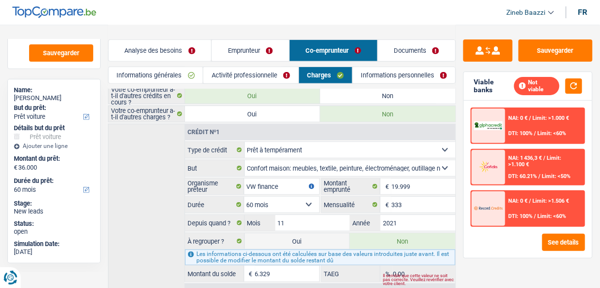
click at [290, 150] on select "Carte ou ouverture de crédit Prêt hypothécaire Vente à tempérament Prêt à tempé…" at bounding box center [350, 150] width 211 height 16
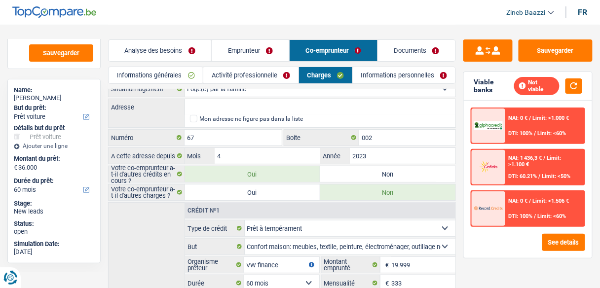
scroll to position [8, 0]
click at [382, 174] on label "Non" at bounding box center [387, 175] width 135 height 16
click at [382, 174] on input "Non" at bounding box center [387, 175] width 135 height 16
radio input "true"
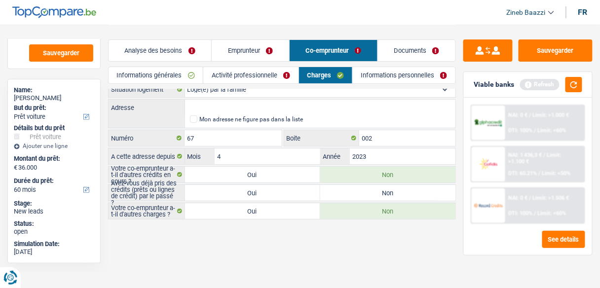
scroll to position [0, 0]
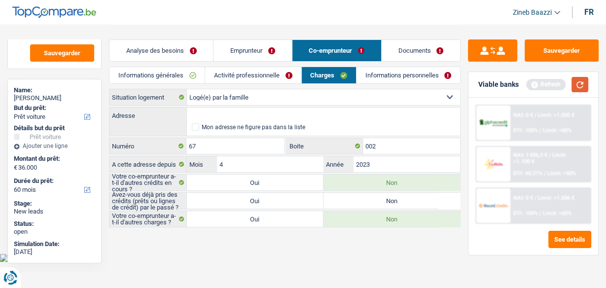
click at [577, 83] on button "button" at bounding box center [580, 84] width 17 height 15
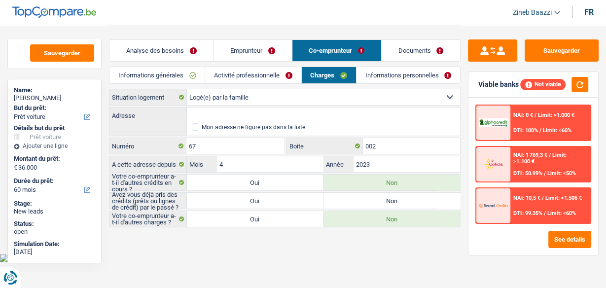
click at [365, 202] on label "Non" at bounding box center [392, 201] width 137 height 16
click at [365, 202] on input "Non" at bounding box center [392, 201] width 137 height 16
radio input "true"
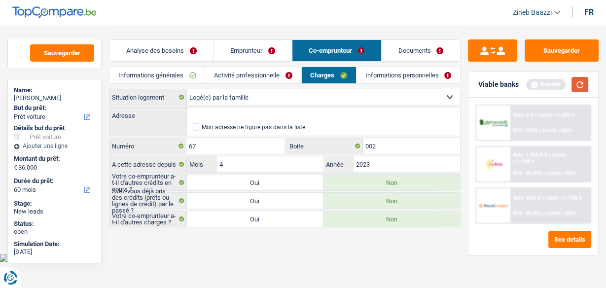
click at [578, 86] on button "button" at bounding box center [580, 84] width 17 height 15
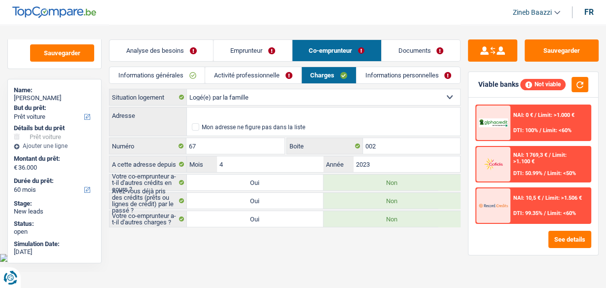
click at [390, 65] on div "Analyse des besoins Emprunteur Co-emprunteur Documents" at bounding box center [285, 46] width 352 height 42
click at [386, 76] on link "Informations personnelles" at bounding box center [409, 75] width 104 height 16
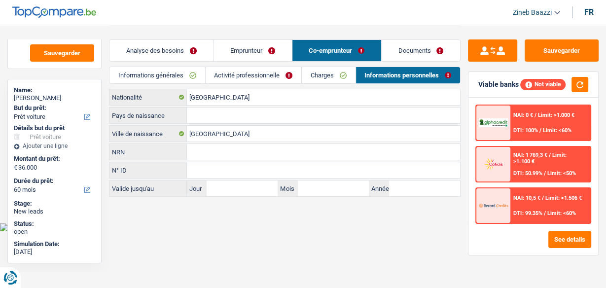
click at [265, 75] on link "Activité professionnelle" at bounding box center [254, 75] width 96 height 16
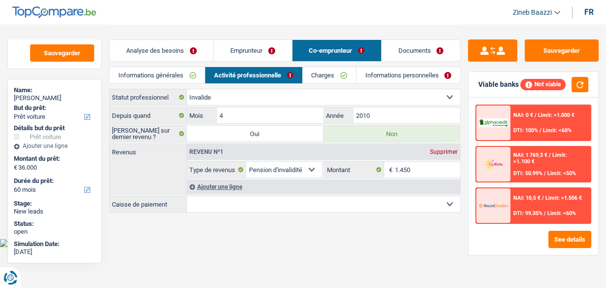
click at [169, 53] on link "Analyse des besoins" at bounding box center [162, 50] width 104 height 21
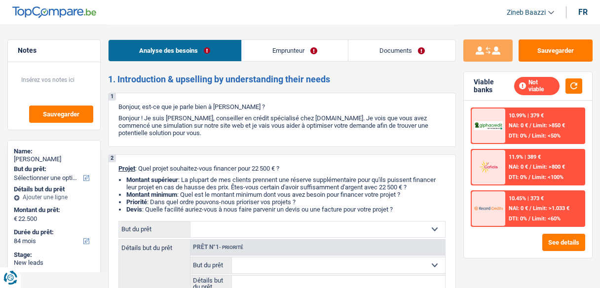
select select "84"
select select "privateEmployee"
select select "netSalary"
select select "mealVouchers"
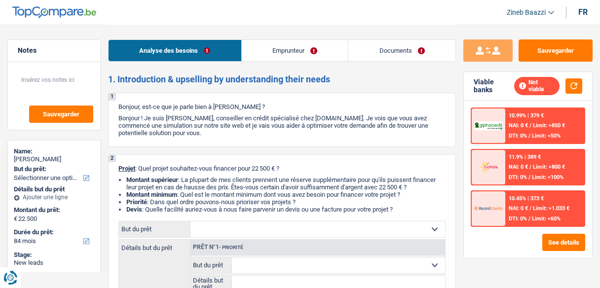
select select "84"
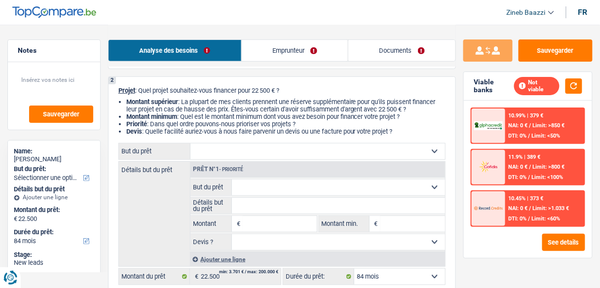
scroll to position [79, 0]
click at [287, 153] on select "Confort maison: meubles, textile, peinture, électroménager, outillage non-profe…" at bounding box center [317, 151] width 255 height 16
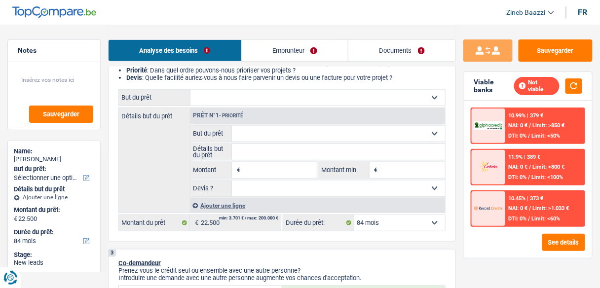
scroll to position [118, 0]
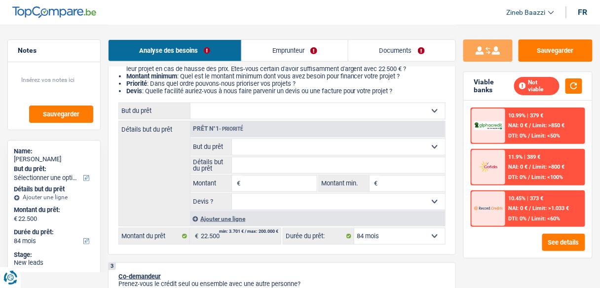
click at [252, 117] on select "Confort maison: meubles, textile, peinture, électroménager, outillage non-profe…" at bounding box center [317, 111] width 255 height 16
click at [252, 116] on select "Confort maison: meubles, textile, peinture, électroménager, outillage non-profe…" at bounding box center [317, 111] width 255 height 16
click at [208, 115] on select "Confort maison: meubles, textile, peinture, électroménager, outillage non-profe…" at bounding box center [317, 111] width 255 height 16
select select "household"
click at [190, 104] on select "Confort maison: meubles, textile, peinture, électroménager, outillage non-profe…" at bounding box center [317, 111] width 255 height 16
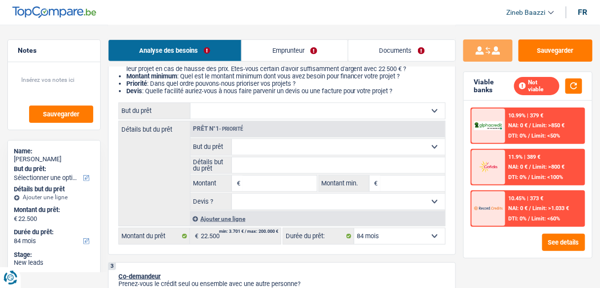
select select "household"
type input "22.500"
select select "household"
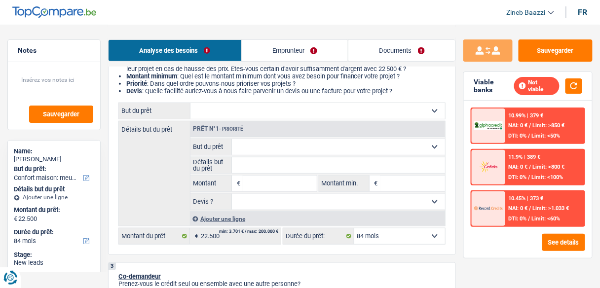
type input "22.500"
select select "household"
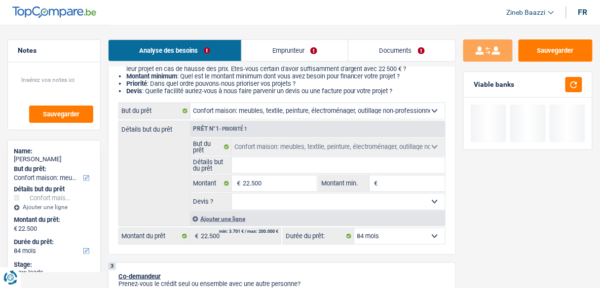
click at [258, 169] on input "Détails but du prêt" at bounding box center [338, 165] width 213 height 16
type input "a"
type input "ac"
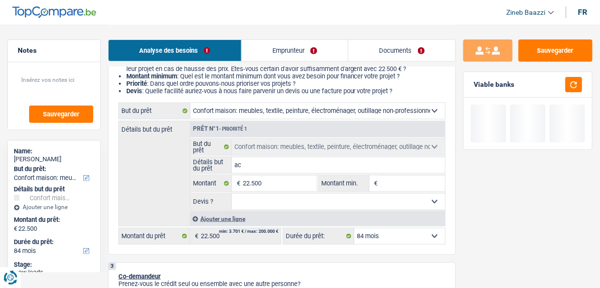
type input "ach"
type input "acha"
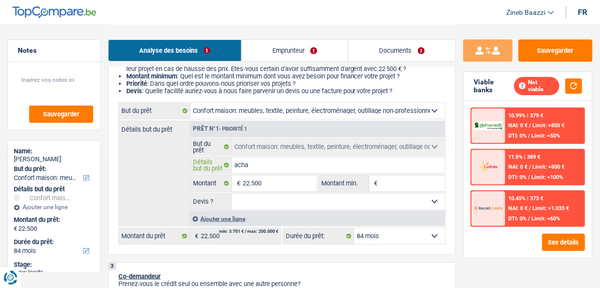
type input "achay"
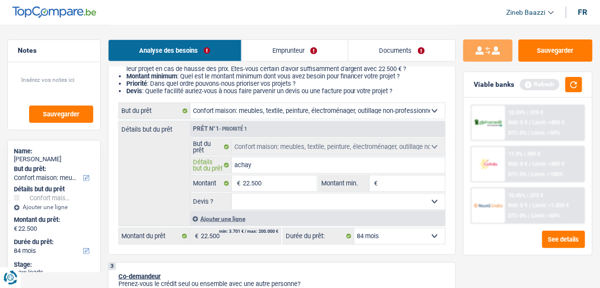
type input "achay"
type input "acha"
type input "achat"
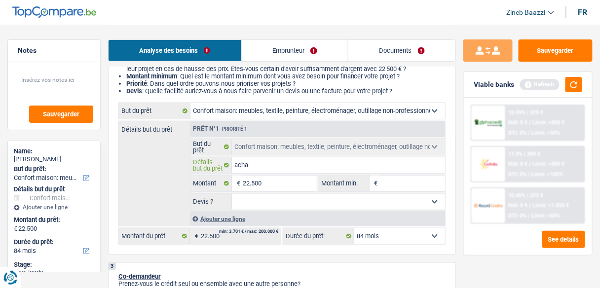
type input "achat"
type input "achat m"
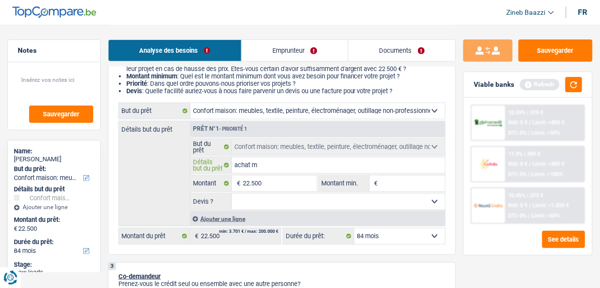
type input "achat mo"
type input "achat mob"
type input "achat mobi"
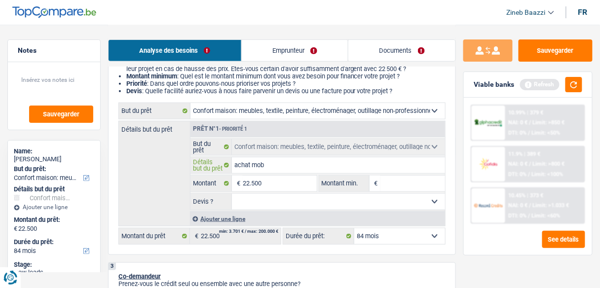
type input "achat mobi"
type input "achat mobil"
type input "achat mobili"
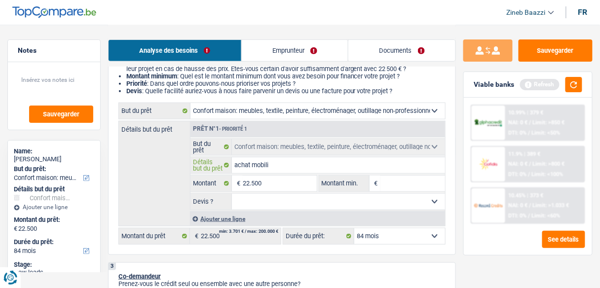
type input "achat mobilie"
type input "achat mobilier"
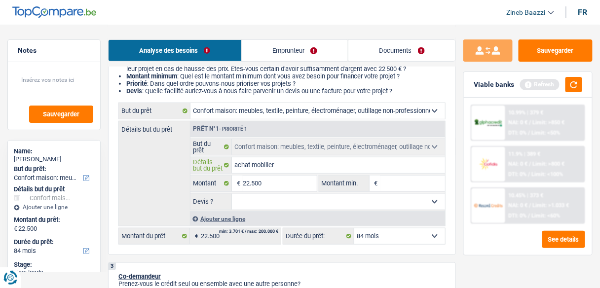
type input "achat mobilier"
click at [299, 182] on input "22.500" at bounding box center [280, 184] width 74 height 16
click at [421, 178] on input "Montant min." at bounding box center [412, 184] width 65 height 16
click at [292, 187] on input "22.500" at bounding box center [280, 184] width 74 height 16
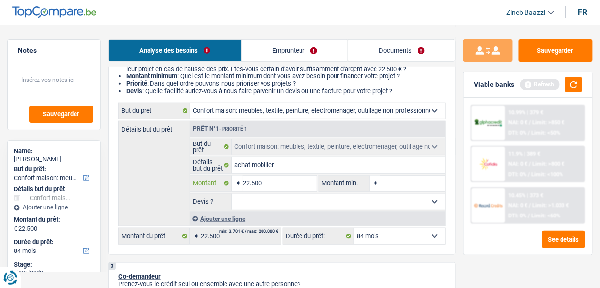
click at [292, 187] on input "22.500" at bounding box center [280, 184] width 74 height 16
click at [377, 177] on span "€" at bounding box center [375, 184] width 11 height 16
click at [385, 186] on input "Montant min." at bounding box center [412, 184] width 65 height 16
type input "2"
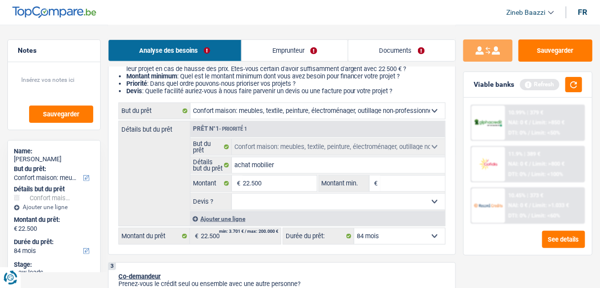
type input "2"
type input "22"
type input "225"
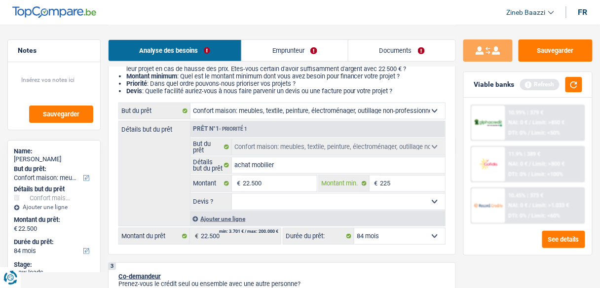
type input "2.250"
type input "22.500"
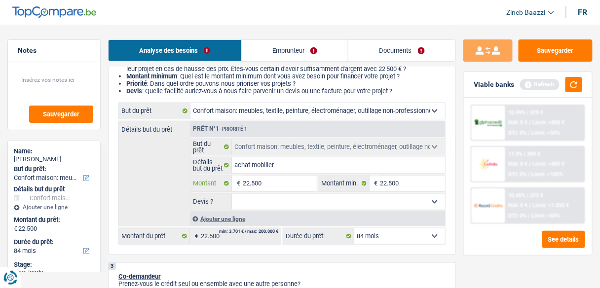
click at [273, 188] on input "22.500" at bounding box center [280, 184] width 74 height 16
type input "2"
type input "23"
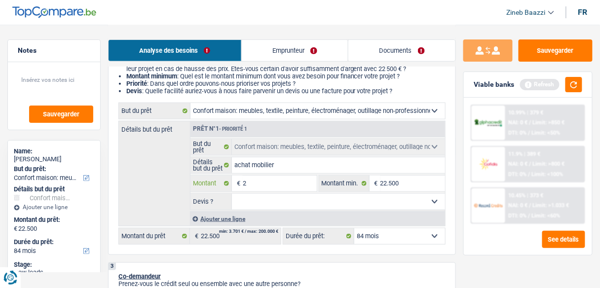
type input "23"
type input "230"
type input "2.300"
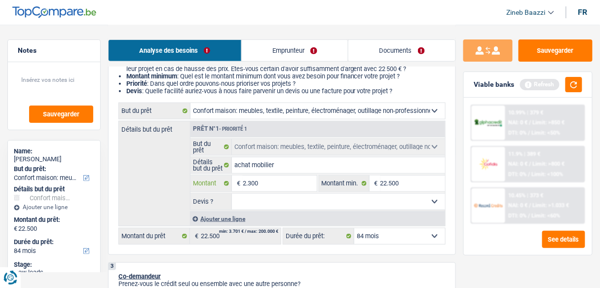
type input "23.000"
select select "120"
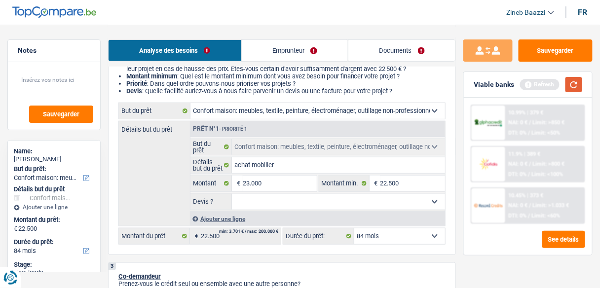
type input "23.000"
select select "120"
type input "23.000"
select select "120"
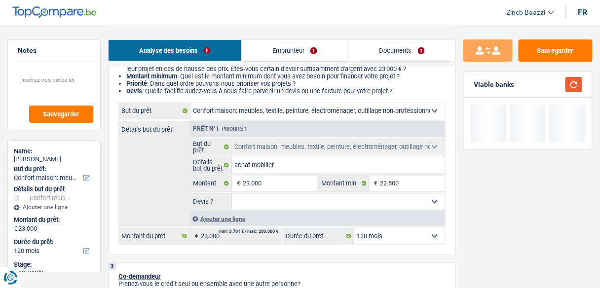
click at [577, 84] on button "button" at bounding box center [573, 84] width 17 height 15
click at [348, 204] on select "Oui Non Non répondu Sélectionner une option" at bounding box center [338, 202] width 213 height 16
select select "false"
click at [232, 194] on select "Oui Non Non répondu Sélectionner une option" at bounding box center [338, 202] width 213 height 16
select select "false"
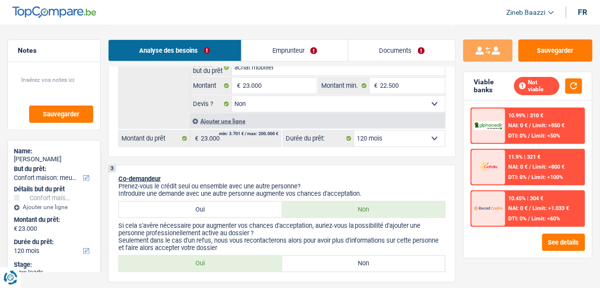
scroll to position [197, 0]
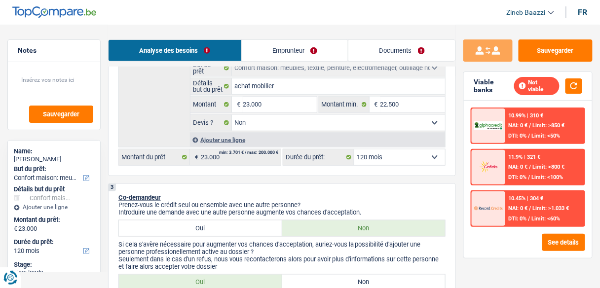
click at [291, 45] on link "Emprunteur" at bounding box center [295, 50] width 107 height 21
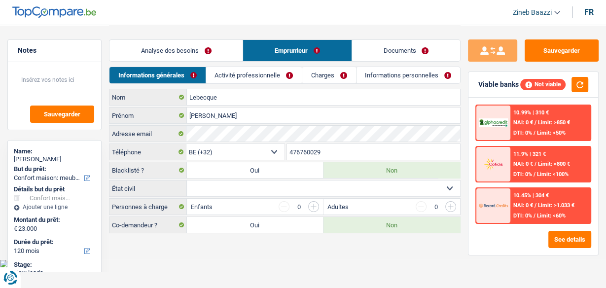
click at [237, 81] on link "Activité professionnelle" at bounding box center [254, 75] width 96 height 16
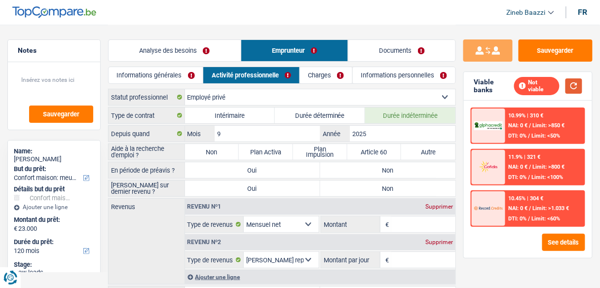
click at [572, 84] on button "button" at bounding box center [573, 85] width 17 height 15
click at [378, 136] on input "2025" at bounding box center [403, 134] width 106 height 16
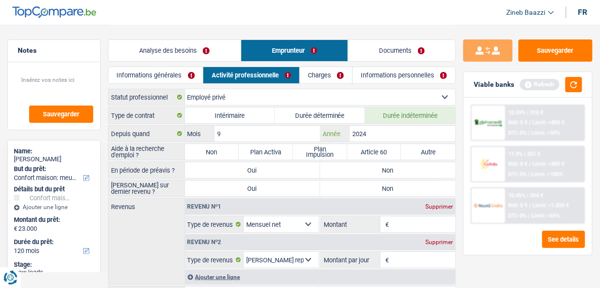
type input "2024"
drag, startPoint x: 583, startPoint y: 81, endPoint x: 577, endPoint y: 84, distance: 6.4
click at [582, 81] on div "Viable banks Refresh" at bounding box center [528, 85] width 128 height 26
click at [572, 88] on button "button" at bounding box center [573, 84] width 17 height 15
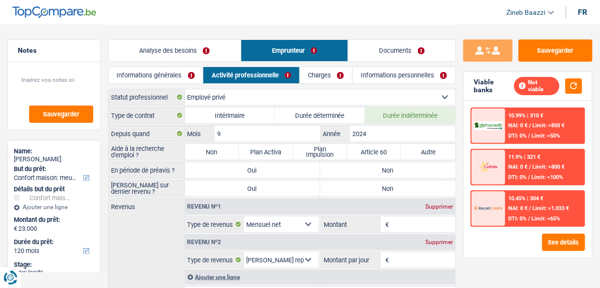
click at [201, 155] on label "Non" at bounding box center [212, 152] width 54 height 16
click at [201, 155] on input "Non" at bounding box center [212, 152] width 54 height 16
radio input "true"
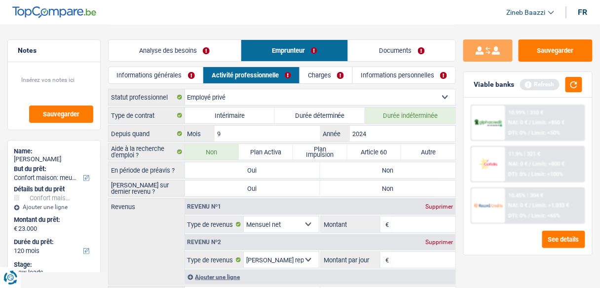
click at [364, 172] on label "Non" at bounding box center [387, 170] width 135 height 16
click at [364, 172] on input "Non" at bounding box center [387, 170] width 135 height 16
radio input "true"
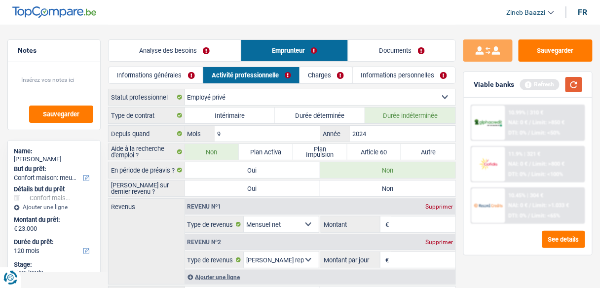
click at [577, 78] on button "button" at bounding box center [573, 84] width 17 height 15
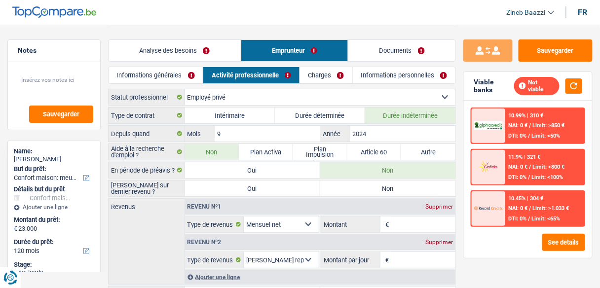
click at [350, 184] on label "Non" at bounding box center [387, 189] width 135 height 16
click at [350, 184] on input "Non" at bounding box center [387, 189] width 135 height 16
radio input "true"
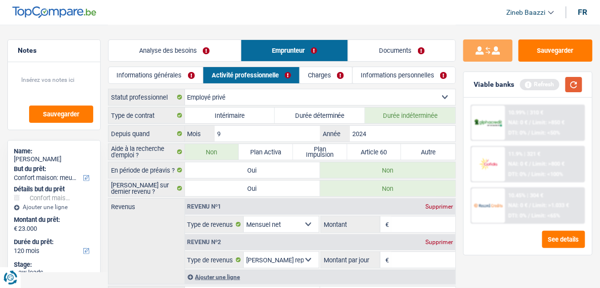
click at [576, 87] on button "button" at bounding box center [573, 84] width 17 height 15
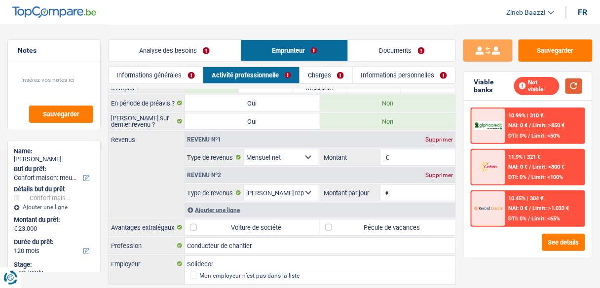
scroll to position [79, 0]
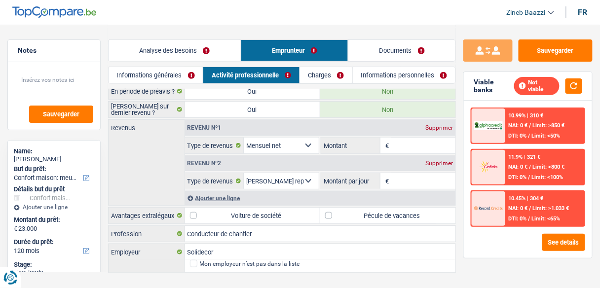
click at [411, 133] on div "Revenu nº1 Supprimer" at bounding box center [320, 128] width 271 height 16
click at [412, 142] on input "Montant" at bounding box center [423, 146] width 64 height 16
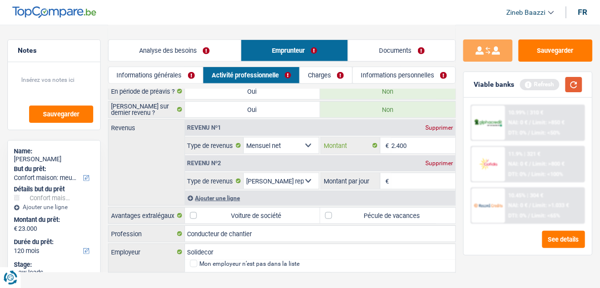
type input "2.400"
click at [570, 87] on button "button" at bounding box center [573, 84] width 17 height 15
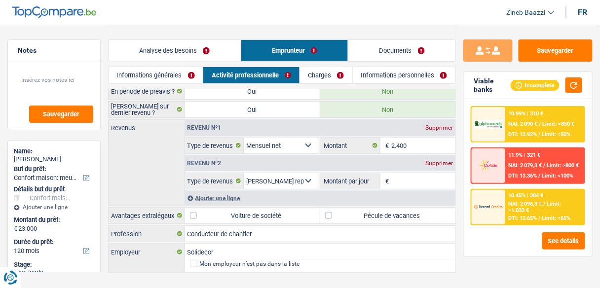
click at [464, 233] on div "10.99% | 310 € NAI: 2 090 € / Limit: >850 € DTI: 12.92% / Limit: <50% 11.9% | 3…" at bounding box center [528, 177] width 128 height 157
click at [436, 178] on input "Montant par jour" at bounding box center [423, 181] width 64 height 16
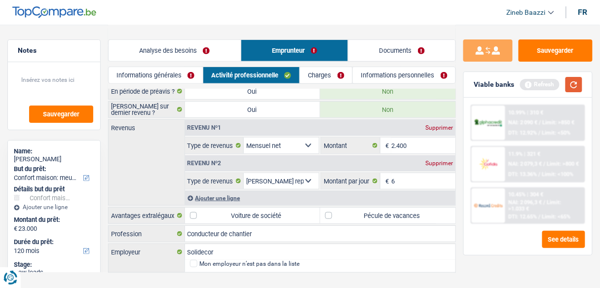
type input "6,0"
click at [567, 89] on button "button" at bounding box center [573, 84] width 17 height 15
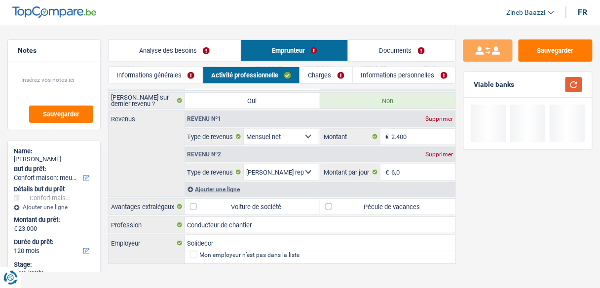
scroll to position [93, 0]
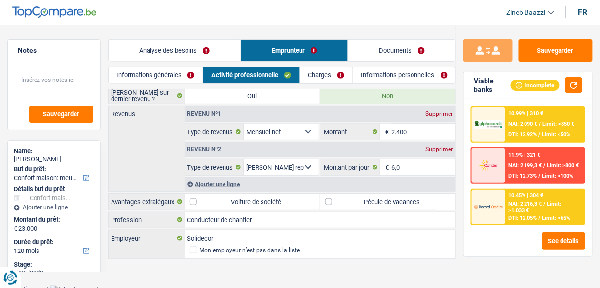
click at [255, 201] on label "Voiture de société" at bounding box center [252, 202] width 135 height 16
click at [255, 201] on input "Voiture de société" at bounding box center [252, 202] width 135 height 16
checkbox input "true"
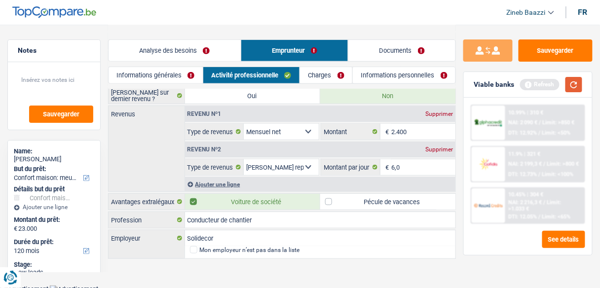
click at [575, 87] on button "button" at bounding box center [573, 84] width 17 height 15
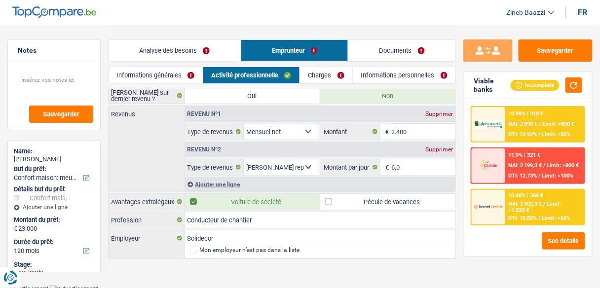
click at [382, 203] on label "Pécule de vacances" at bounding box center [387, 202] width 135 height 16
click at [382, 203] on input "Pécule de vacances" at bounding box center [387, 202] width 135 height 16
checkbox input "true"
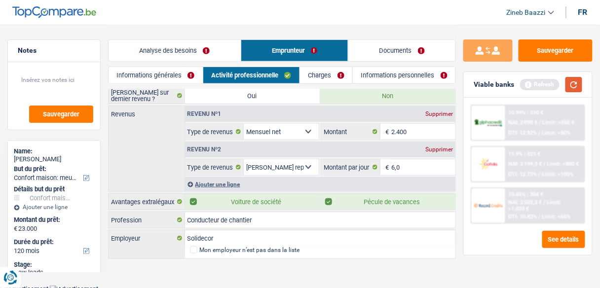
click at [569, 78] on button "button" at bounding box center [573, 84] width 17 height 15
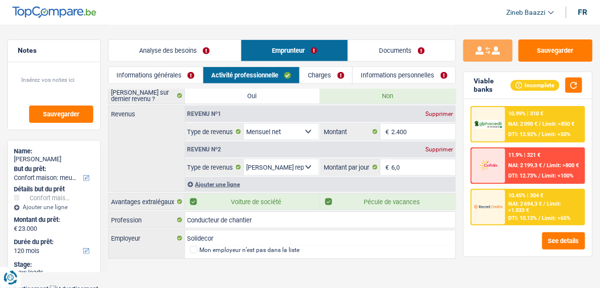
click at [333, 77] on link "Charges" at bounding box center [326, 75] width 52 height 16
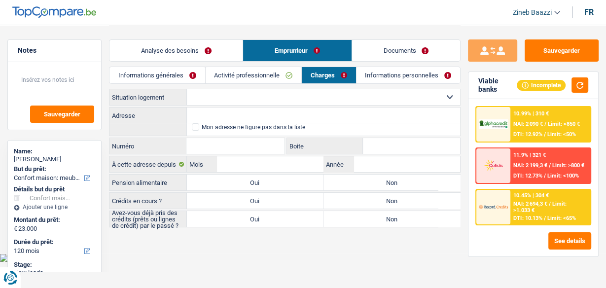
click at [237, 100] on select "Locataire Propriétaire avec prêt hypothécaire Propriétaire sans prêt hypothécai…" at bounding box center [323, 97] width 273 height 16
select select "rents"
click at [187, 89] on select "Locataire Propriétaire avec prêt hypothécaire Propriétaire sans prêt hypothécai…" at bounding box center [323, 97] width 273 height 16
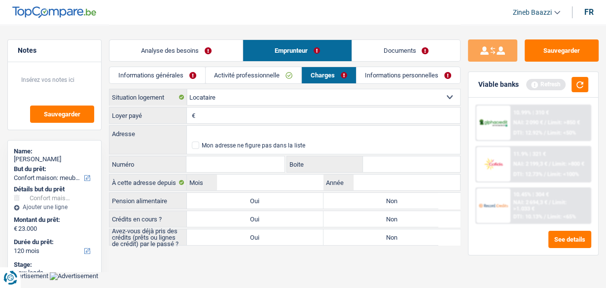
click at [226, 113] on input "Loyer payé" at bounding box center [329, 116] width 262 height 16
type input "830"
click at [75, 83] on textarea at bounding box center [54, 84] width 79 height 30
type textarea "a"
click at [200, 132] on input "Adresse" at bounding box center [323, 134] width 273 height 16
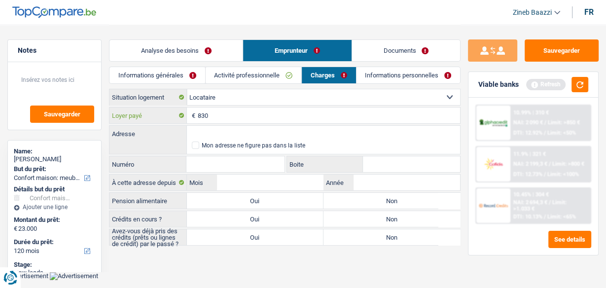
click at [212, 110] on input "830" at bounding box center [329, 116] width 262 height 16
type input "820"
click at [209, 130] on input "Adresse" at bounding box center [323, 134] width 273 height 16
type input "Rue Jouhaux, 4102, Seraing, BE"
click at [230, 166] on input "Numéro" at bounding box center [236, 164] width 98 height 16
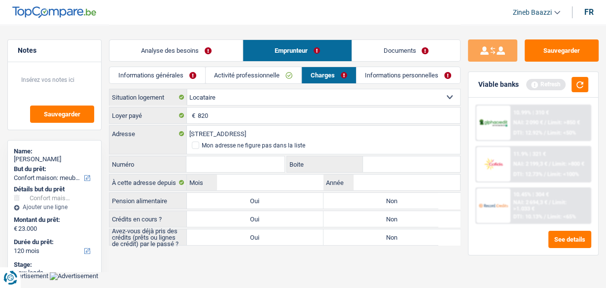
click at [230, 166] on input "Numéro" at bounding box center [236, 164] width 98 height 16
type input "16"
click at [448, 160] on input "Boite" at bounding box center [411, 164] width 97 height 16
type input "21"
click at [269, 182] on input "Mois" at bounding box center [270, 183] width 107 height 16
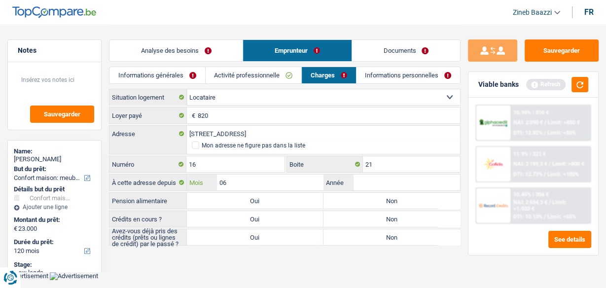
click at [269, 182] on input "06" at bounding box center [270, 183] width 107 height 16
type input "03"
type input "2021"
click at [355, 195] on label "Non" at bounding box center [392, 201] width 137 height 16
click at [355, 195] on input "Non" at bounding box center [392, 201] width 137 height 16
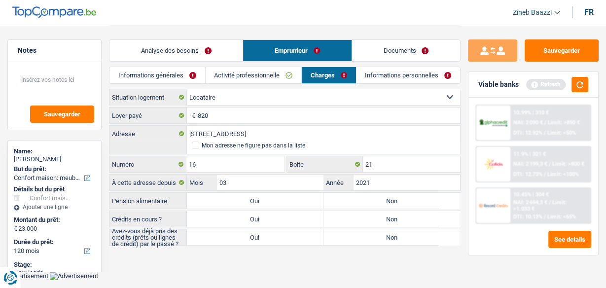
radio input "true"
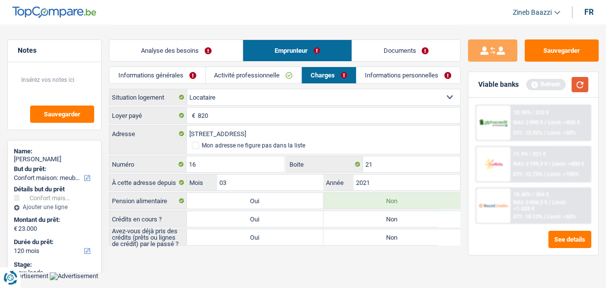
click at [573, 82] on button "button" at bounding box center [580, 84] width 17 height 15
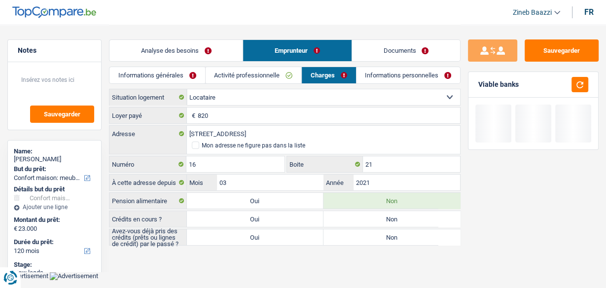
click at [311, 202] on label "Oui" at bounding box center [255, 201] width 137 height 16
click at [311, 202] on input "Oui" at bounding box center [255, 201] width 137 height 16
radio input "true"
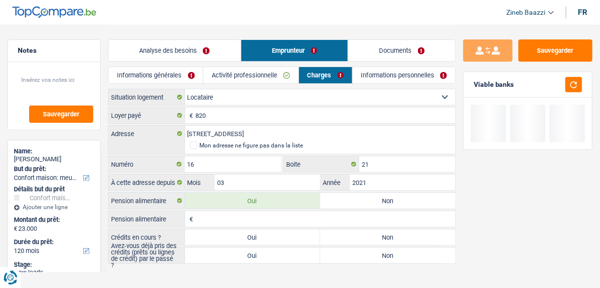
click at [276, 224] on input "Pension alimentaire" at bounding box center [326, 219] width 260 height 16
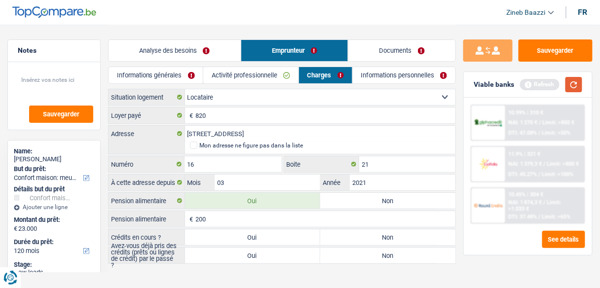
type input "200"
click at [570, 88] on button "button" at bounding box center [573, 84] width 17 height 15
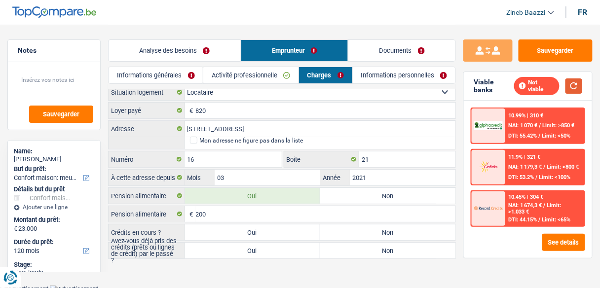
scroll to position [6, 0]
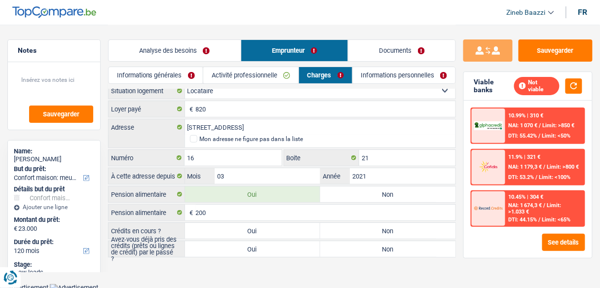
click at [262, 230] on label "Oui" at bounding box center [252, 231] width 135 height 16
click at [262, 230] on input "Oui" at bounding box center [252, 231] width 135 height 16
radio input "true"
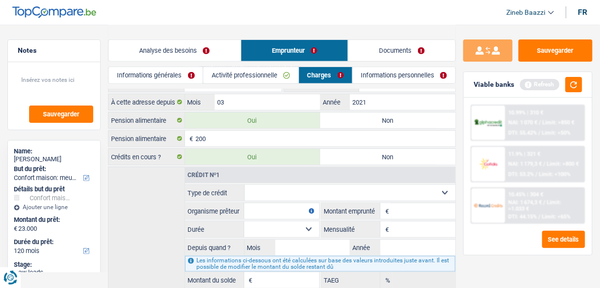
scroll to position [85, 0]
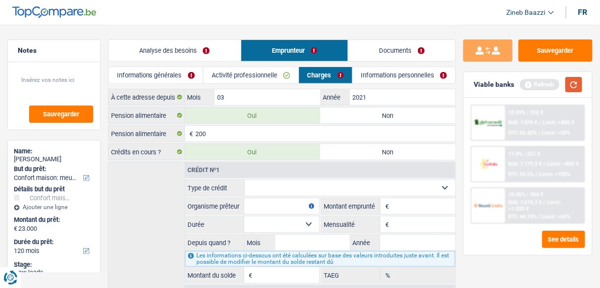
click at [576, 86] on button "button" at bounding box center [573, 84] width 17 height 15
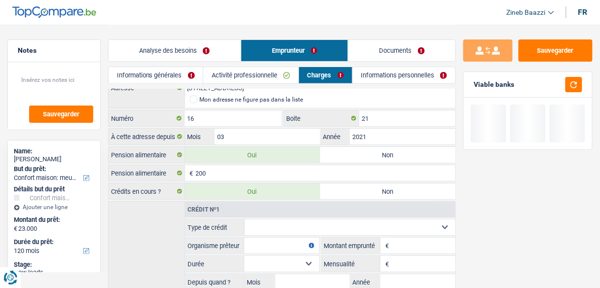
click at [370, 185] on label "Non" at bounding box center [387, 192] width 135 height 16
click at [370, 185] on input "Non" at bounding box center [387, 192] width 135 height 16
radio input "true"
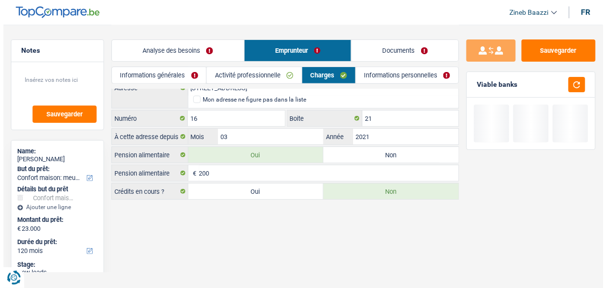
scroll to position [6, 0]
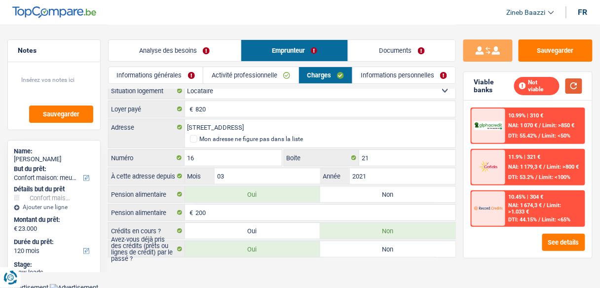
click at [574, 83] on button "button" at bounding box center [573, 85] width 17 height 15
click at [560, 240] on button "See details" at bounding box center [563, 242] width 43 height 17
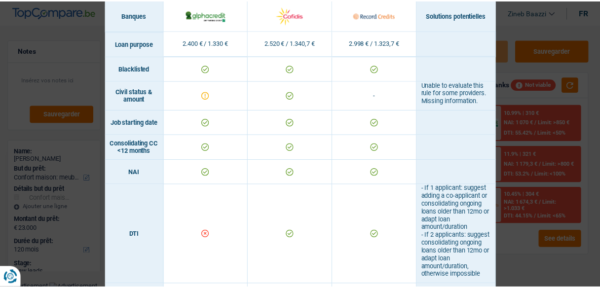
scroll to position [434, 0]
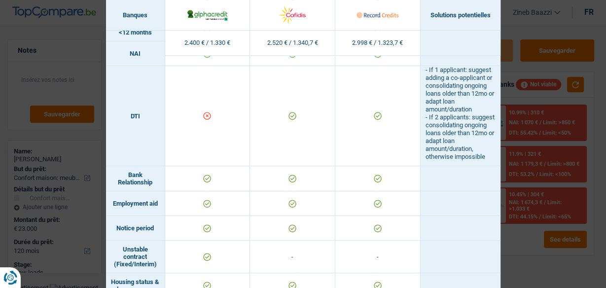
click at [524, 28] on div "Banks conditions × Banques Solutions potentielles Revenus / Charges 2.400 € / 1…" at bounding box center [303, 144] width 606 height 288
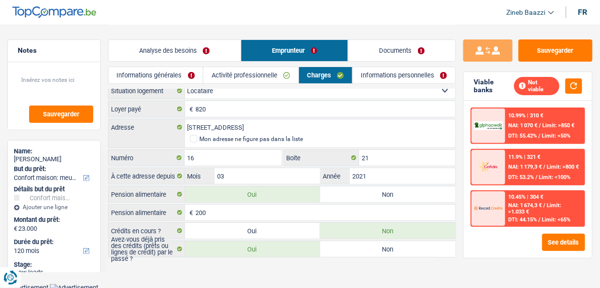
click at [377, 80] on link "Informations personnelles" at bounding box center [404, 75] width 103 height 16
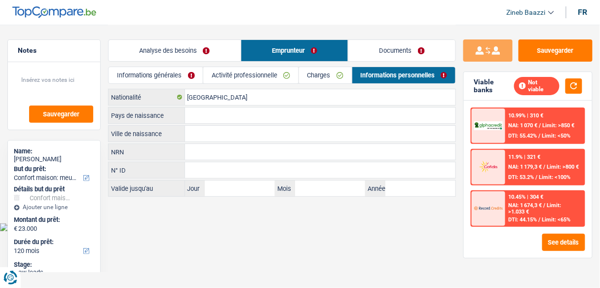
scroll to position [0, 0]
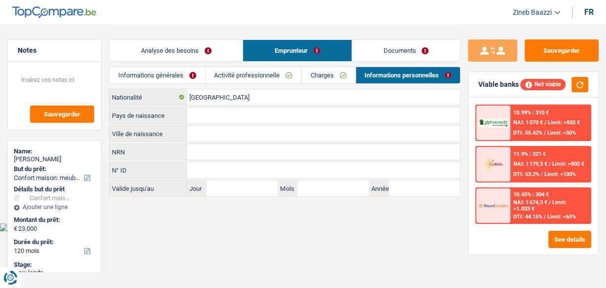
click at [176, 69] on link "Informations générales" at bounding box center [157, 75] width 95 height 16
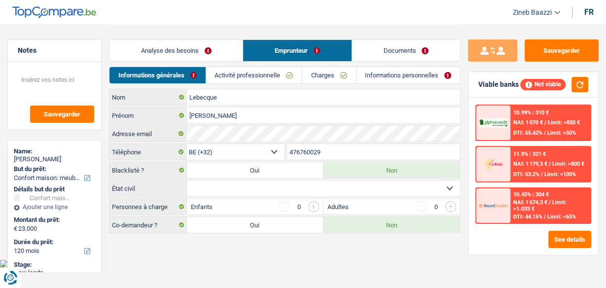
click at [234, 184] on select "Célibataire Marié(e) Cohabitant(e) légal(e) Divorcé(e) Veuf(ve) Séparé (de fait…" at bounding box center [323, 189] width 273 height 16
select select "single"
click at [187, 181] on select "Célibataire Marié(e) Cohabitant(e) légal(e) Divorcé(e) Veuf(ve) Séparé (de fait…" at bounding box center [323, 189] width 273 height 16
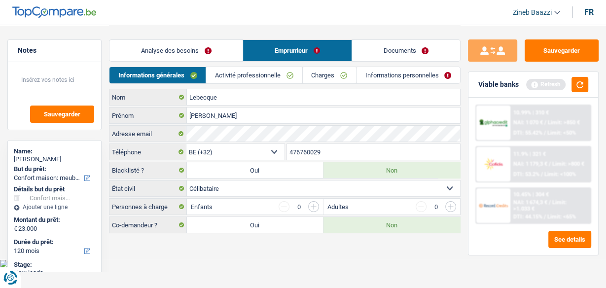
click at [228, 253] on main "Notes Sauvegarder Name: Gregory Lebecque But du prêt: Confort maison: meubles, …" at bounding box center [303, 130] width 606 height 260
click at [580, 83] on button "button" at bounding box center [580, 84] width 17 height 15
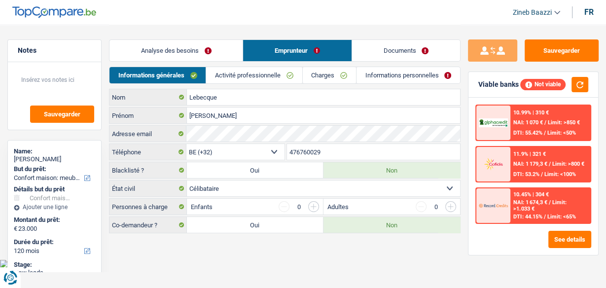
click at [312, 204] on input "button" at bounding box center [313, 206] width 11 height 11
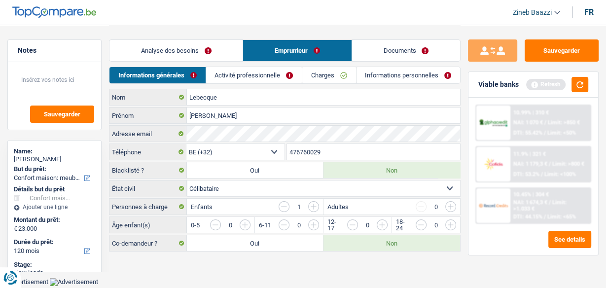
click at [288, 205] on input "button" at bounding box center [284, 206] width 11 height 11
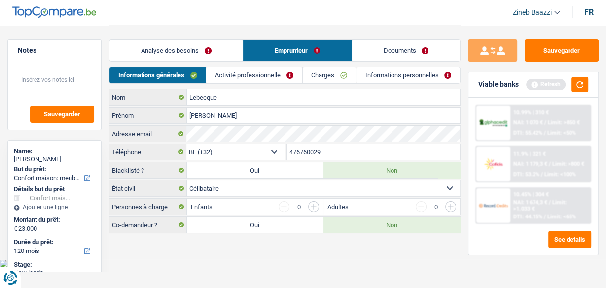
click at [281, 254] on main "Notes Sauvegarder Name: Gregory Lebecque But du prêt: Confort maison: meubles, …" at bounding box center [303, 130] width 606 height 260
click at [578, 86] on button "button" at bounding box center [580, 84] width 17 height 15
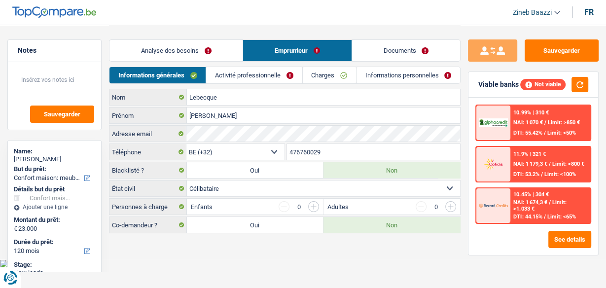
click at [223, 75] on link "Activité professionnelle" at bounding box center [254, 75] width 96 height 16
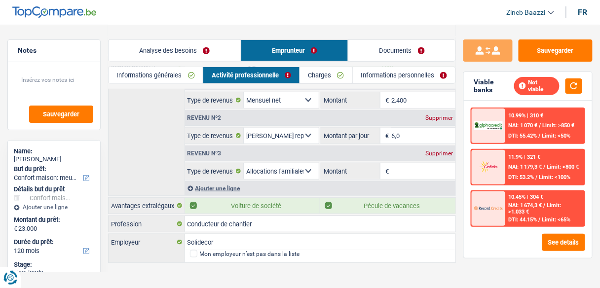
scroll to position [128, 0]
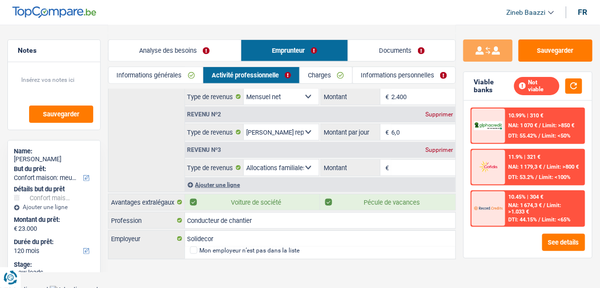
click at [310, 69] on link "Charges" at bounding box center [326, 75] width 52 height 16
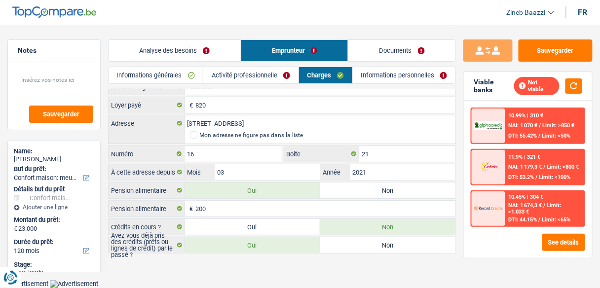
scroll to position [6, 0]
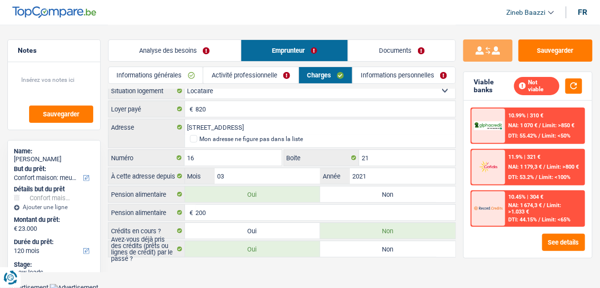
click at [386, 75] on link "Informations personnelles" at bounding box center [404, 75] width 103 height 16
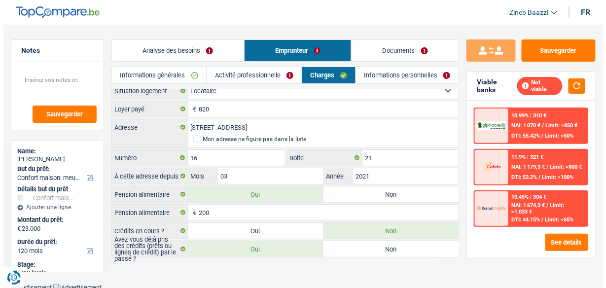
scroll to position [0, 0]
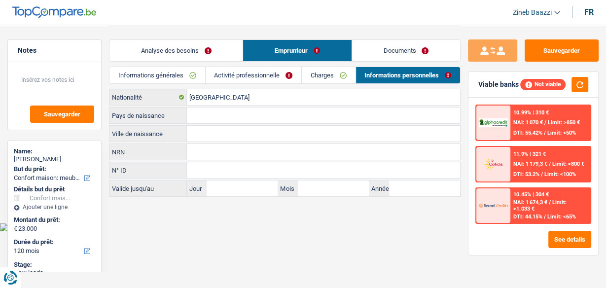
click at [320, 75] on link "Charges" at bounding box center [328, 75] width 53 height 16
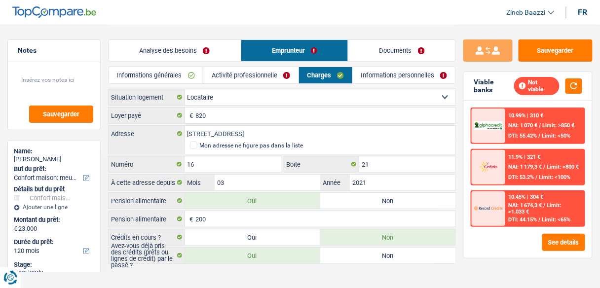
drag, startPoint x: 214, startPoint y: 94, endPoint x: 213, endPoint y: 101, distance: 7.4
click at [214, 94] on select "Locataire Propriétaire avec prêt hypothécaire Propriétaire sans prêt hypothécai…" at bounding box center [320, 97] width 271 height 16
click at [185, 89] on select "Locataire Propriétaire avec prêt hypothécaire Propriétaire sans prêt hypothécai…" at bounding box center [320, 97] width 271 height 16
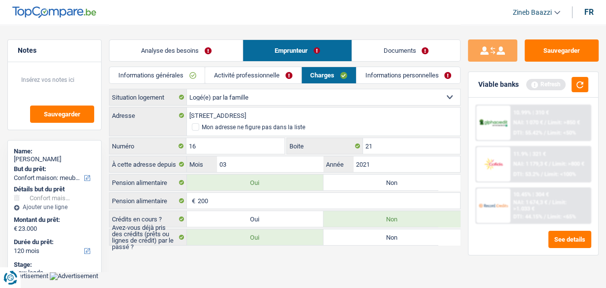
click at [570, 89] on div "Refresh" at bounding box center [557, 84] width 62 height 15
click at [579, 87] on button "button" at bounding box center [580, 84] width 17 height 15
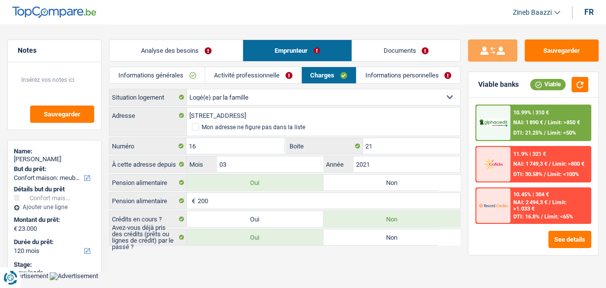
click at [324, 105] on div "Locataire Propriétaire avec prêt hypothécaire Propriétaire sans prêt hypothécai…" at bounding box center [285, 167] width 352 height 157
click at [316, 103] on select "Locataire Propriétaire avec prêt hypothécaire Propriétaire sans prêt hypothécai…" at bounding box center [323, 97] width 273 height 16
select select "rents"
click at [187, 89] on select "Locataire Propriétaire avec prêt hypothécaire Propriétaire sans prêt hypothécai…" at bounding box center [323, 97] width 273 height 16
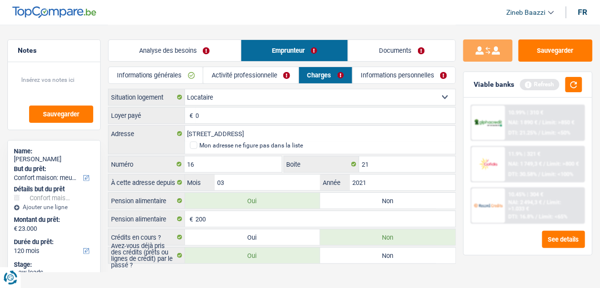
click at [395, 110] on input "0" at bounding box center [326, 116] width 260 height 16
type input "800"
click at [572, 86] on button "button" at bounding box center [573, 84] width 17 height 15
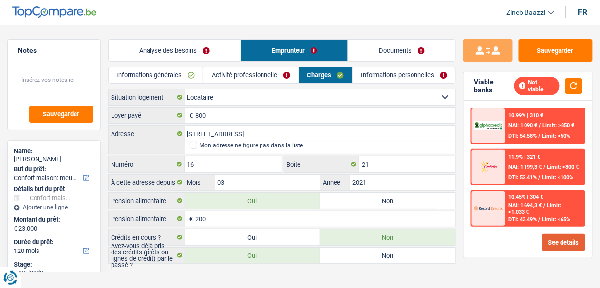
click at [565, 241] on button "See details" at bounding box center [563, 242] width 43 height 17
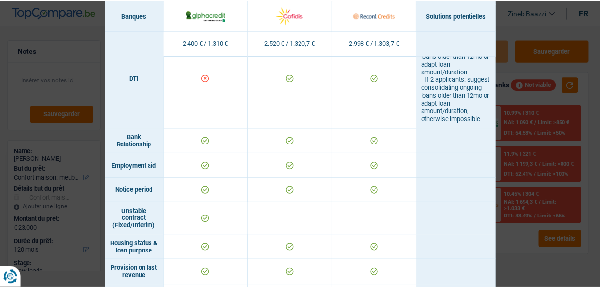
scroll to position [474, 0]
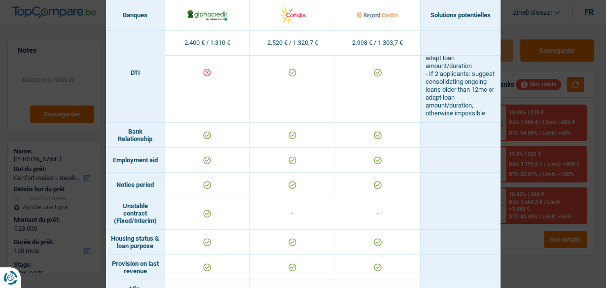
click at [533, 21] on div "Banks conditions × Banques Solutions potentielles Revenus / Charges 2.400 € / 1…" at bounding box center [303, 144] width 606 height 288
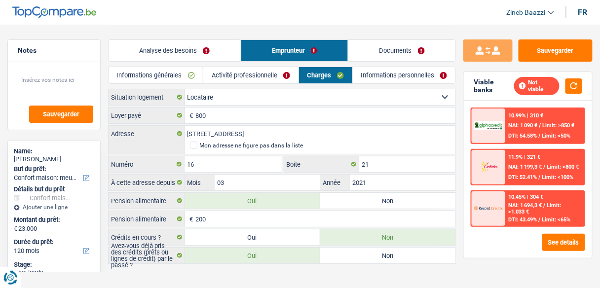
click at [211, 46] on link "Analyse des besoins" at bounding box center [175, 50] width 132 height 21
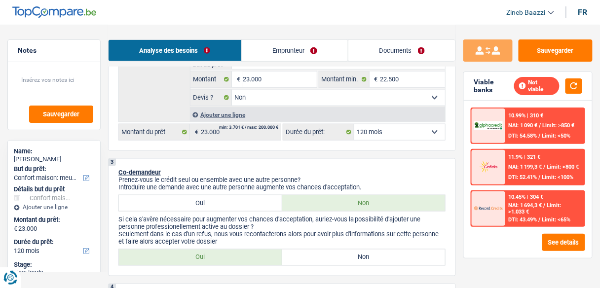
scroll to position [237, 0]
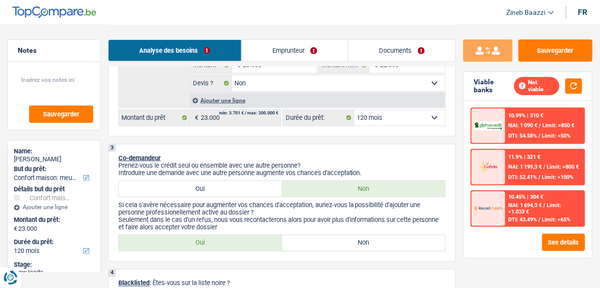
click at [362, 123] on select "12 mois 18 mois 24 mois 30 mois 36 mois 42 mois 48 mois 60 mois 72 mois 84 mois…" at bounding box center [399, 118] width 91 height 16
click at [397, 112] on select "12 mois 18 mois 24 mois 30 mois 36 mois 42 mois 48 mois 60 mois 72 mois 84 mois…" at bounding box center [399, 118] width 91 height 16
select select "60"
click at [354, 110] on select "12 mois 18 mois 24 mois 30 mois 36 mois 42 mois 48 mois 60 mois 72 mois 84 mois…" at bounding box center [399, 118] width 91 height 16
select select "60"
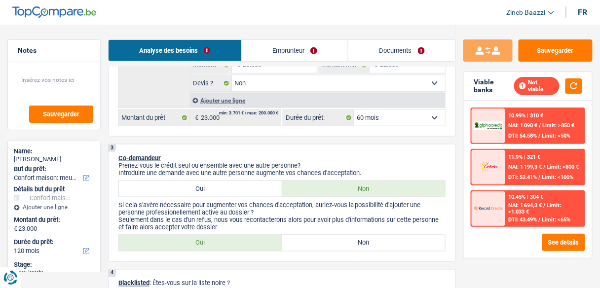
select select "60"
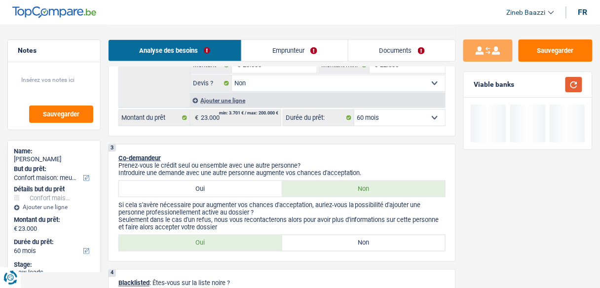
click at [576, 86] on button "button" at bounding box center [573, 84] width 17 height 15
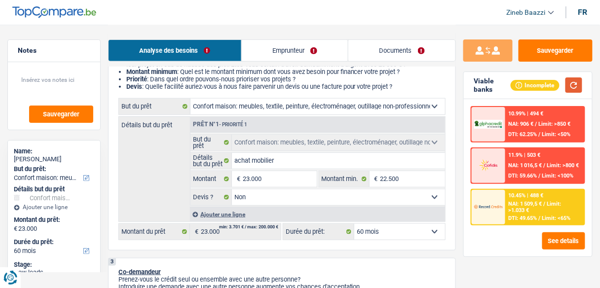
scroll to position [118, 0]
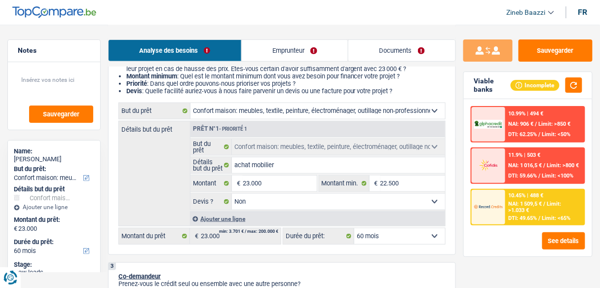
click at [386, 239] on select "12 mois 18 mois 24 mois 30 mois 36 mois 42 mois 48 mois 60 mois 72 mois 84 mois…" at bounding box center [399, 236] width 91 height 16
select select "84"
click at [354, 228] on select "12 mois 18 mois 24 mois 30 mois 36 mois 42 mois 48 mois 60 mois 72 mois 84 mois…" at bounding box center [399, 236] width 91 height 16
select select "84"
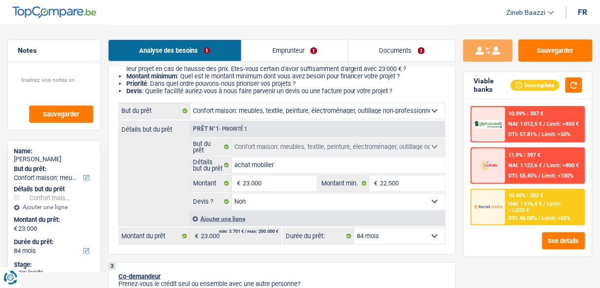
click at [300, 50] on link "Emprunteur" at bounding box center [295, 50] width 107 height 21
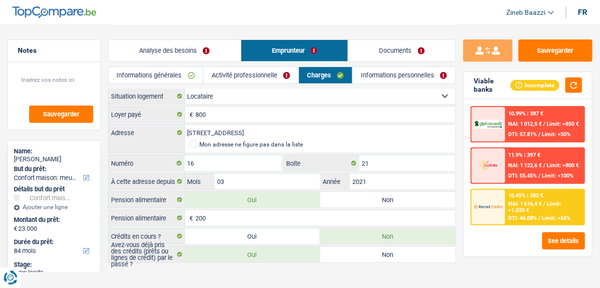
scroll to position [0, 0]
click at [385, 76] on link "Informations personnelles" at bounding box center [404, 75] width 103 height 16
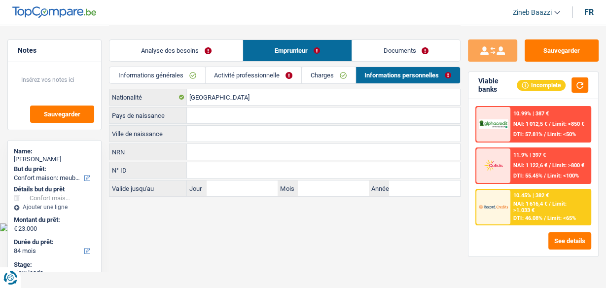
click at [324, 76] on link "Charges" at bounding box center [328, 75] width 53 height 16
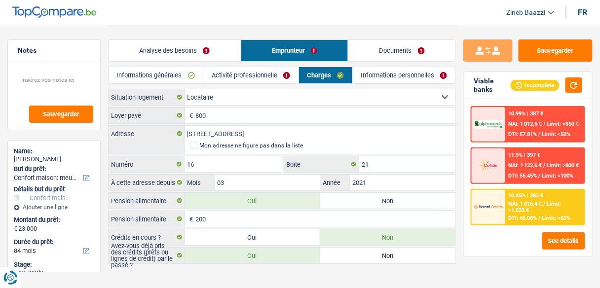
click at [378, 79] on link "Informations personnelles" at bounding box center [404, 75] width 103 height 16
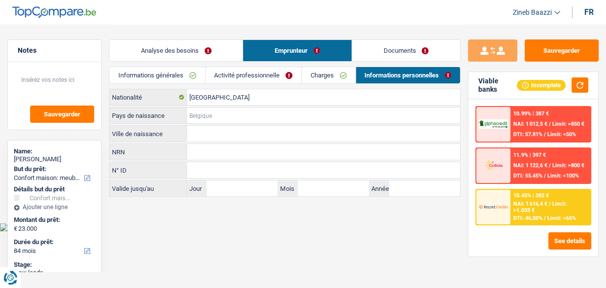
click at [254, 115] on input "Pays de naissance" at bounding box center [323, 116] width 273 height 16
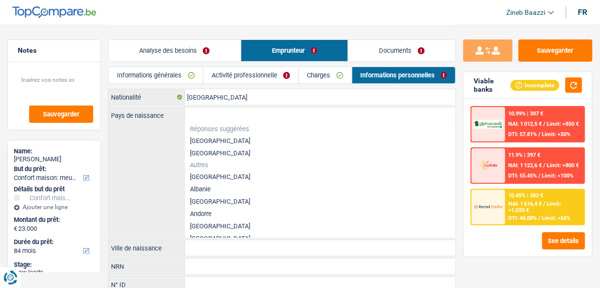
click at [210, 139] on li "[GEOGRAPHIC_DATA]" at bounding box center [320, 141] width 271 height 12
type input "[GEOGRAPHIC_DATA]"
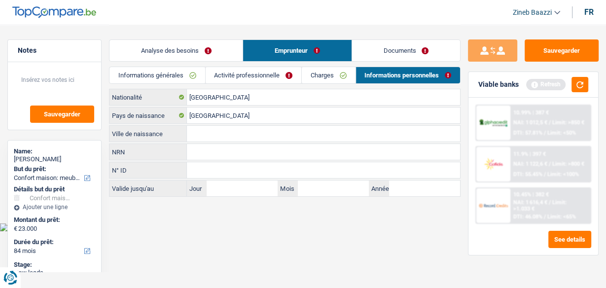
click at [214, 133] on input "Ville de naissance" at bounding box center [323, 134] width 273 height 16
click at [192, 138] on input "Ville de naissance" at bounding box center [323, 134] width 273 height 16
type input "Liège"
click at [232, 54] on link "Analyse des besoins" at bounding box center [176, 50] width 133 height 21
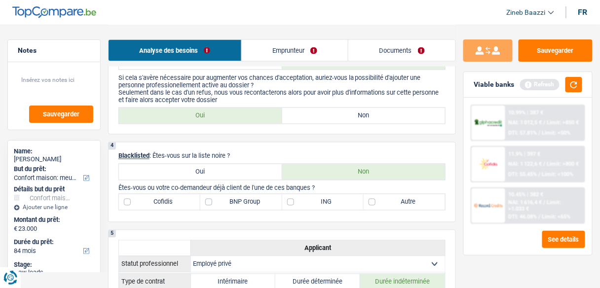
scroll to position [316, 0]
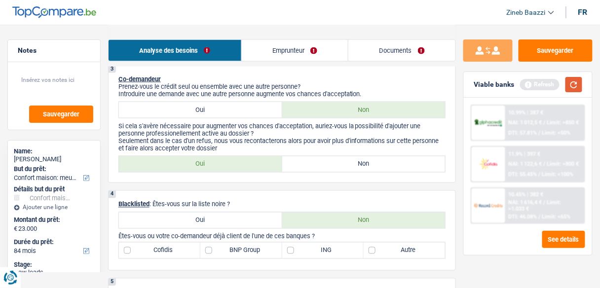
click at [578, 87] on button "button" at bounding box center [573, 84] width 17 height 15
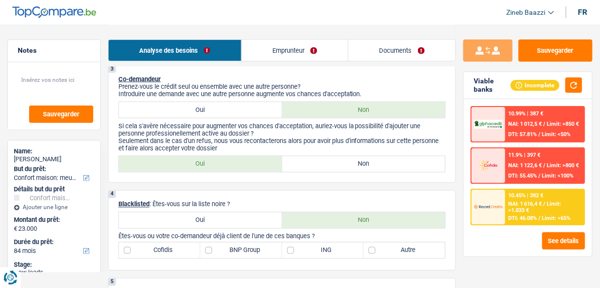
click at [412, 251] on label "Autre" at bounding box center [404, 251] width 81 height 16
click at [412, 251] on input "Autre" at bounding box center [404, 251] width 81 height 16
checkbox input "true"
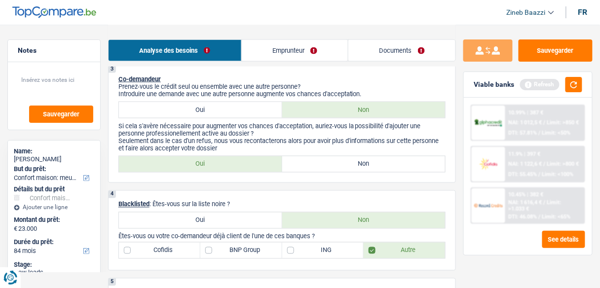
click at [337, 165] on label "Non" at bounding box center [363, 164] width 163 height 16
click at [337, 165] on input "Non" at bounding box center [363, 164] width 163 height 16
radio input "true"
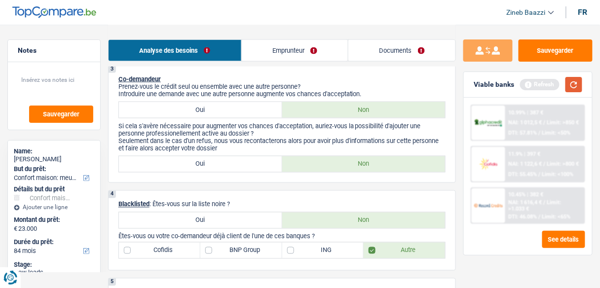
click at [574, 87] on button "button" at bounding box center [573, 84] width 17 height 15
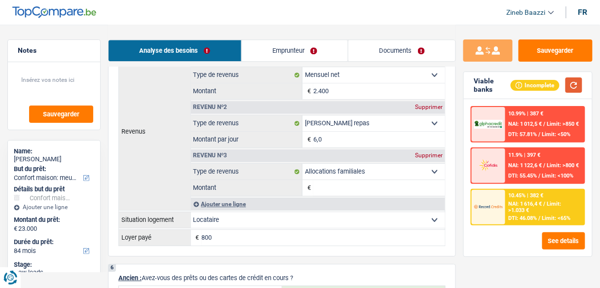
scroll to position [671, 0]
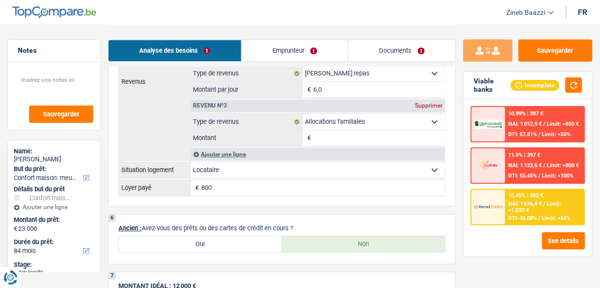
click at [437, 103] on div "Supprimer" at bounding box center [428, 106] width 33 height 6
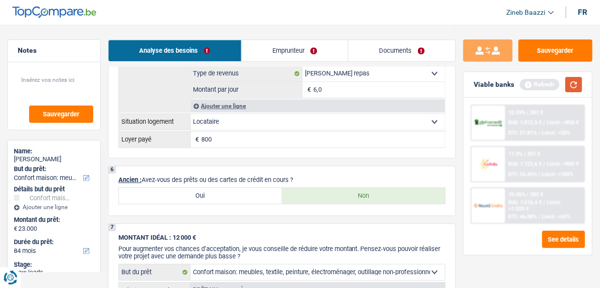
click at [575, 83] on button "button" at bounding box center [573, 84] width 17 height 15
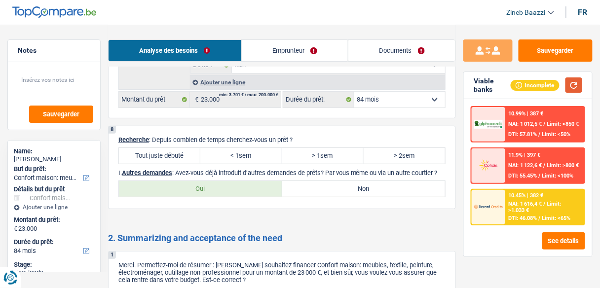
scroll to position [987, 0]
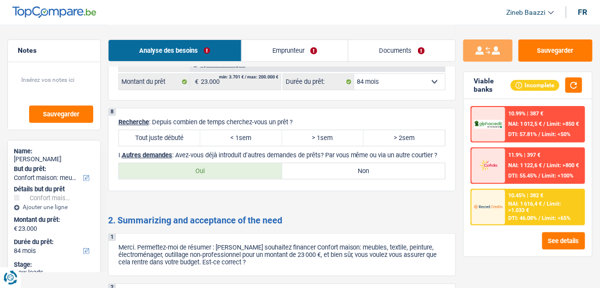
click at [181, 130] on label "Tout juste débuté" at bounding box center [159, 138] width 81 height 16
click at [181, 130] on input "Tout juste débuté" at bounding box center [159, 138] width 81 height 16
radio input "true"
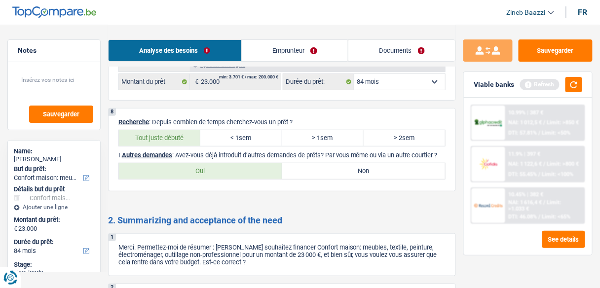
click at [321, 174] on label "Non" at bounding box center [363, 171] width 163 height 16
click at [321, 174] on input "Non" at bounding box center [363, 171] width 163 height 16
radio input "true"
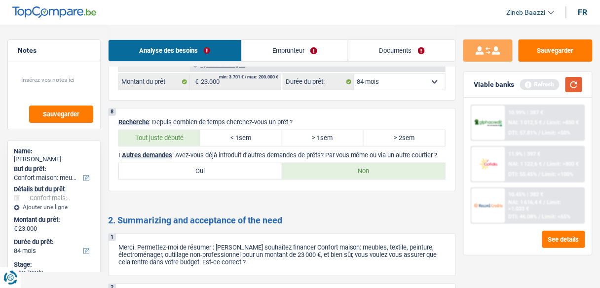
click at [572, 85] on button "button" at bounding box center [573, 84] width 17 height 15
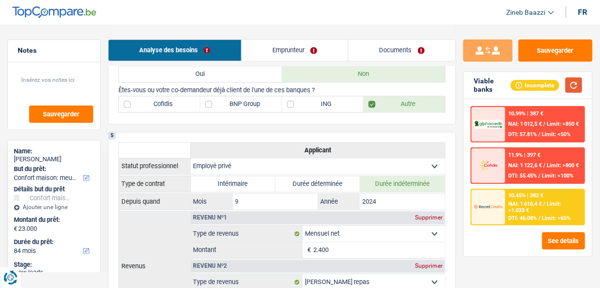
scroll to position [395, 0]
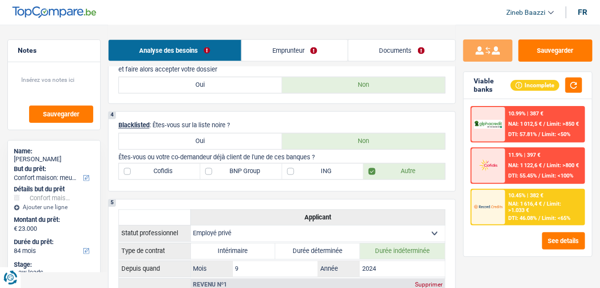
click at [313, 168] on label "ING" at bounding box center [322, 172] width 81 height 16
click at [313, 168] on input "ING" at bounding box center [322, 172] width 81 height 16
checkbox input "true"
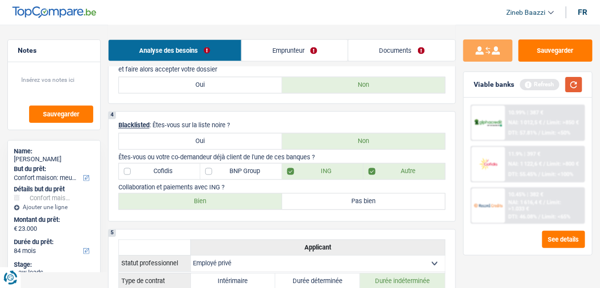
click at [576, 84] on button "button" at bounding box center [573, 84] width 17 height 15
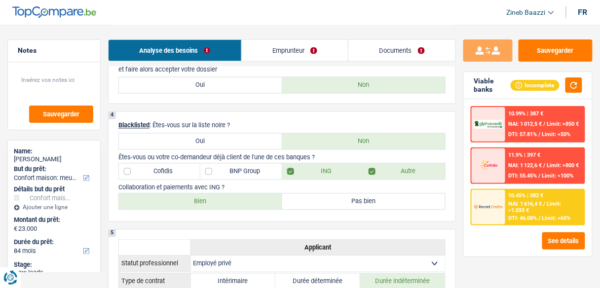
click at [227, 203] on label "Bien" at bounding box center [200, 202] width 163 height 16
click at [227, 203] on input "Bien" at bounding box center [200, 202] width 163 height 16
radio input "true"
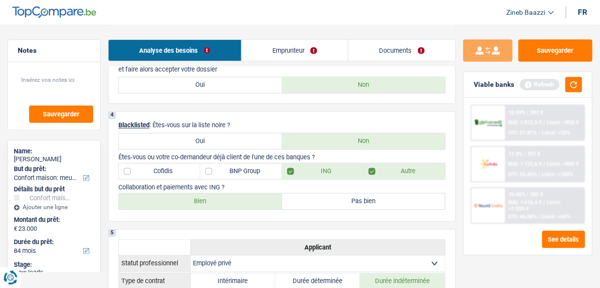
click at [564, 85] on div "Refresh" at bounding box center [551, 84] width 62 height 15
click at [568, 85] on button "button" at bounding box center [573, 84] width 17 height 15
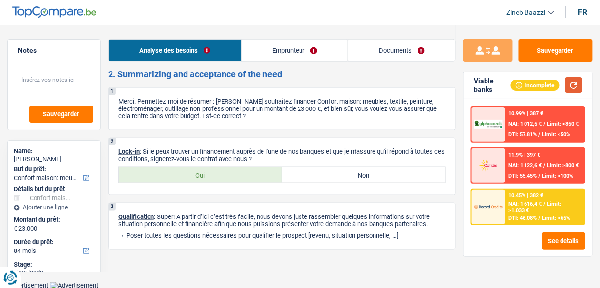
scroll to position [1123, 0]
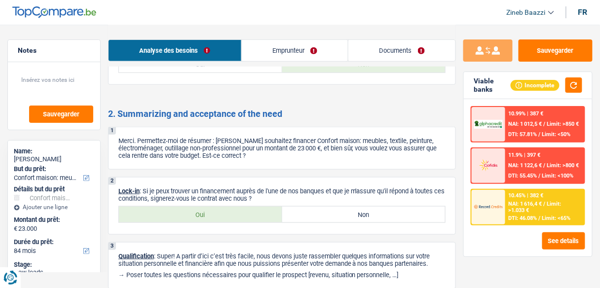
click at [282, 57] on link "Emprunteur" at bounding box center [295, 50] width 107 height 21
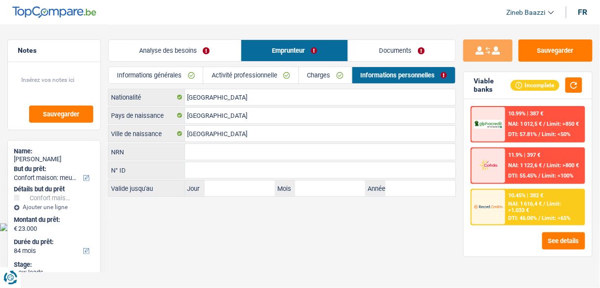
scroll to position [0, 0]
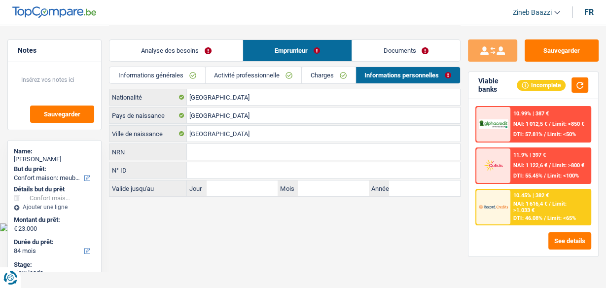
click at [328, 78] on link "Charges" at bounding box center [328, 75] width 53 height 16
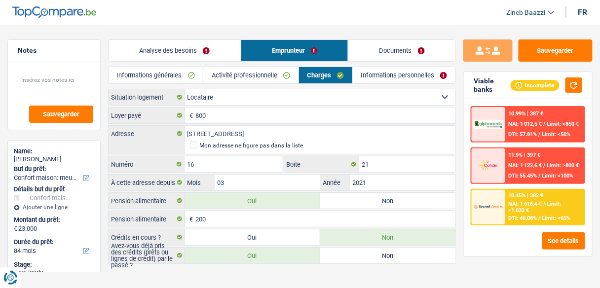
click at [267, 76] on link "Activité professionnelle" at bounding box center [250, 75] width 95 height 16
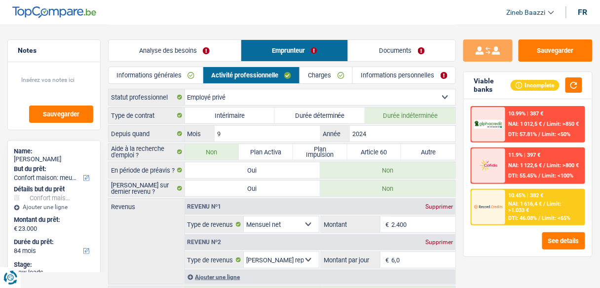
click at [191, 75] on link "Informations générales" at bounding box center [156, 75] width 94 height 16
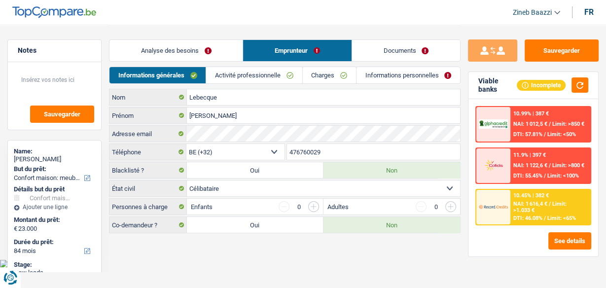
click at [321, 76] on link "Charges" at bounding box center [329, 75] width 53 height 16
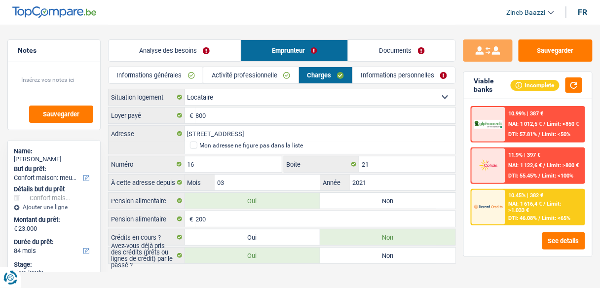
click at [385, 74] on link "Informations personnelles" at bounding box center [404, 75] width 103 height 16
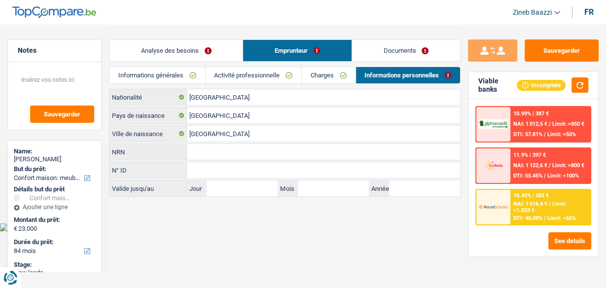
click at [320, 76] on link "Charges" at bounding box center [328, 75] width 53 height 16
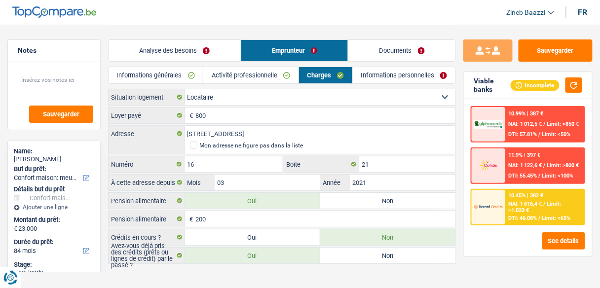
click at [254, 75] on link "Activité professionnelle" at bounding box center [250, 75] width 95 height 16
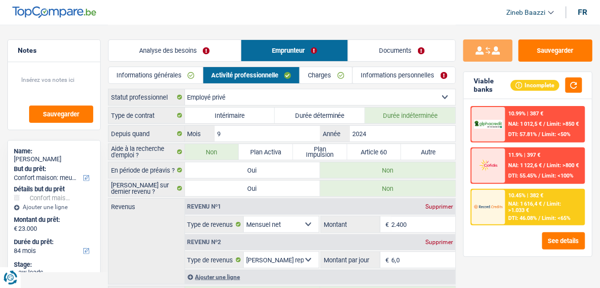
click at [183, 70] on link "Informations générales" at bounding box center [156, 75] width 94 height 16
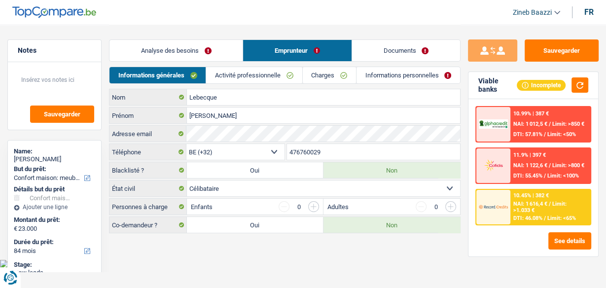
click at [306, 76] on link "Charges" at bounding box center [329, 75] width 53 height 16
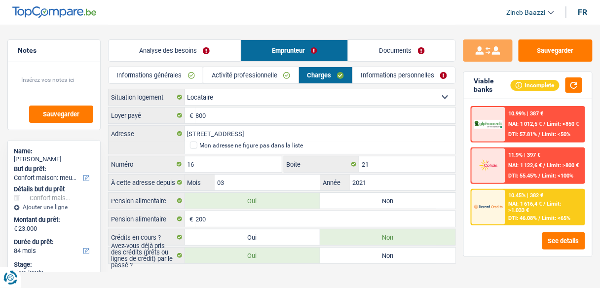
click at [261, 76] on link "Activité professionnelle" at bounding box center [250, 75] width 95 height 16
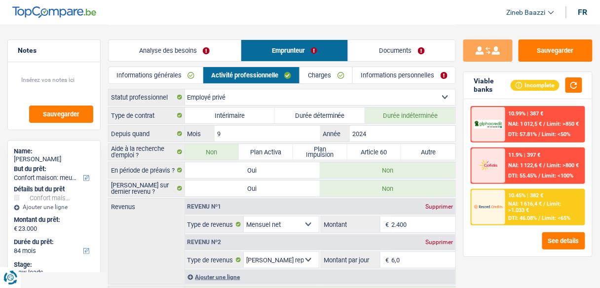
click at [359, 75] on link "Informations personnelles" at bounding box center [404, 75] width 103 height 16
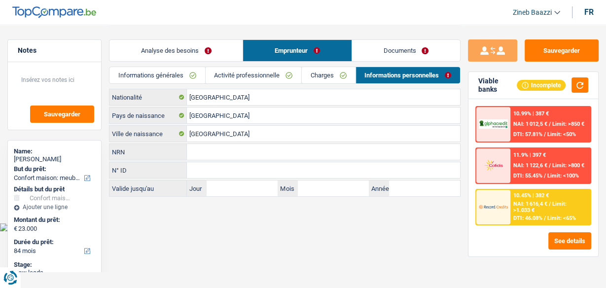
click at [323, 78] on link "Charges" at bounding box center [328, 75] width 53 height 16
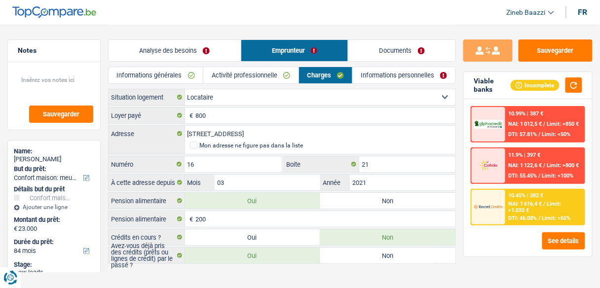
click at [269, 72] on link "Activité professionnelle" at bounding box center [250, 75] width 95 height 16
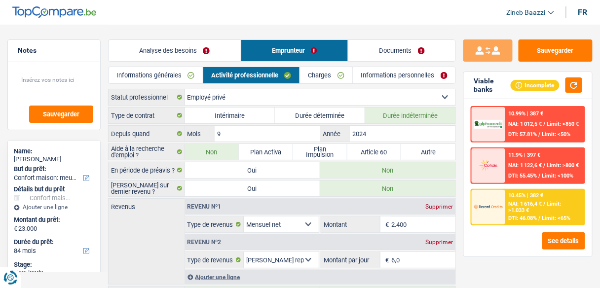
click at [186, 70] on link "Informations générales" at bounding box center [156, 75] width 94 height 16
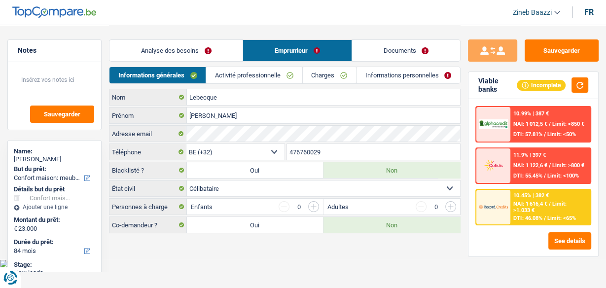
click at [236, 10] on header "Zineb Baazzi Se déconnecter fr" at bounding box center [303, 12] width 606 height 25
click at [244, 9] on header "Zineb Baazzi Se déconnecter fr" at bounding box center [303, 12] width 606 height 25
click at [239, 75] on link "Activité professionnelle" at bounding box center [254, 75] width 96 height 16
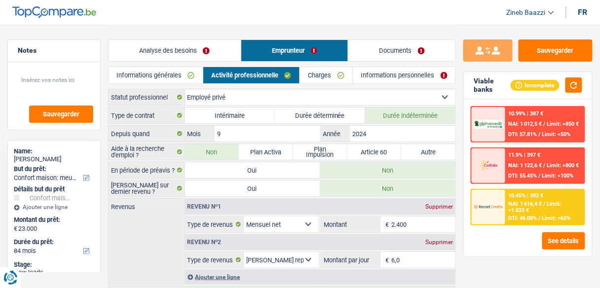
click at [334, 74] on link "Charges" at bounding box center [326, 75] width 52 height 16
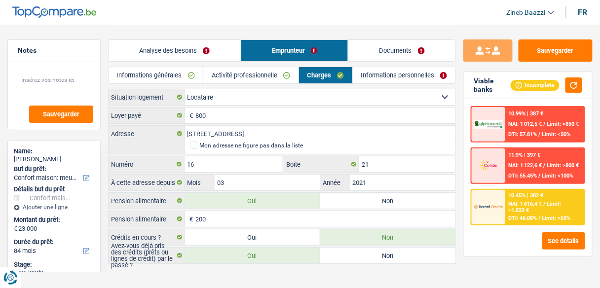
click at [376, 71] on link "Informations personnelles" at bounding box center [404, 75] width 103 height 16
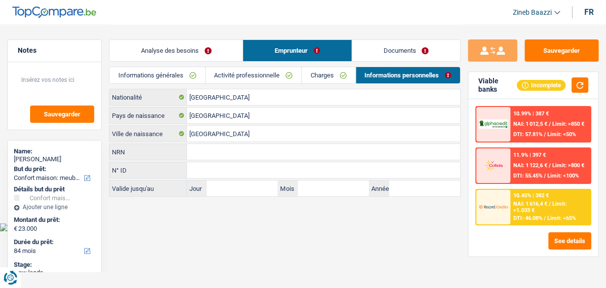
click at [319, 78] on link "Charges" at bounding box center [328, 75] width 53 height 16
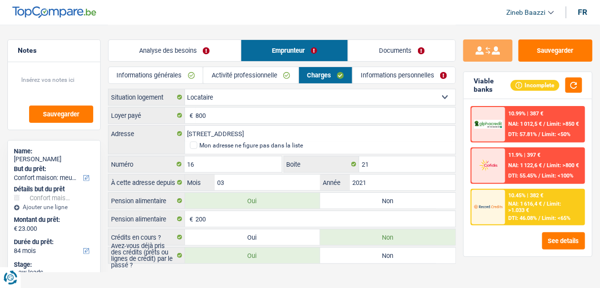
click at [272, 76] on link "Activité professionnelle" at bounding box center [250, 75] width 95 height 16
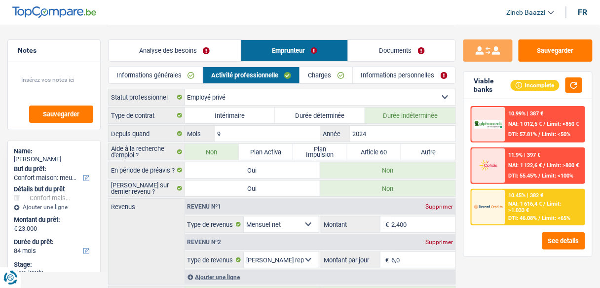
click at [187, 71] on link "Informations générales" at bounding box center [156, 75] width 94 height 16
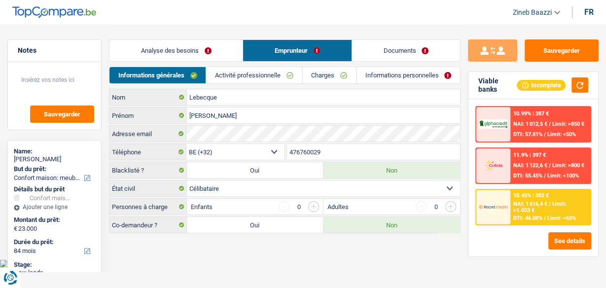
click at [264, 75] on link "Activité professionnelle" at bounding box center [254, 75] width 96 height 16
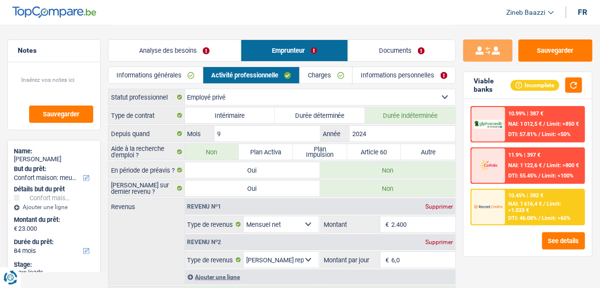
click at [321, 70] on link "Charges" at bounding box center [326, 75] width 52 height 16
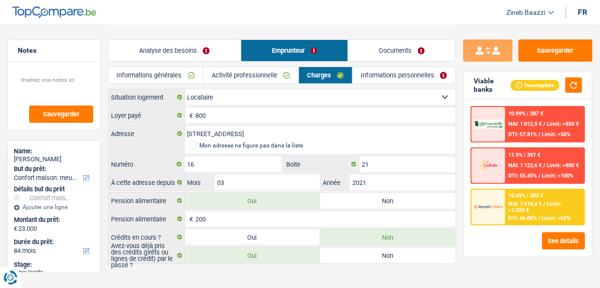
click at [370, 76] on link "Informations personnelles" at bounding box center [404, 75] width 103 height 16
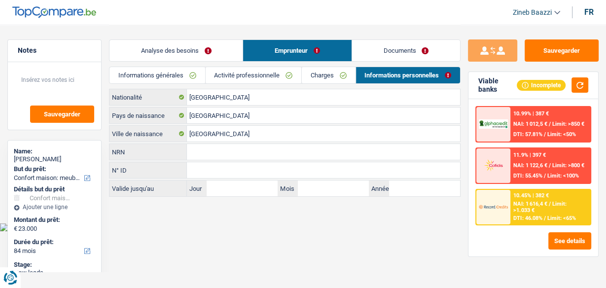
click at [187, 55] on link "Analyse des besoins" at bounding box center [176, 50] width 133 height 21
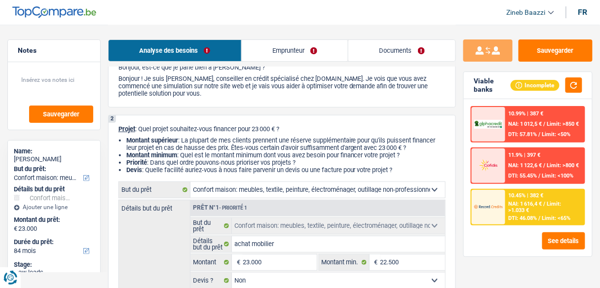
scroll to position [158, 0]
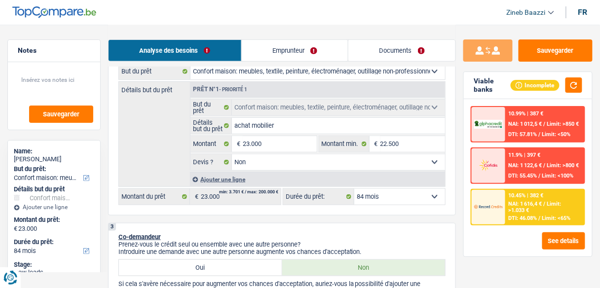
click at [308, 54] on link "Emprunteur" at bounding box center [295, 50] width 107 height 21
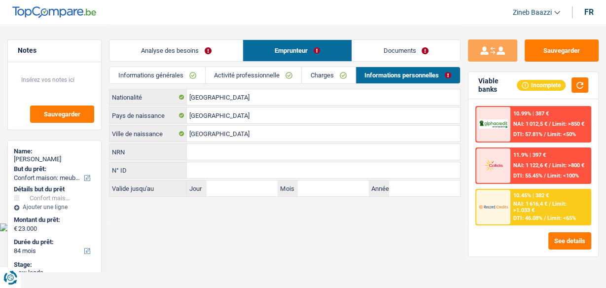
click at [327, 67] on link "Charges" at bounding box center [328, 75] width 53 height 16
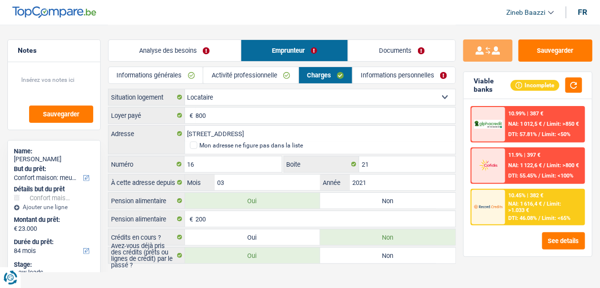
click at [280, 76] on link "Activité professionnelle" at bounding box center [250, 75] width 95 height 16
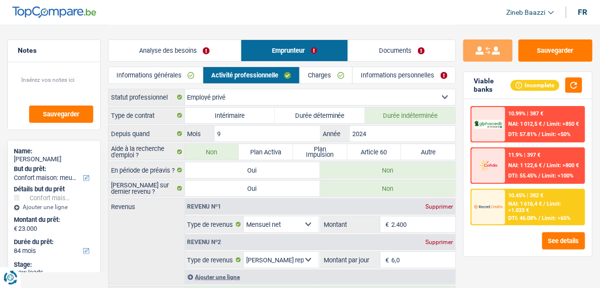
click at [190, 75] on link "Informations générales" at bounding box center [156, 75] width 94 height 16
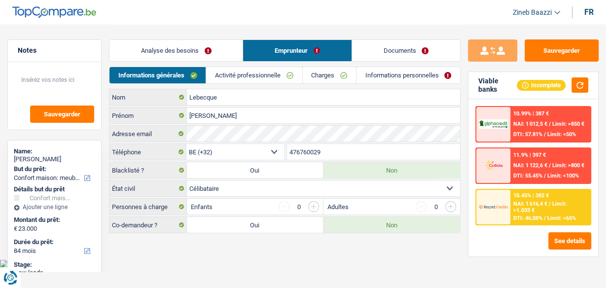
click at [409, 69] on link "Informations personnelles" at bounding box center [409, 75] width 104 height 16
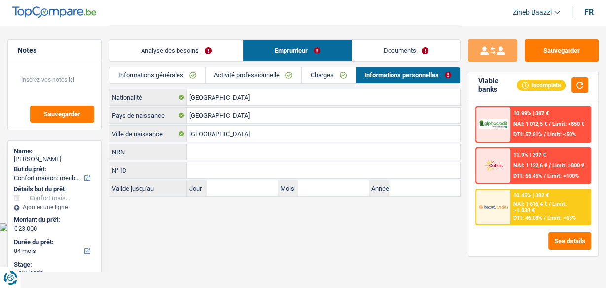
click at [405, 53] on link "Documents" at bounding box center [406, 50] width 108 height 21
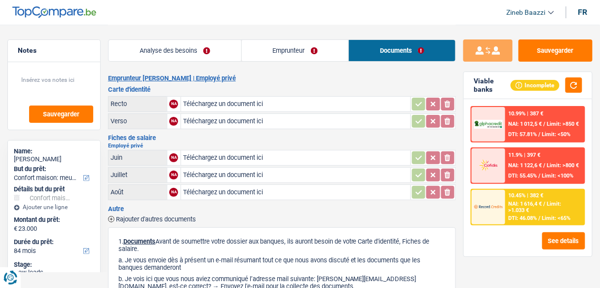
click at [162, 46] on link "Analyse des besoins" at bounding box center [175, 50] width 133 height 21
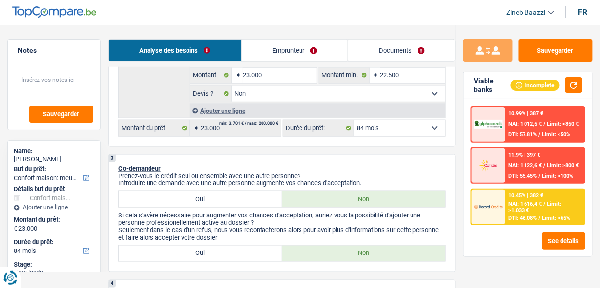
scroll to position [237, 0]
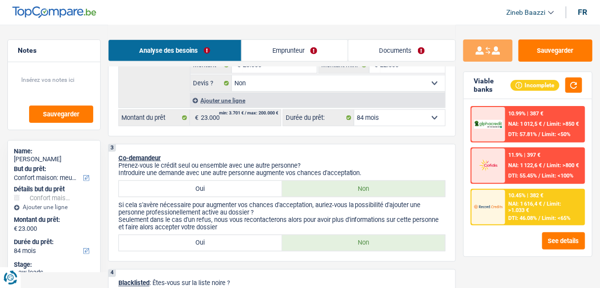
click at [414, 124] on select "12 mois 18 mois 24 mois 30 mois 36 mois 42 mois 48 mois 60 mois 72 mois 84 mois…" at bounding box center [399, 118] width 91 height 16
select select "72"
click at [354, 110] on select "12 mois 18 mois 24 mois 30 mois 36 mois 42 mois 48 mois 60 mois 72 mois 84 mois…" at bounding box center [399, 118] width 91 height 16
select select "72"
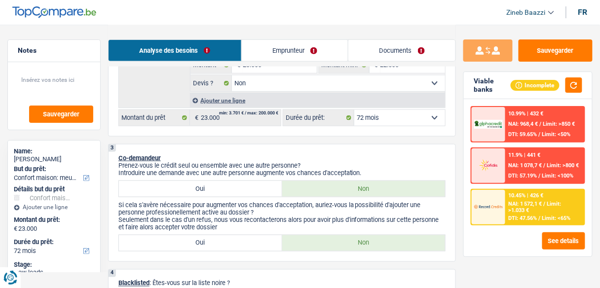
click at [514, 204] on span "NAI: 1 572,1 €" at bounding box center [526, 204] width 34 height 6
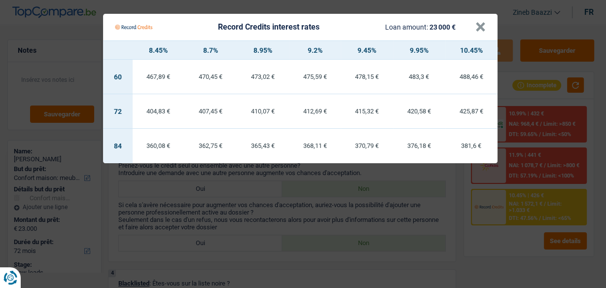
click at [489, 31] on Credits___BV_modal_header_ "Record Credits interest rates Loan amount: 23 000 € ×" at bounding box center [300, 27] width 395 height 27
click at [483, 27] on button "×" at bounding box center [481, 27] width 10 height 10
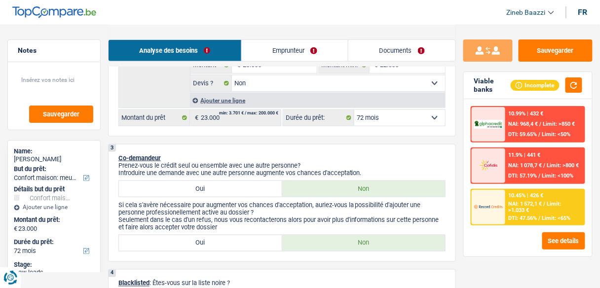
click at [415, 123] on select "12 mois 18 mois 24 mois 30 mois 36 mois 42 mois 48 mois 60 mois 72 mois 84 mois…" at bounding box center [399, 118] width 91 height 16
select select "84"
click at [354, 110] on select "12 mois 18 mois 24 mois 30 mois 36 mois 42 mois 48 mois 60 mois 72 mois 84 mois…" at bounding box center [399, 118] width 91 height 16
select select "84"
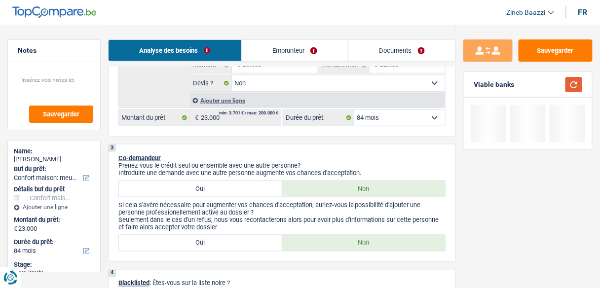
click at [565, 88] on button "button" at bounding box center [573, 84] width 17 height 15
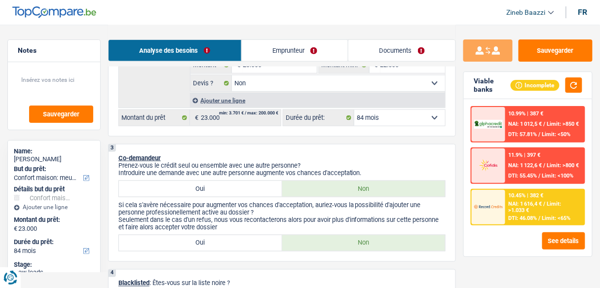
click at [524, 211] on span "Limit: >1.033 €" at bounding box center [535, 207] width 53 height 13
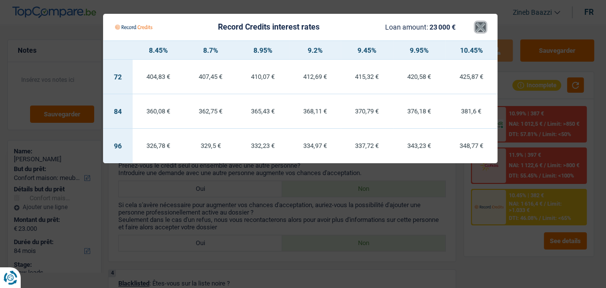
click at [483, 25] on button "×" at bounding box center [481, 27] width 10 height 10
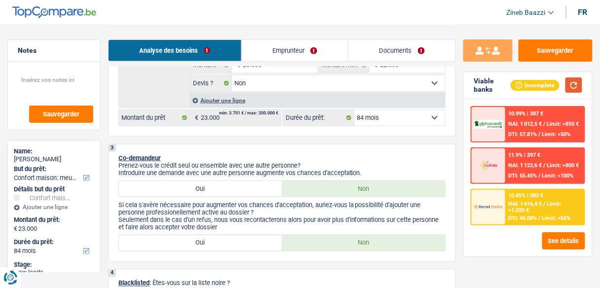
click at [570, 84] on button "button" at bounding box center [573, 84] width 17 height 15
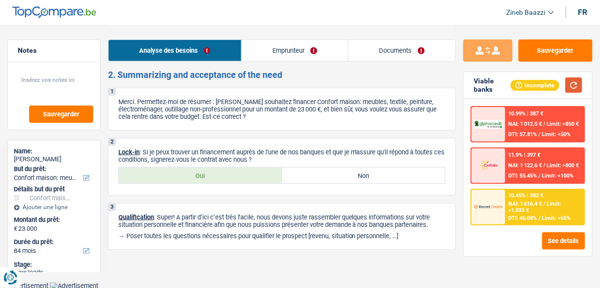
scroll to position [1163, 0]
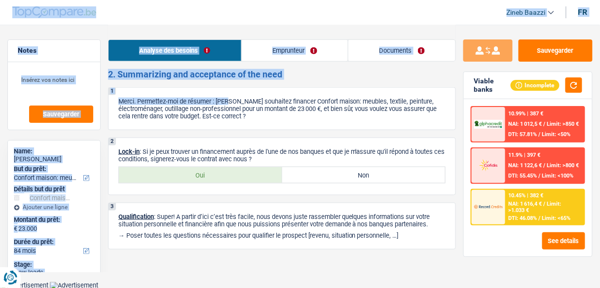
click at [210, 14] on header "Zineb Baazzi Se déconnecter fr" at bounding box center [300, 12] width 600 height 25
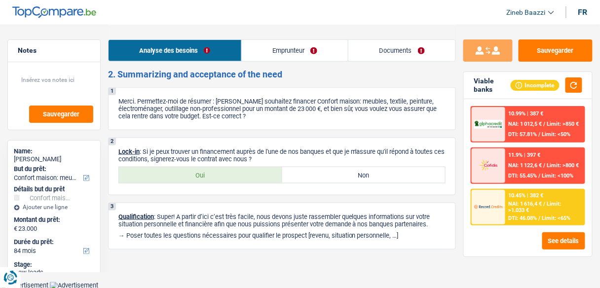
click at [167, 13] on header "Zineb Baazzi Se déconnecter fr" at bounding box center [300, 12] width 600 height 25
click at [364, 41] on link "Documents" at bounding box center [401, 50] width 107 height 21
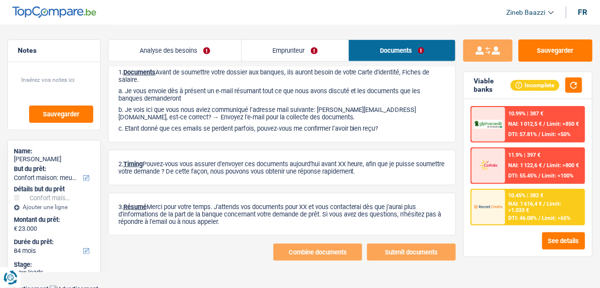
scroll to position [0, 0]
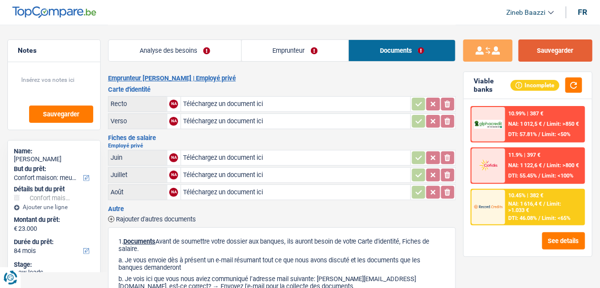
click at [567, 49] on button "Sauvegarder" at bounding box center [556, 50] width 74 height 22
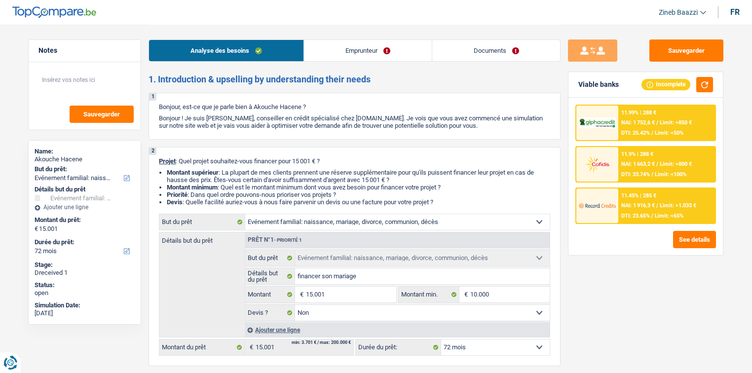
select select "familyEvent"
select select "72"
select select "familyEvent"
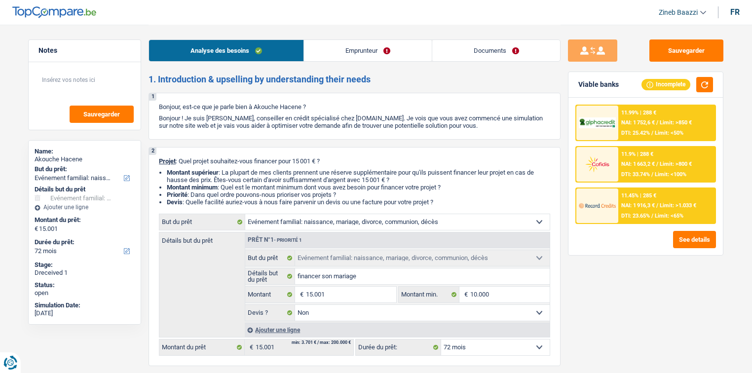
select select "false"
select select "72"
select select "worker"
select select "netSalary"
select select "mealVouchers"
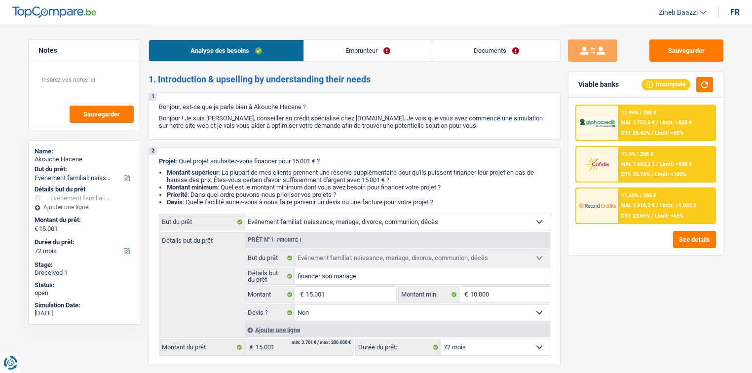
select select "liveWithParents"
select select "personalLoan"
select select "medicalFees"
select select "30"
select select "familyEvent"
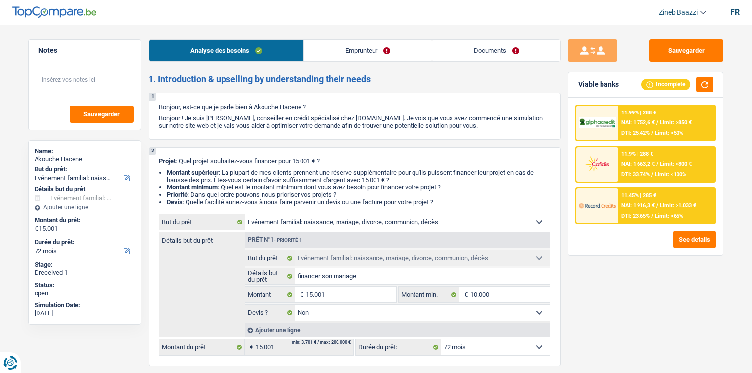
select select "familyEvent"
select select "false"
select select "72"
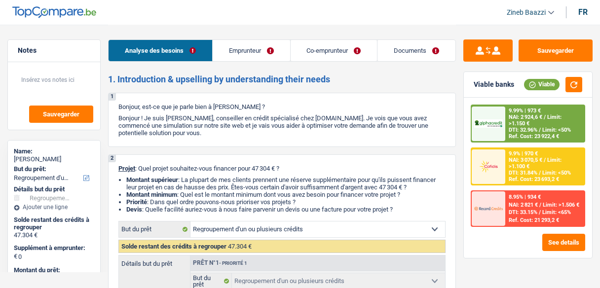
select select "refinancing"
select select "144"
select select "refinancing"
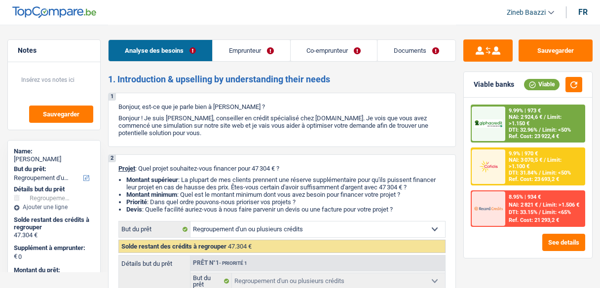
select select "144"
select select "worker"
select select "noProfession"
select select "familyAllowances"
select select "disabilityPension"
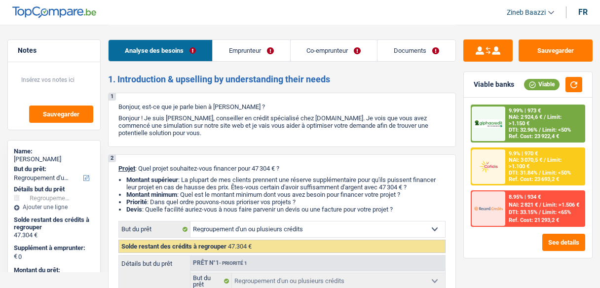
select select "other"
select select "netSalary"
select select "rents"
select select "personalLoan"
select select "other"
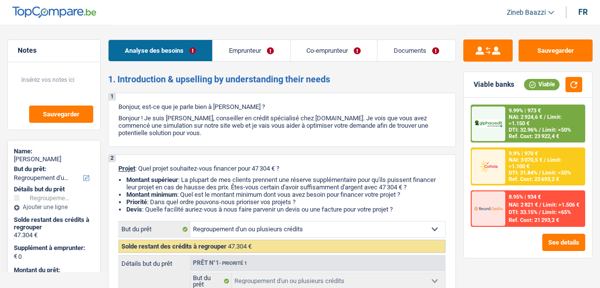
select select "72"
select select "personalSale"
select select "120"
select select "cardOrCredit"
select select "refinancing"
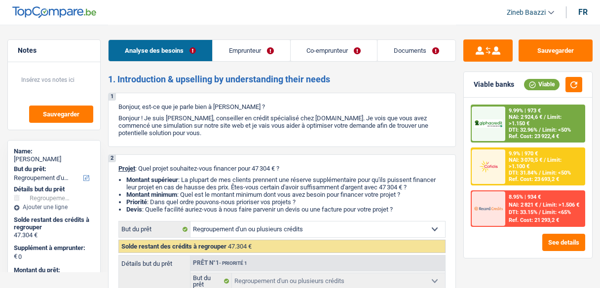
select select "refinancing"
select select "144"
click at [249, 52] on link "Emprunteur" at bounding box center [251, 50] width 77 height 21
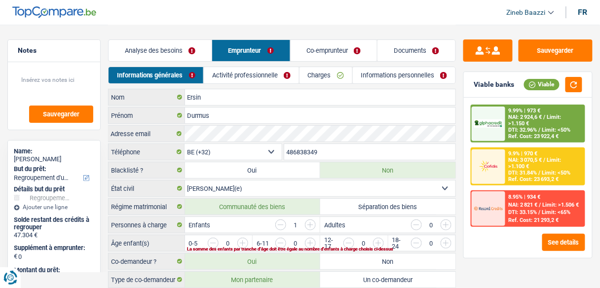
click at [337, 54] on link "Co-emprunteur" at bounding box center [334, 50] width 87 height 21
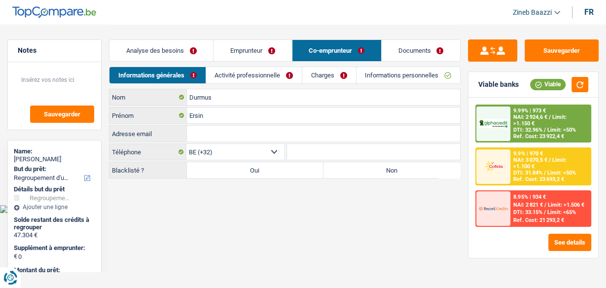
click at [280, 75] on link "Activité professionnelle" at bounding box center [254, 75] width 96 height 16
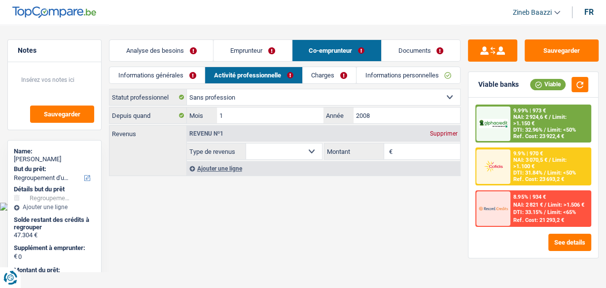
click at [333, 74] on link "Charges" at bounding box center [329, 75] width 53 height 16
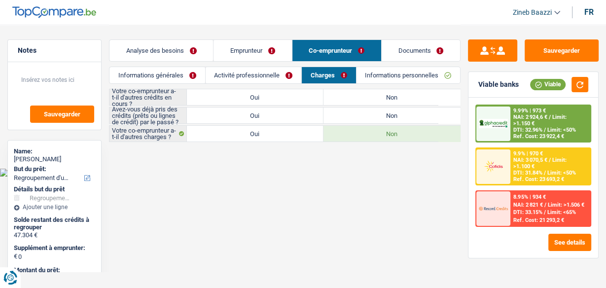
click at [387, 70] on link "Informations personnelles" at bounding box center [409, 75] width 104 height 16
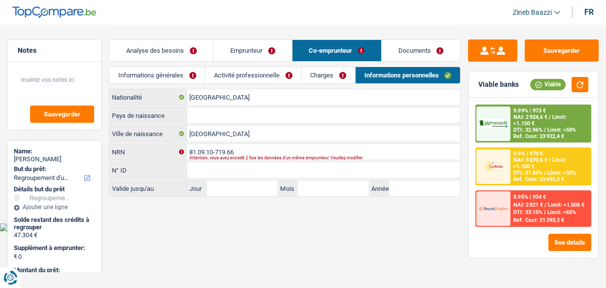
click at [238, 75] on link "Activité professionnelle" at bounding box center [253, 75] width 96 height 16
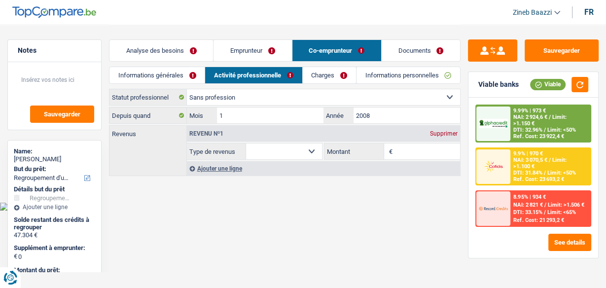
click at [241, 56] on link "Emprunteur" at bounding box center [253, 50] width 78 height 21
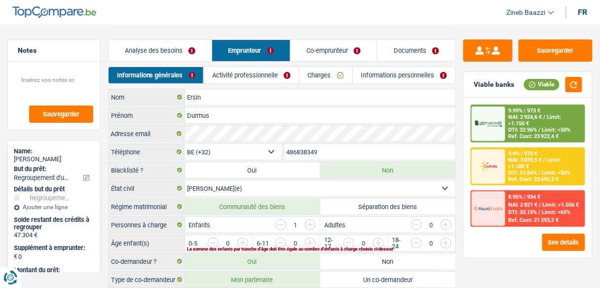
click at [262, 75] on link "Activité professionnelle" at bounding box center [251, 75] width 95 height 16
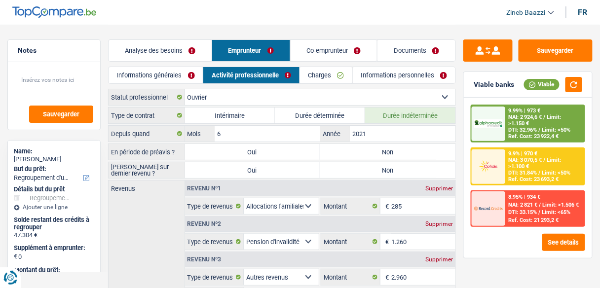
click at [169, 55] on link "Analyse des besoins" at bounding box center [160, 50] width 103 height 21
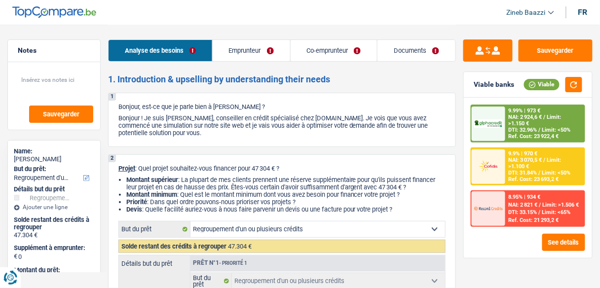
click at [330, 48] on link "Co-emprunteur" at bounding box center [334, 50] width 87 height 21
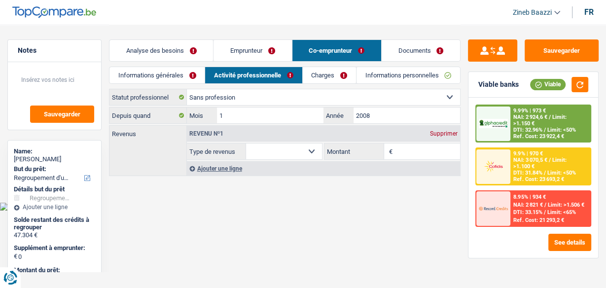
click at [323, 75] on link "Charges" at bounding box center [329, 75] width 53 height 16
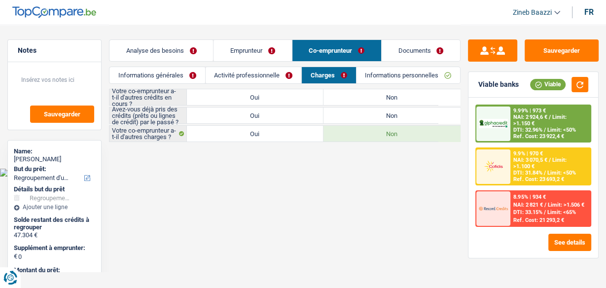
click at [260, 52] on link "Emprunteur" at bounding box center [253, 50] width 78 height 21
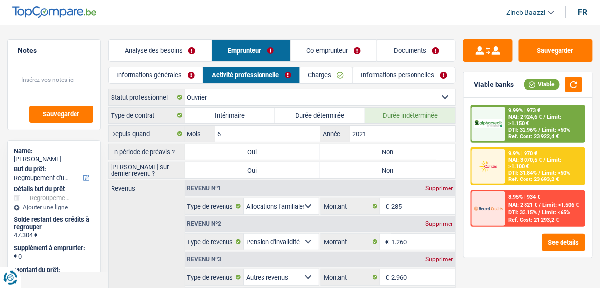
click at [315, 77] on link "Charges" at bounding box center [326, 75] width 52 height 16
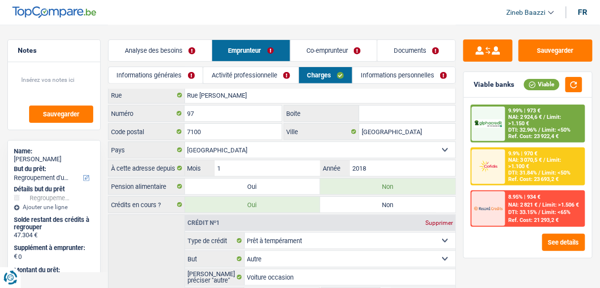
scroll to position [37, 0]
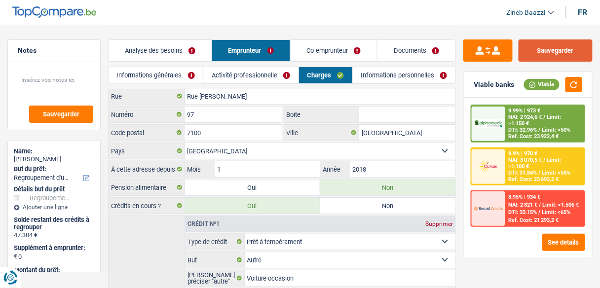
click at [528, 41] on button "Sauvegarder" at bounding box center [556, 50] width 74 height 22
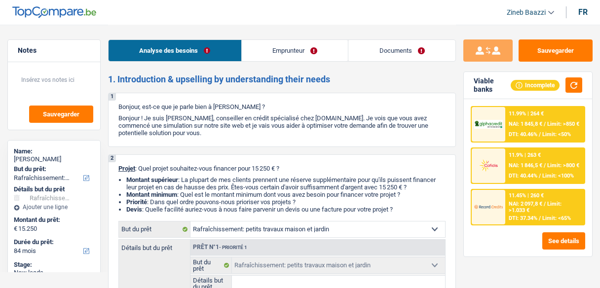
select select "houseOrGarden"
select select "84"
select select "houseOrGarden"
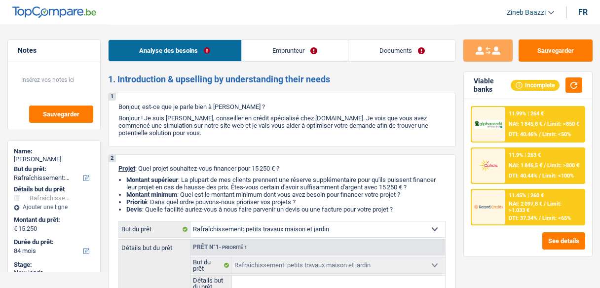
select select "84"
select select "worker"
select select "netSalary"
select select "rents"
select select "mortgage"
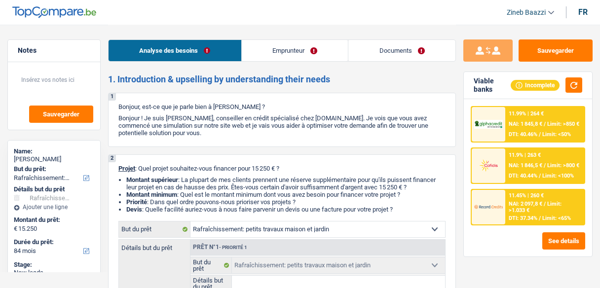
select select "120"
select select "houseOrGarden"
select select "84"
click at [369, 47] on link "Documents" at bounding box center [401, 50] width 107 height 21
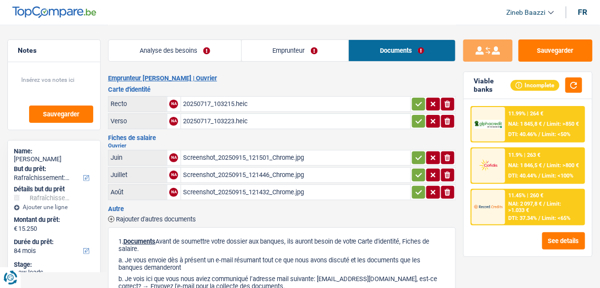
click at [283, 53] on link "Emprunteur" at bounding box center [295, 50] width 107 height 21
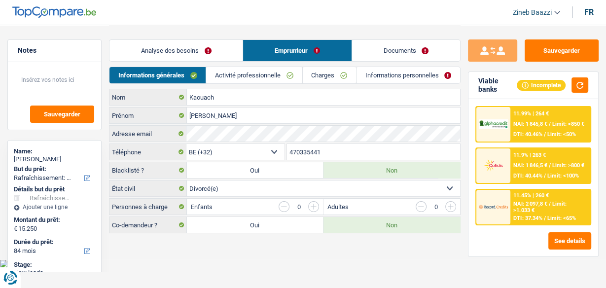
click at [265, 72] on link "Activité professionnelle" at bounding box center [254, 75] width 96 height 16
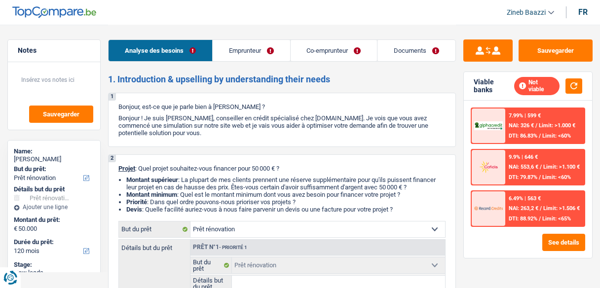
select select "renovation"
select select "120"
select select "renovation"
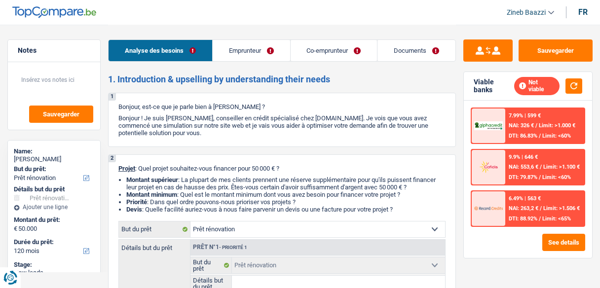
select select "120"
select select "worker"
select select "familyAllowances"
select select "netSalary"
select select "ownerWithMortgage"
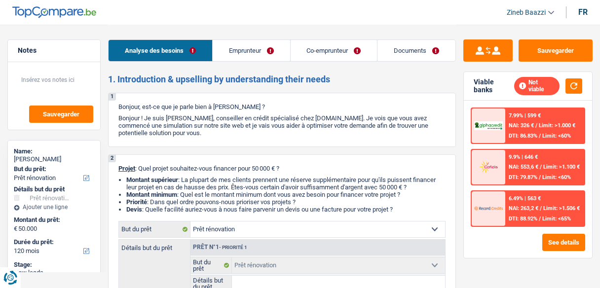
select select "mortgage"
select select "240"
select select "renovation"
select select "120"
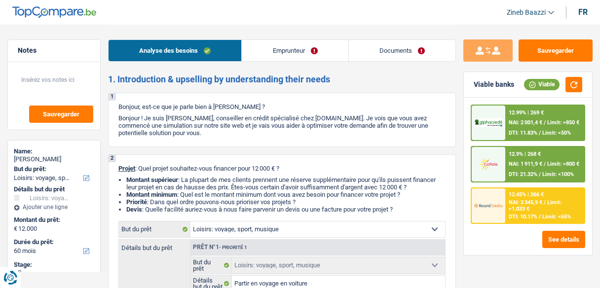
select select "hobbies"
select select "60"
select select "hobbies"
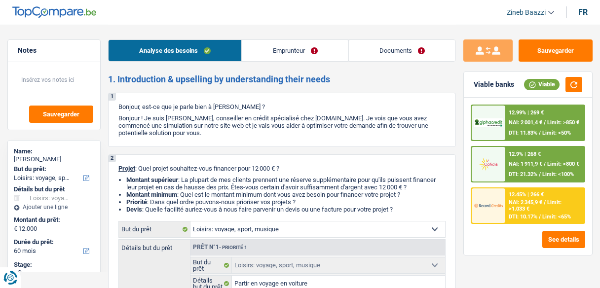
select select "false"
select select "60"
select select "publicEmployee"
select select "netSalary"
select select "mealVouchers"
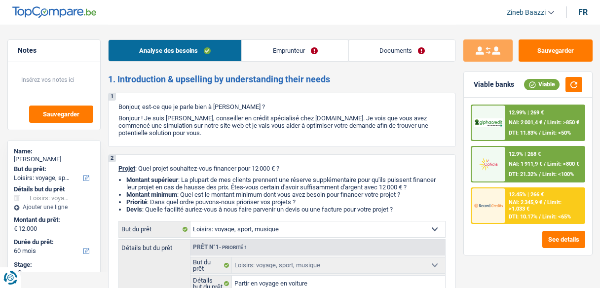
select select "liveWithParents"
select select "hobbies"
select select "false"
select select "60"
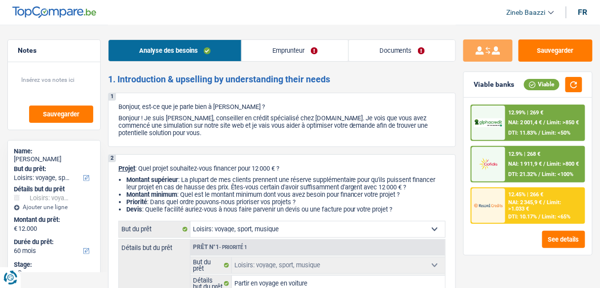
click at [244, 23] on header "Zineb Baazzi Se déconnecter fr" at bounding box center [300, 12] width 600 height 25
drag, startPoint x: 539, startPoint y: 47, endPoint x: 539, endPoint y: 40, distance: 7.4
click at [539, 47] on button "Sauvegarder" at bounding box center [556, 50] width 74 height 22
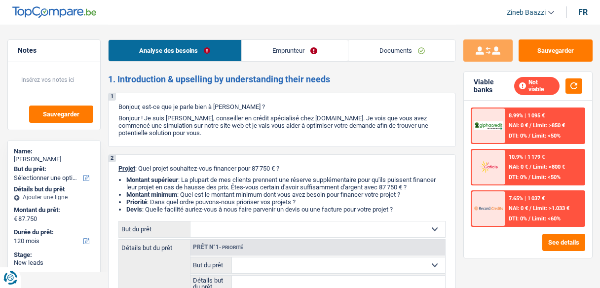
select select "120"
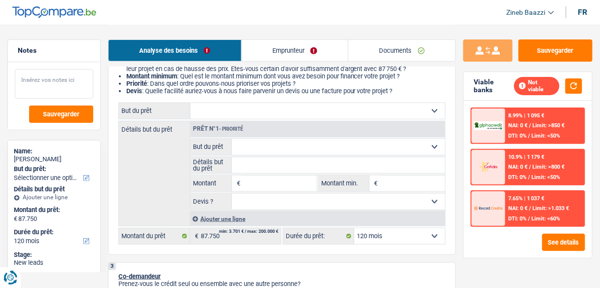
click at [65, 79] on textarea at bounding box center [54, 84] width 78 height 30
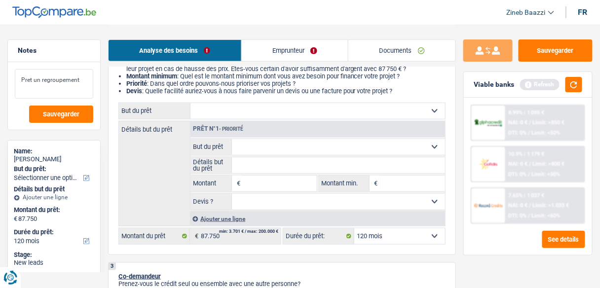
type textarea "Pret un regroupement"
click at [266, 59] on link "Emprunteur" at bounding box center [295, 50] width 107 height 21
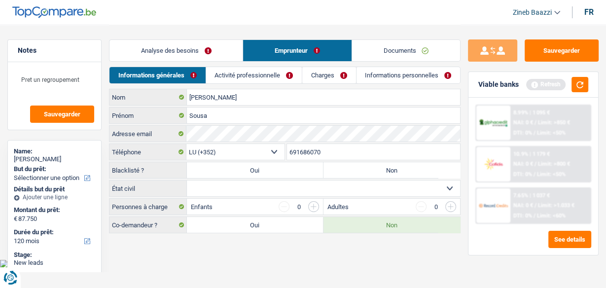
click at [336, 75] on link "Charges" at bounding box center [328, 75] width 53 height 16
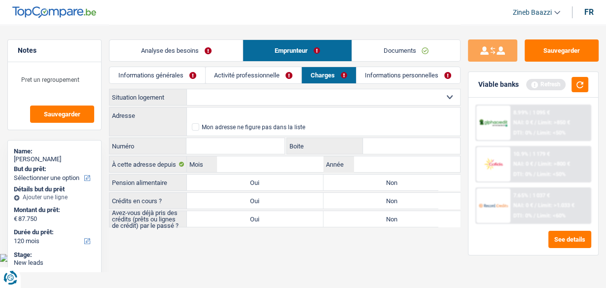
click at [175, 81] on link "Informations générales" at bounding box center [157, 75] width 95 height 16
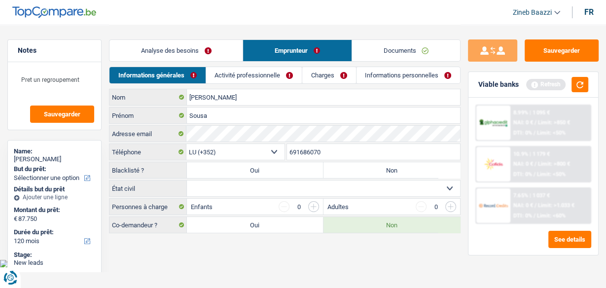
click at [254, 69] on link "Activité professionnelle" at bounding box center [254, 75] width 96 height 16
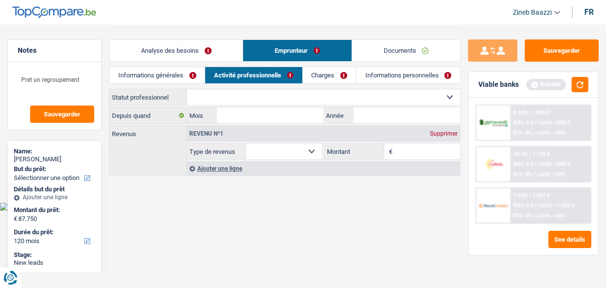
click at [322, 80] on link "Charges" at bounding box center [329, 75] width 53 height 16
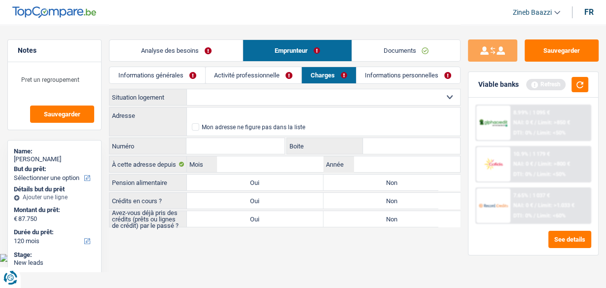
click at [232, 98] on select "Locataire Propriétaire avec prêt hypothécaire Propriétaire sans prêt hypothécai…" at bounding box center [323, 97] width 273 height 16
click at [253, 79] on link "Activité professionnelle" at bounding box center [254, 75] width 96 height 16
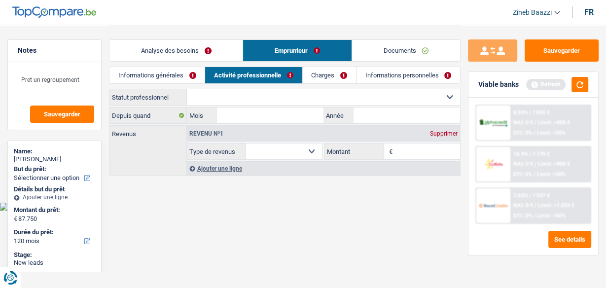
click at [151, 34] on div "Analyse des besoins Emprunteur Documents" at bounding box center [285, 46] width 352 height 42
drag, startPoint x: 171, startPoint y: 46, endPoint x: 170, endPoint y: 58, distance: 11.4
click at [171, 46] on link "Analyse des besoins" at bounding box center [176, 50] width 133 height 21
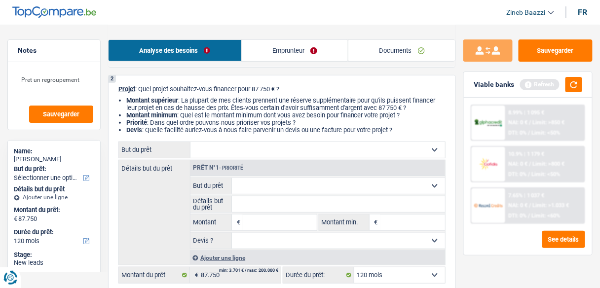
scroll to position [79, 0]
drag, startPoint x: 240, startPoint y: 148, endPoint x: 227, endPoint y: 166, distance: 21.9
click at [240, 148] on select "Confort maison: meubles, textile, peinture, électroménager, outillage non-profe…" at bounding box center [317, 151] width 255 height 16
drag, startPoint x: 161, startPoint y: 227, endPoint x: 264, endPoint y: 138, distance: 136.4
click at [161, 227] on div "Détails but du prêt Prêt n°1 - Priorité Confort maison: meubles, textile, peint…" at bounding box center [281, 213] width 327 height 106
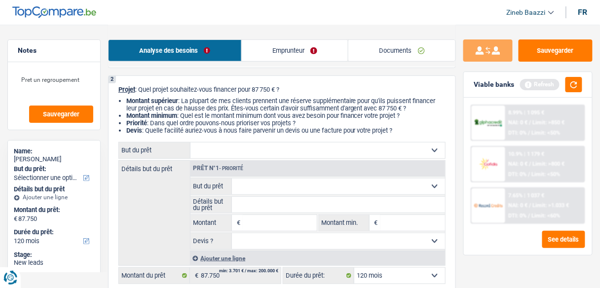
click at [323, 55] on link "Emprunteur" at bounding box center [295, 50] width 107 height 21
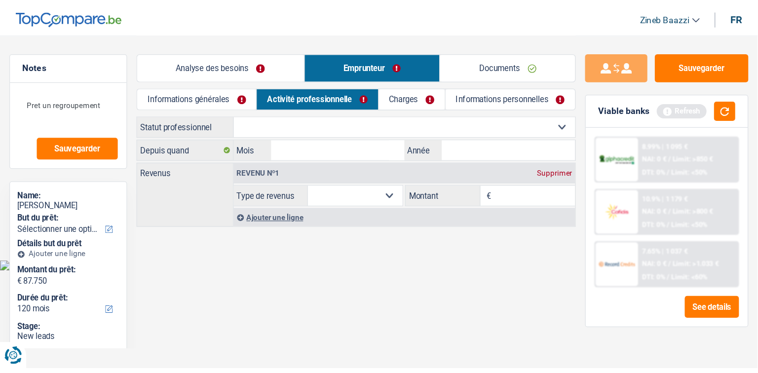
scroll to position [0, 0]
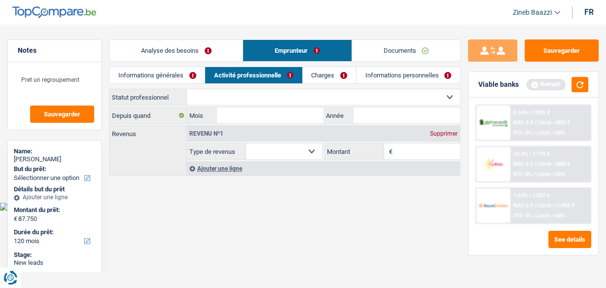
click at [324, 76] on link "Charges" at bounding box center [329, 75] width 53 height 16
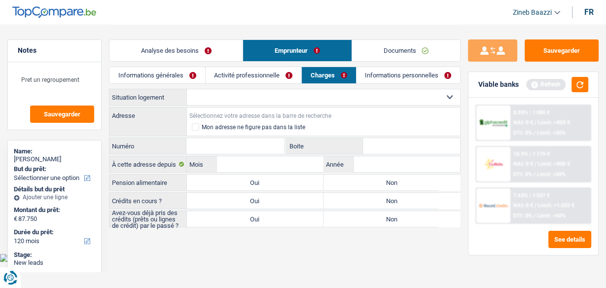
click at [209, 108] on input "Adresse" at bounding box center [323, 116] width 273 height 16
click at [216, 98] on select "Locataire Propriétaire avec prêt hypothécaire Propriétaire sans prêt hypothécai…" at bounding box center [323, 97] width 273 height 16
click at [235, 17] on header "Zineb Baazzi Se déconnecter fr" at bounding box center [303, 12] width 606 height 25
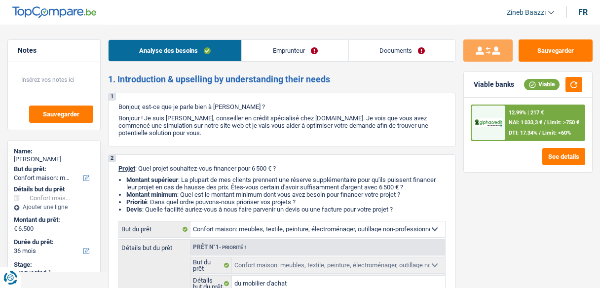
select select "household"
select select "36"
click at [384, 52] on link "Documents" at bounding box center [402, 50] width 107 height 21
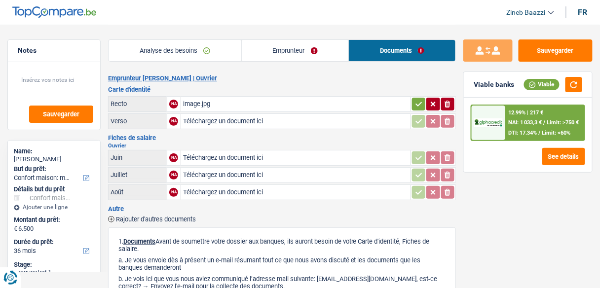
click at [257, 91] on h3 "Carte d'identité" at bounding box center [282, 89] width 348 height 6
click at [546, 52] on button "Sauvegarder" at bounding box center [556, 50] width 74 height 22
